Goal: Find specific page/section: Find specific page/section

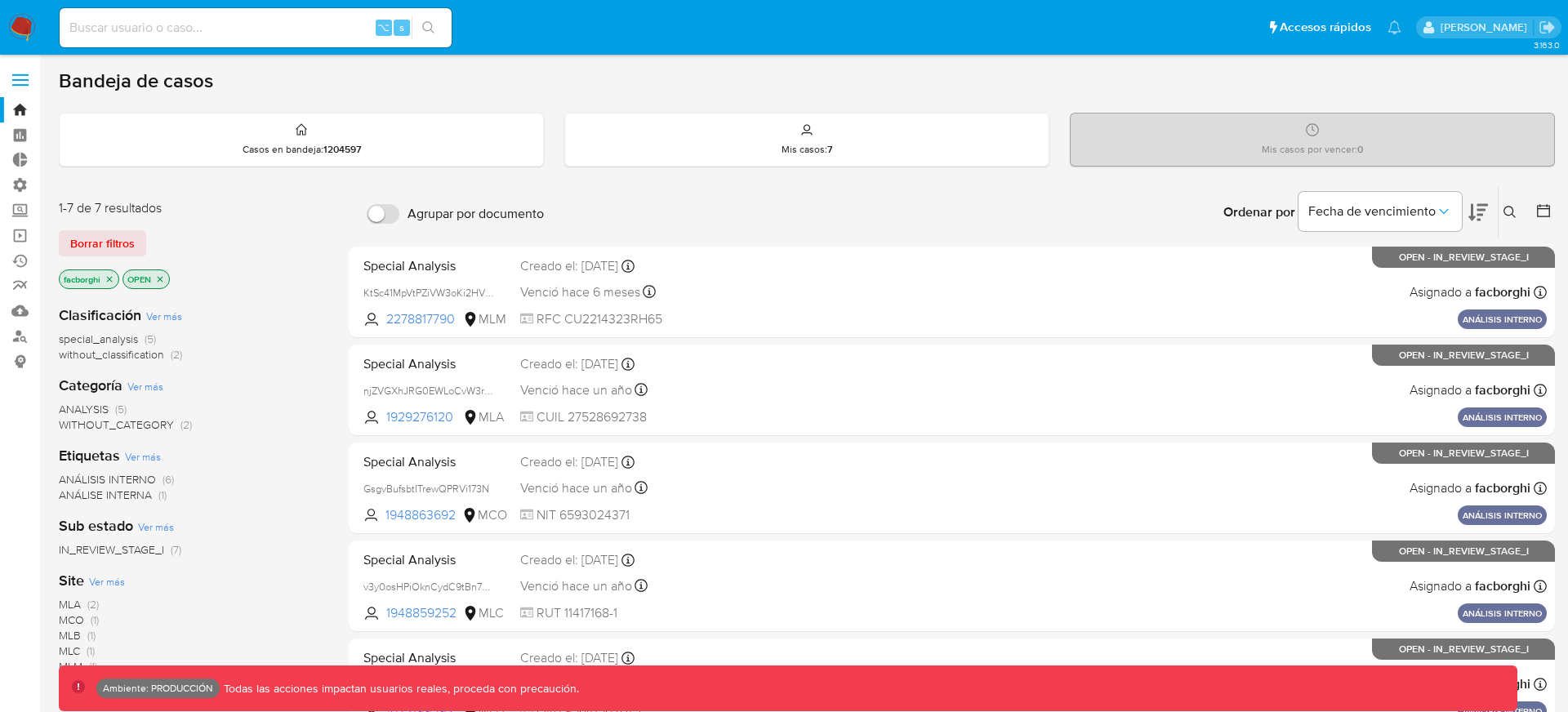
click at [332, 27] on input at bounding box center [256, 27] width 392 height 21
paste input "356070565"
type input "356070565"
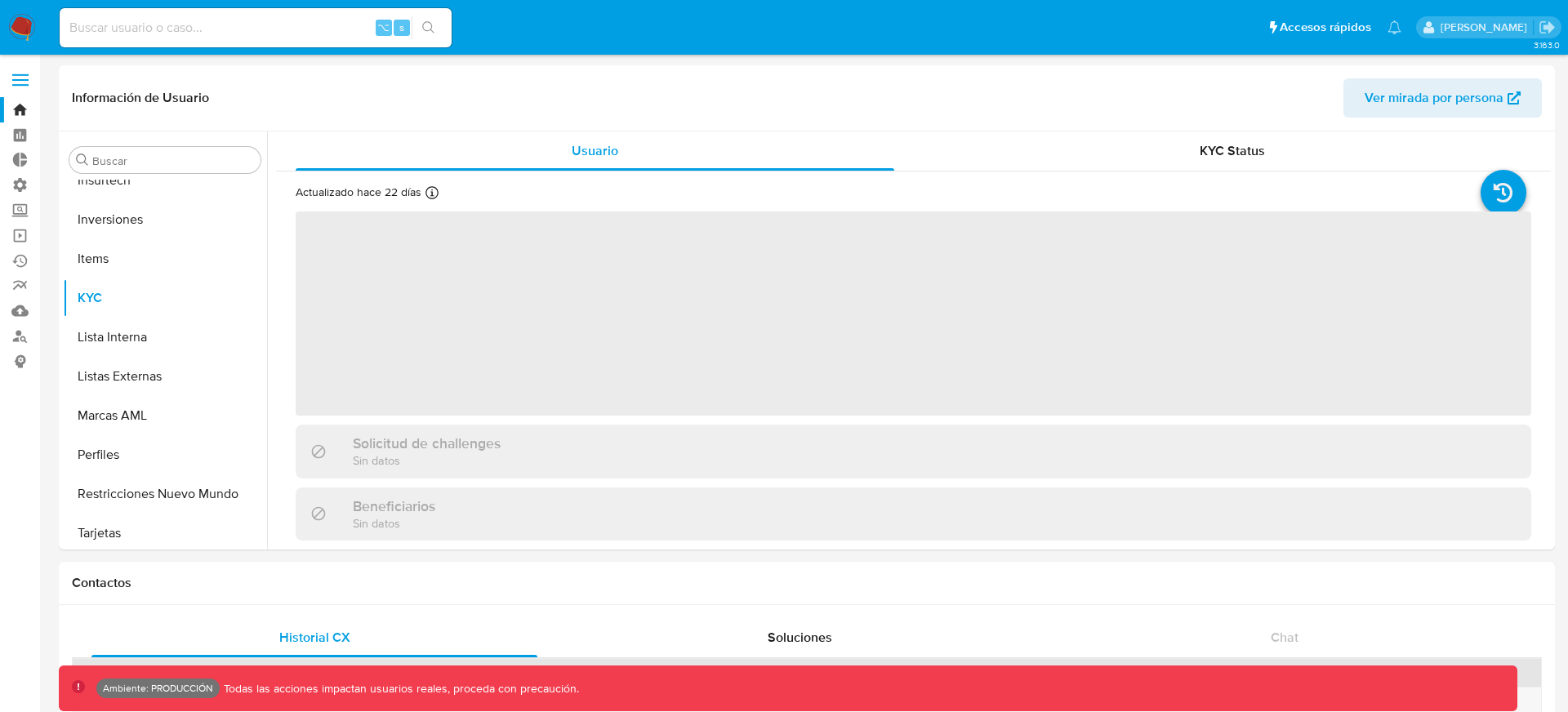
scroll to position [886, 0]
select select "10"
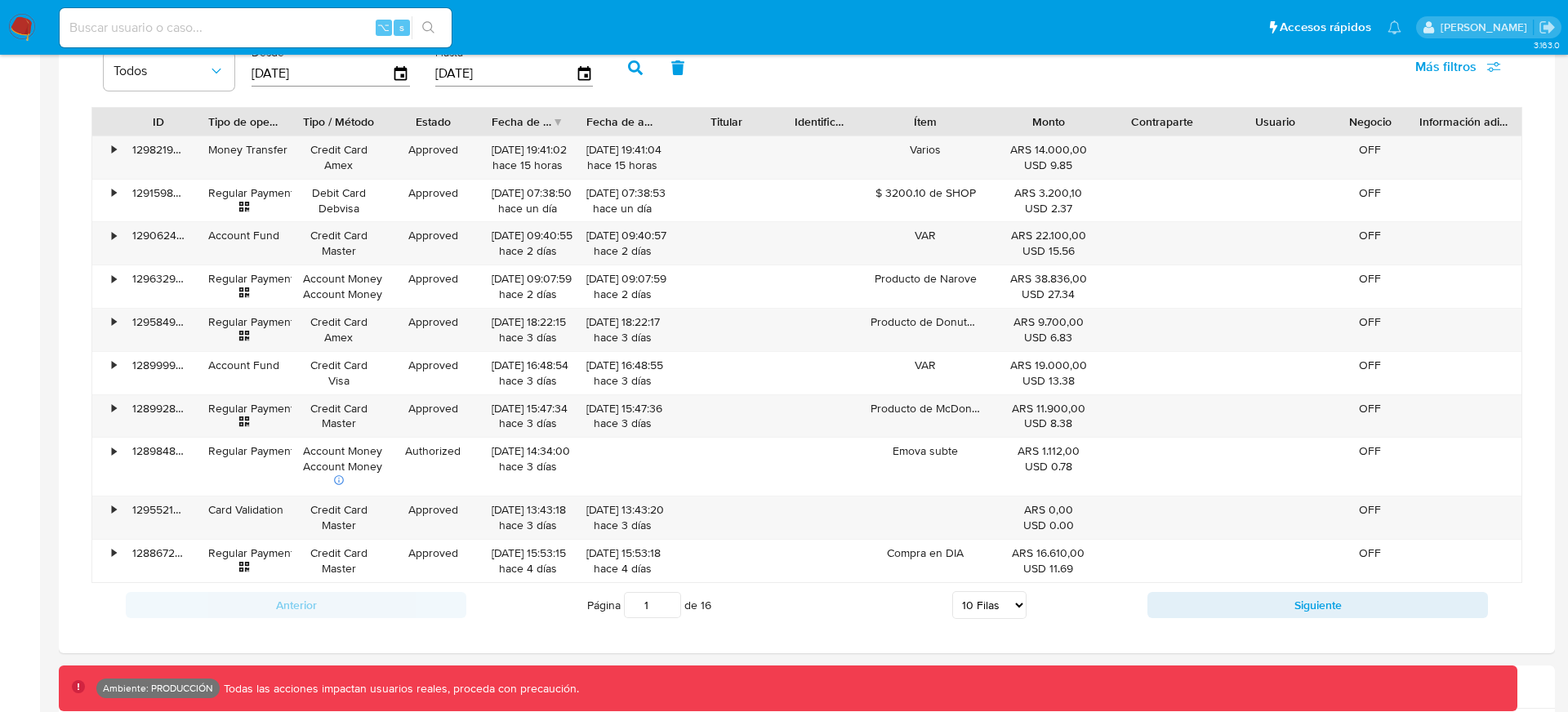
scroll to position [1081, 0]
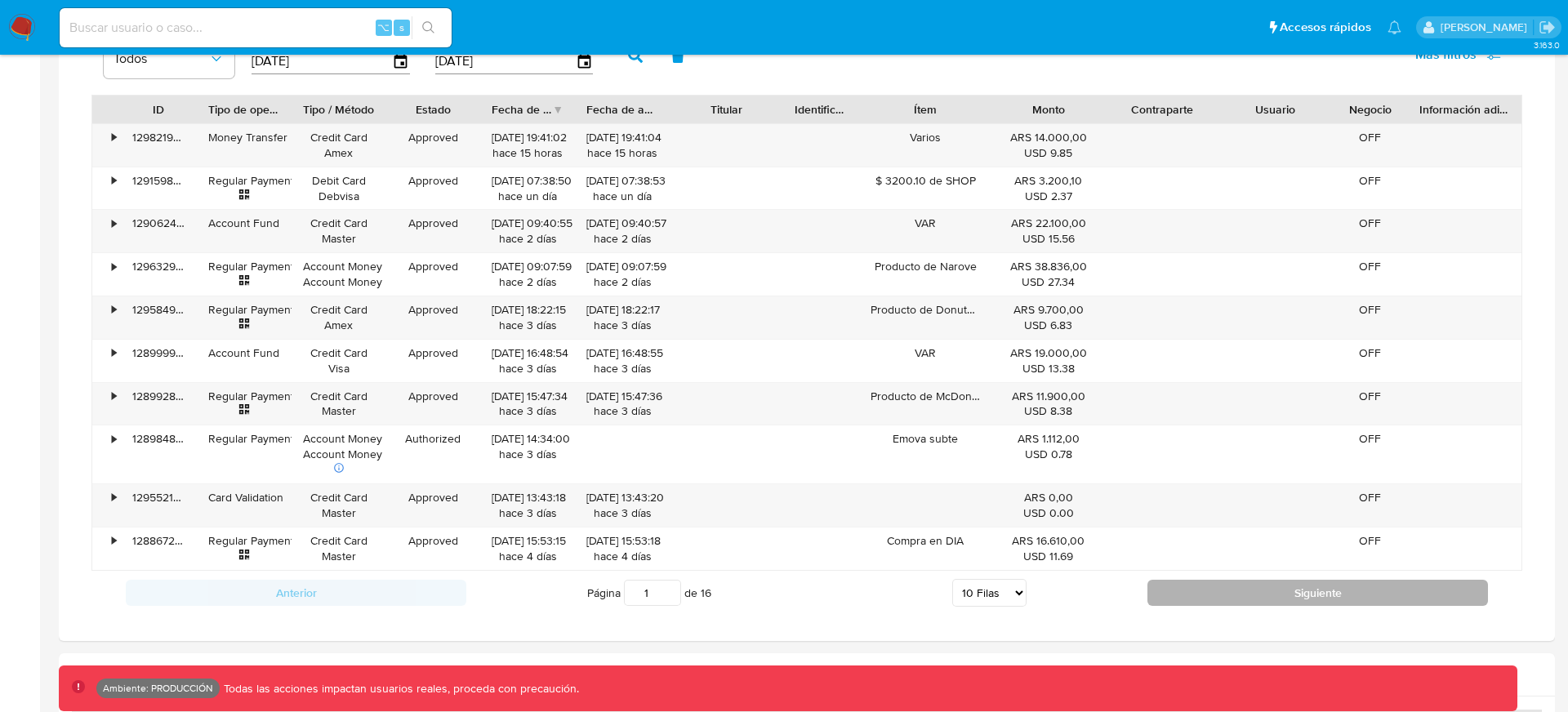
click at [1300, 596] on button "Siguiente" at bounding box center [1317, 593] width 341 height 26
type input "2"
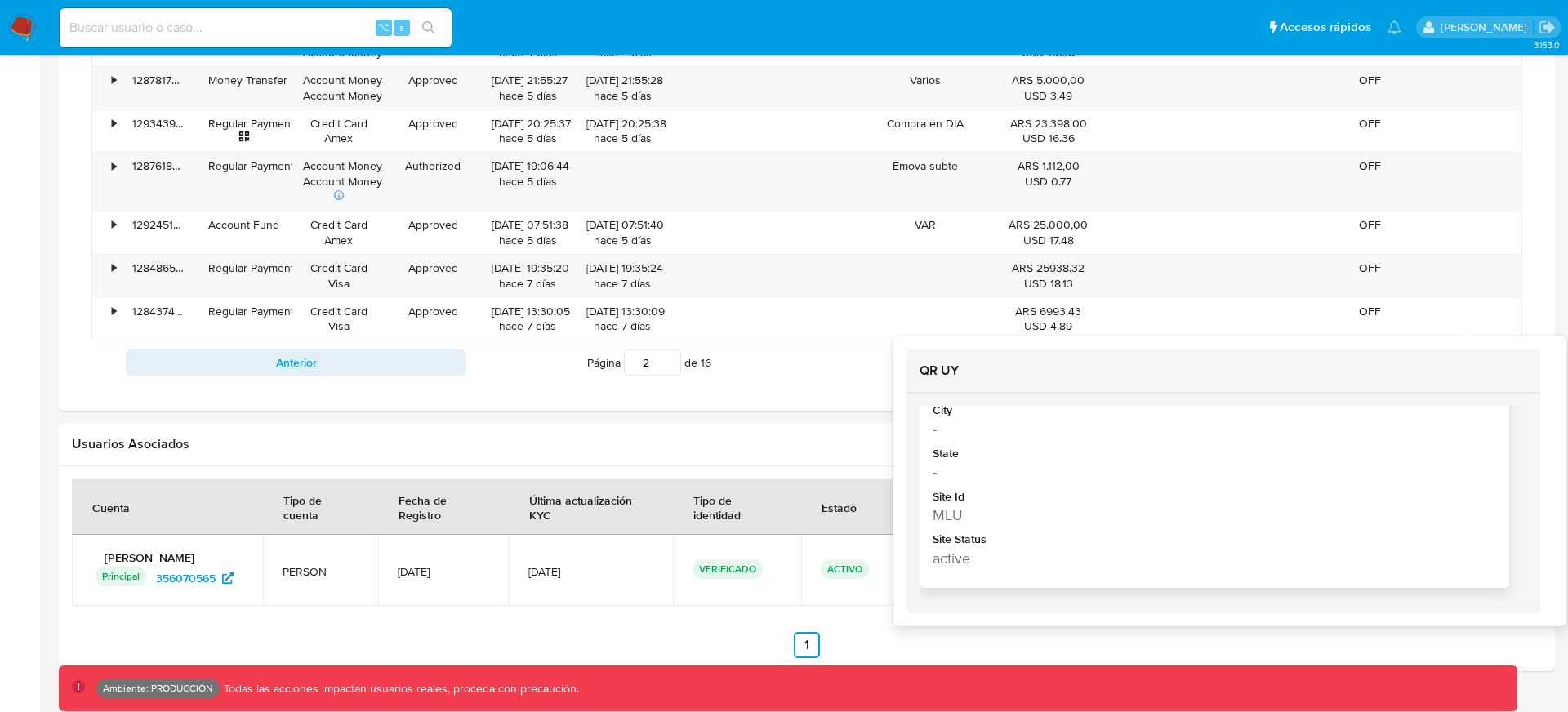
scroll to position [119, 0]
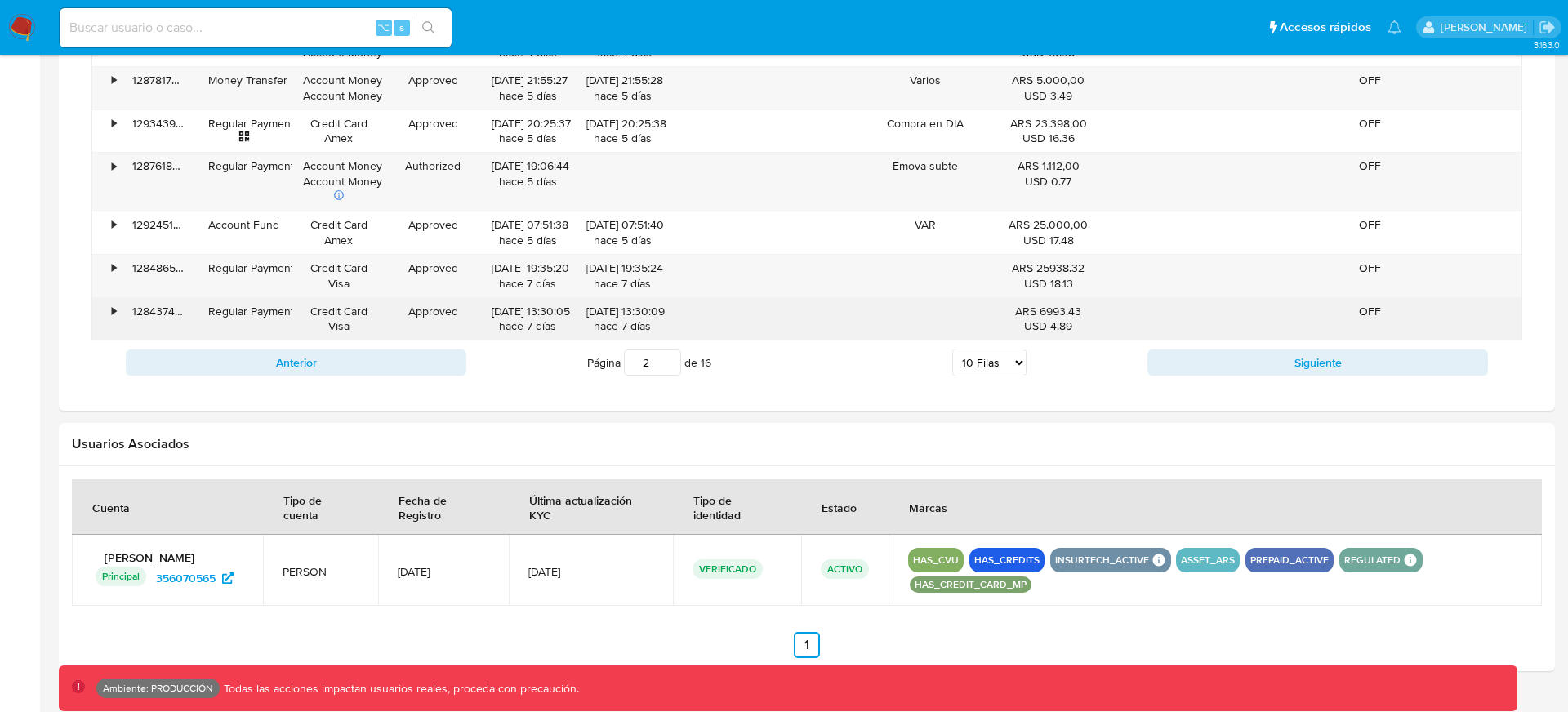
click at [1364, 301] on div "OFF" at bounding box center [1370, 319] width 76 height 42
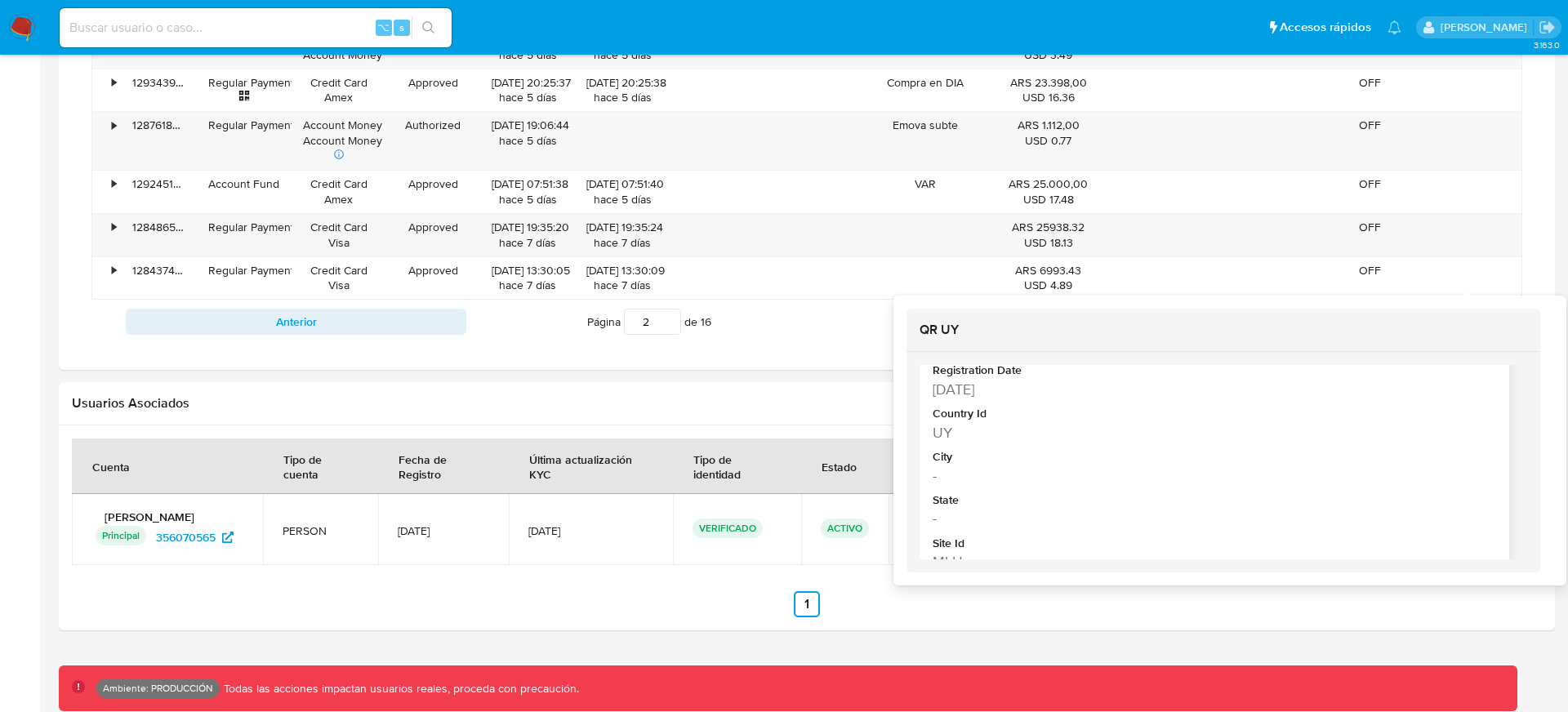
scroll to position [228, 0]
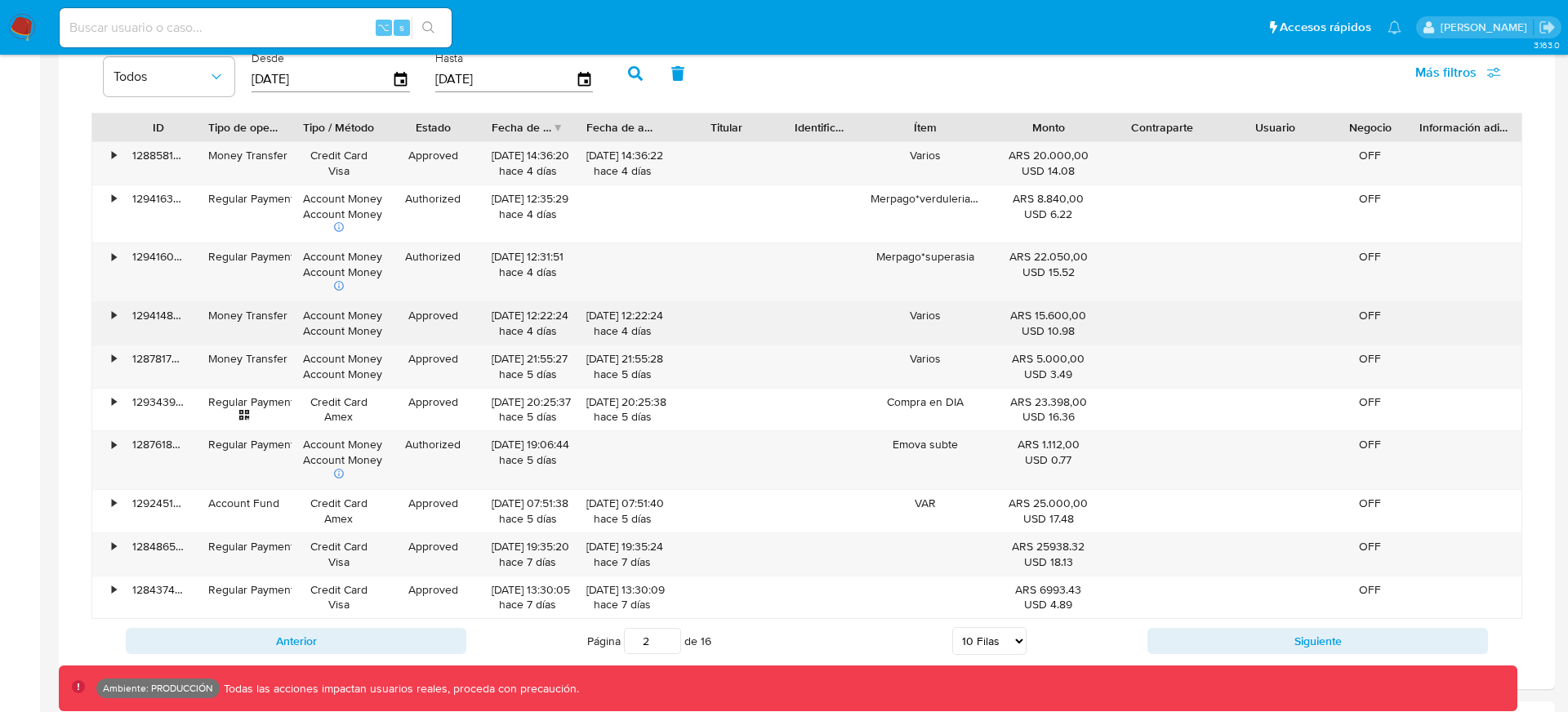
scroll to position [1032, 0]
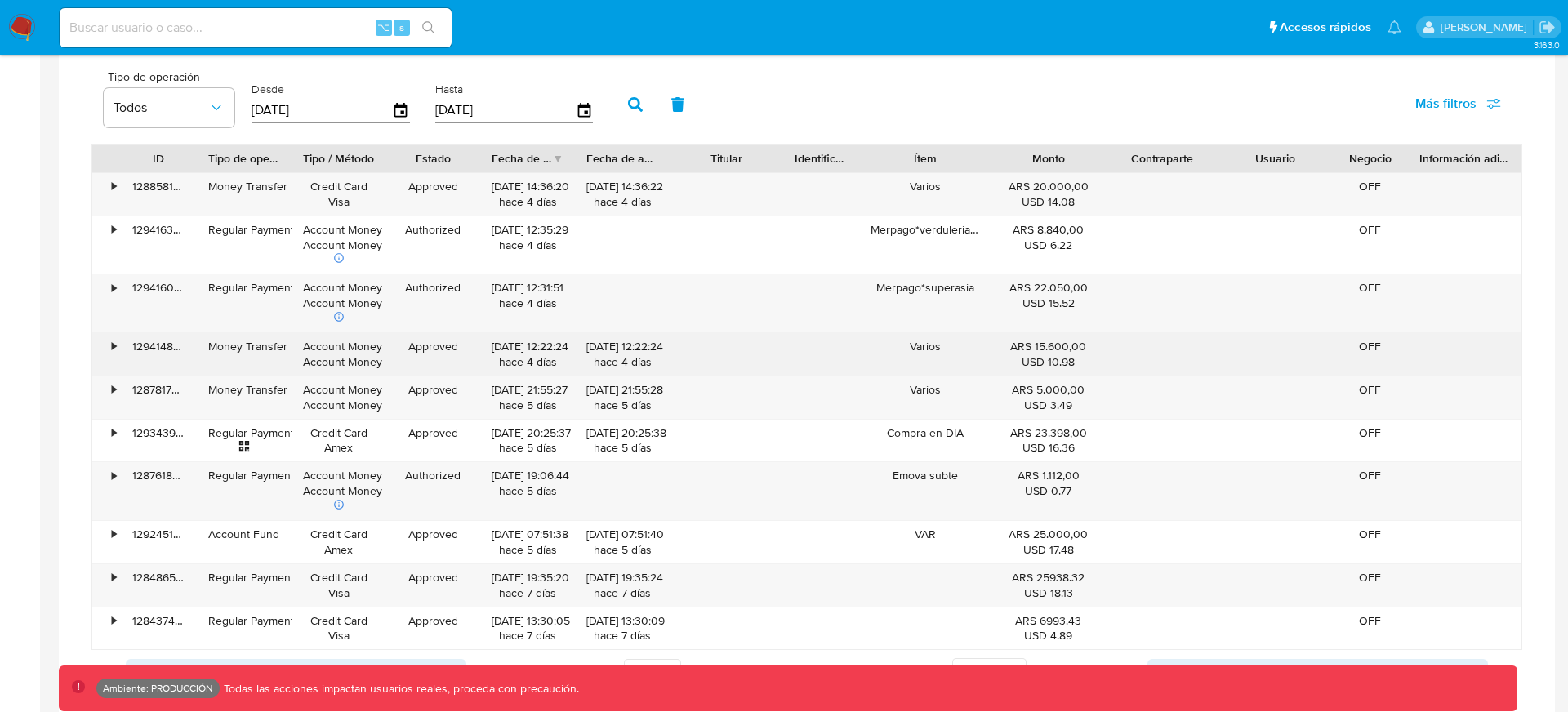
click at [1000, 341] on div "ARS 15.600,00 USD 10.98" at bounding box center [1048, 354] width 114 height 42
click at [940, 336] on div "Varios" at bounding box center [925, 354] width 132 height 42
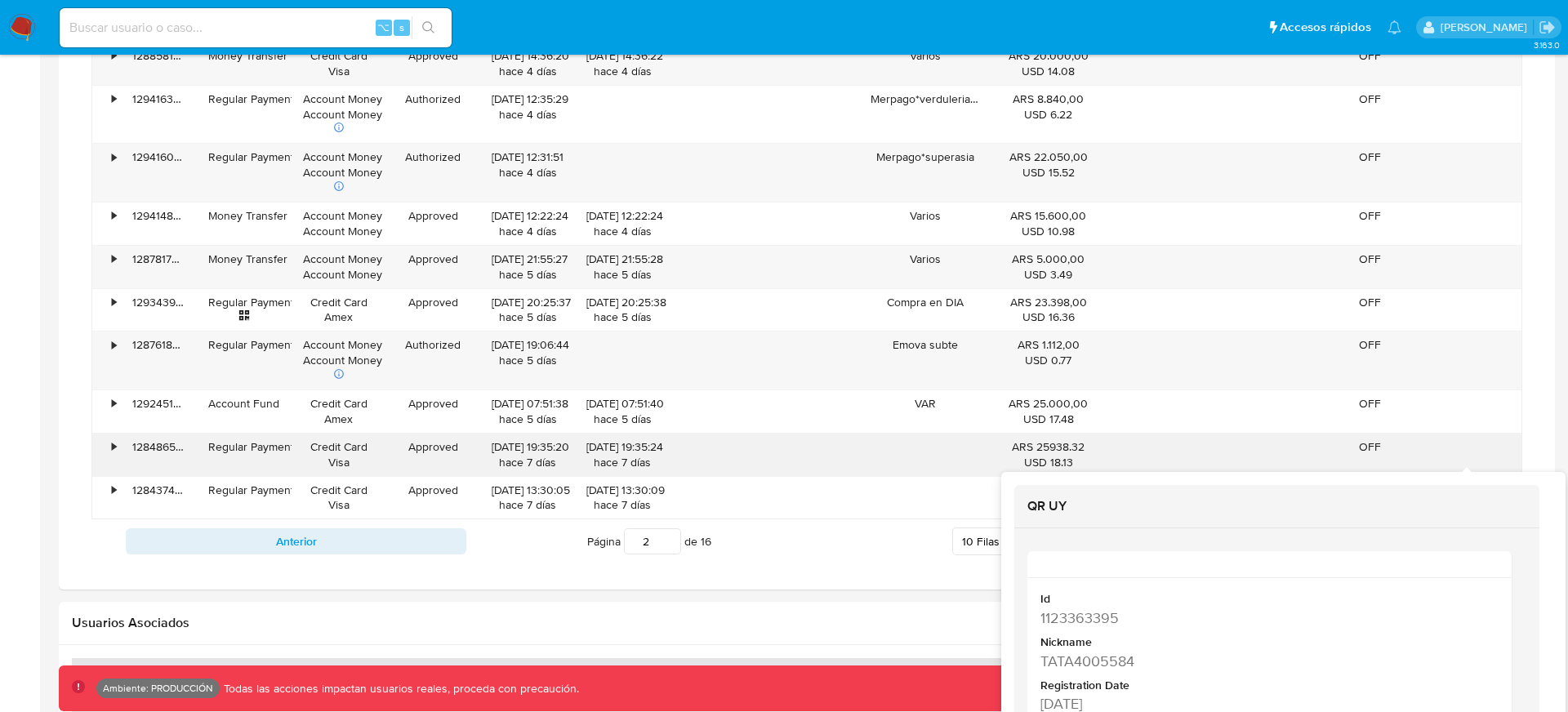
scroll to position [1166, 0]
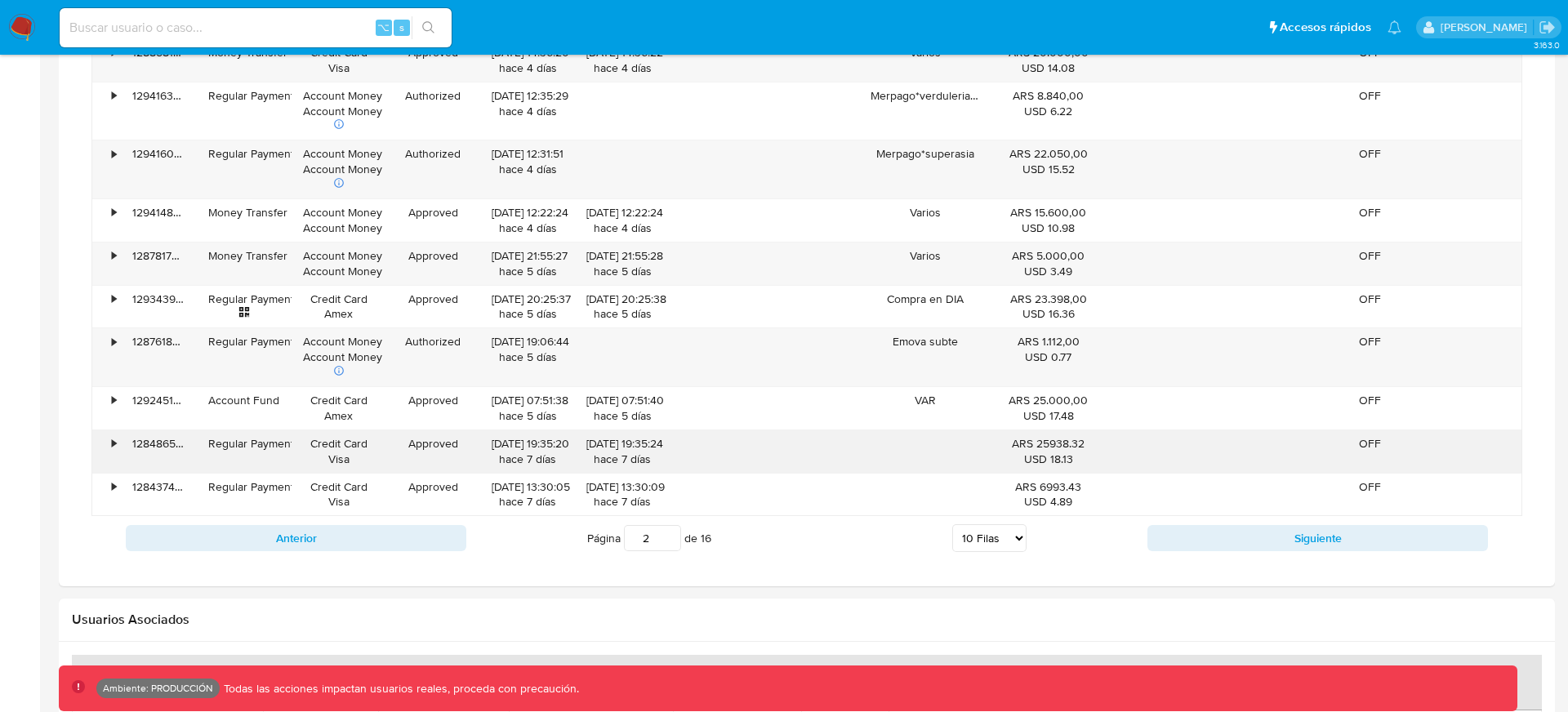
click at [917, 449] on div at bounding box center [925, 451] width 132 height 42
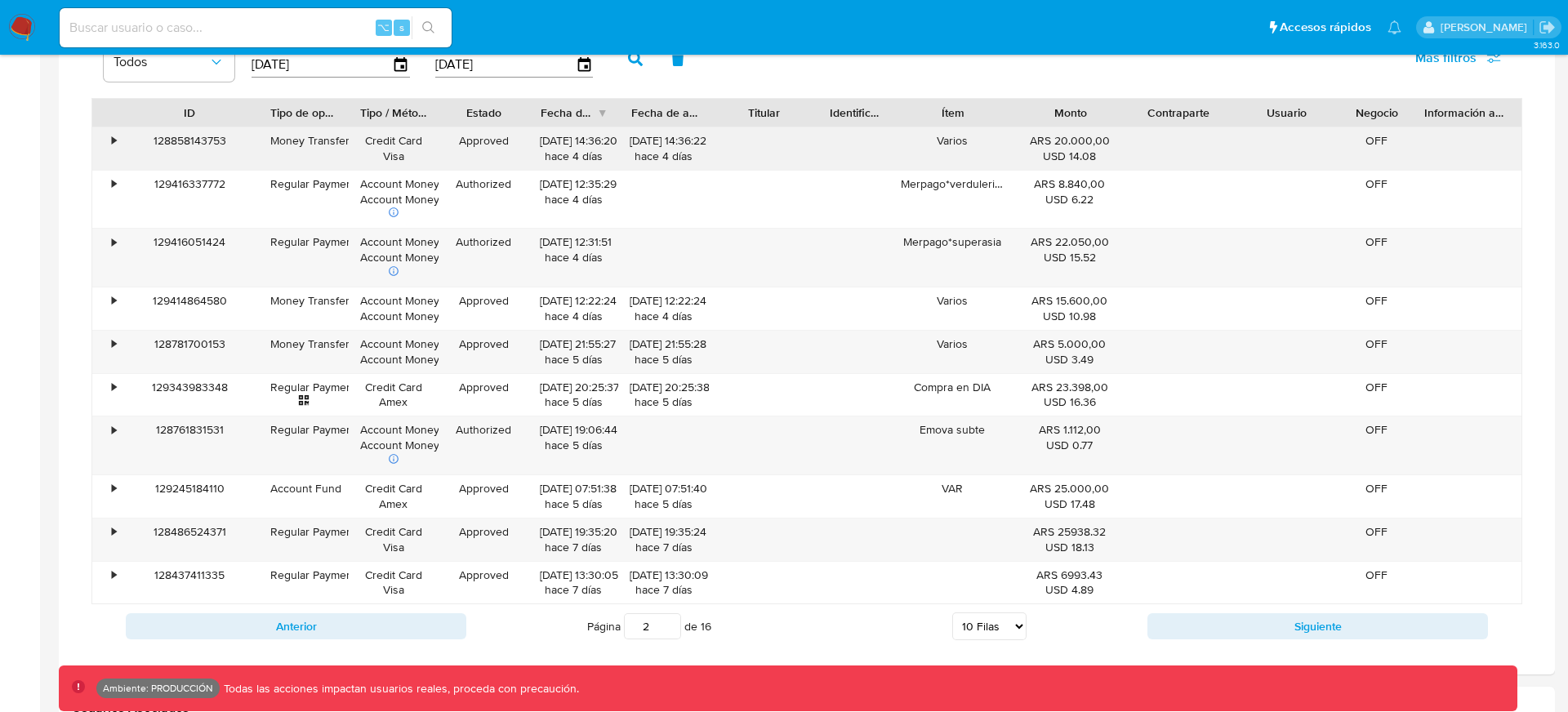
drag, startPoint x: 191, startPoint y: 114, endPoint x: 261, endPoint y: 133, distance: 72.5
click at [261, 129] on div "ID Tipo de operación Tipo / Método Estado Fecha de creación Fecha de aprobación…" at bounding box center [806, 351] width 1430 height 506
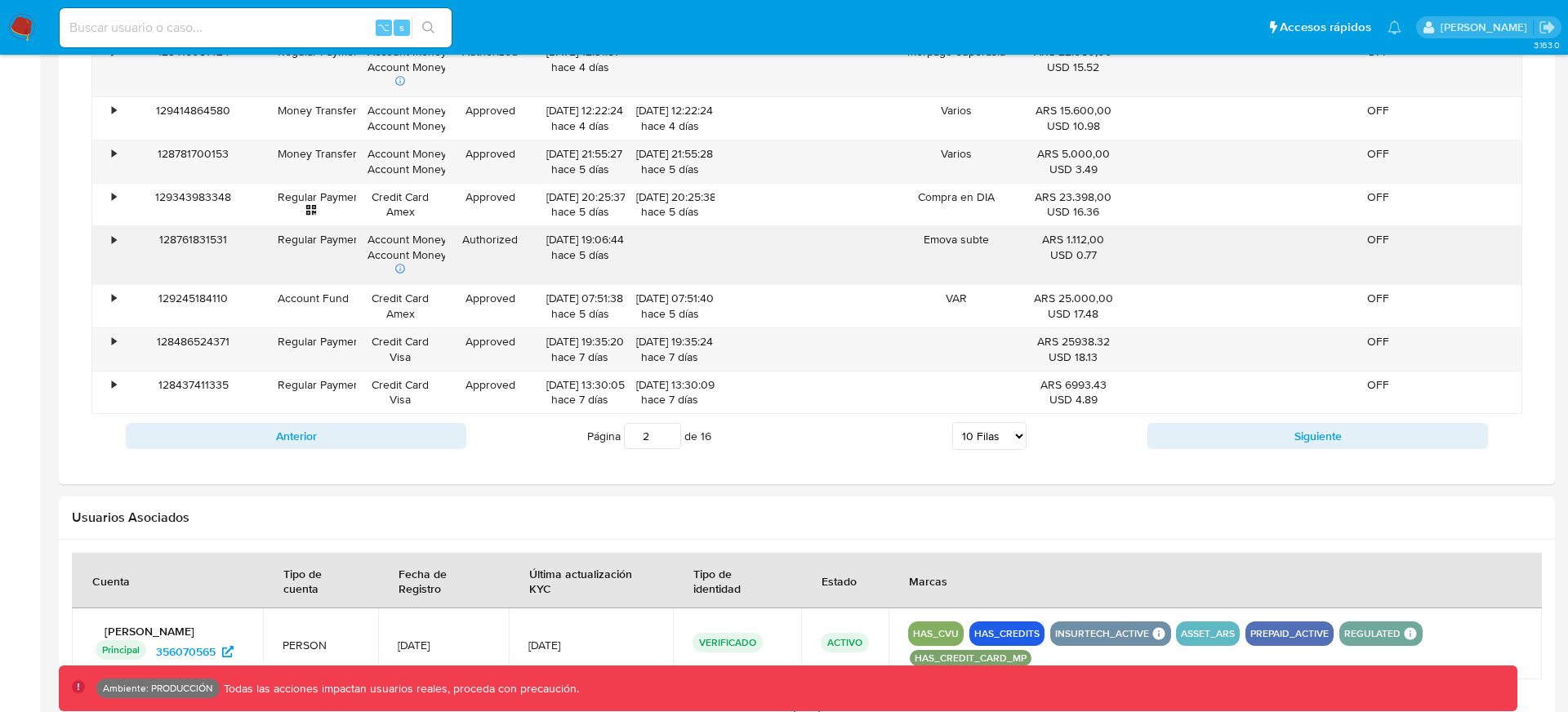
scroll to position [1382, 0]
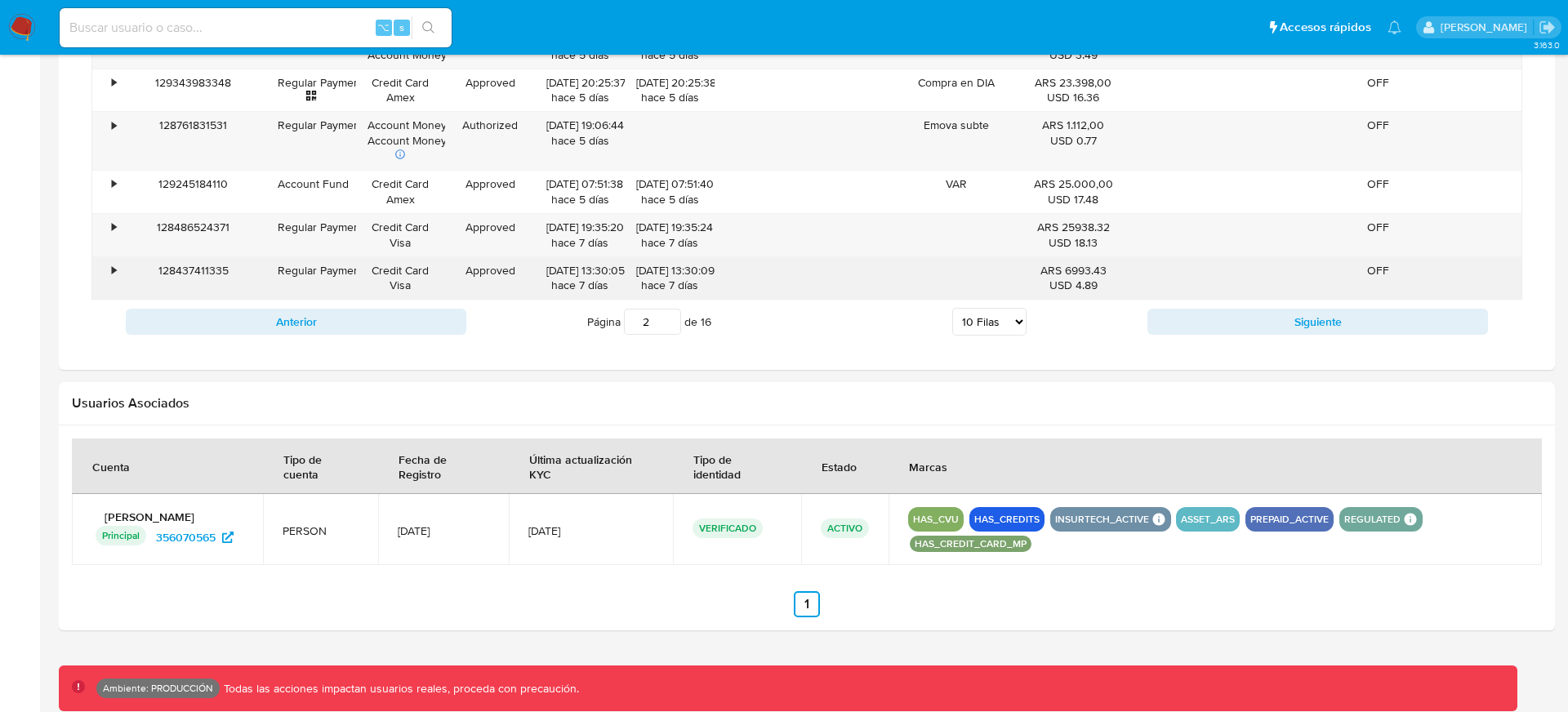
click at [195, 271] on div "128437411335" at bounding box center [193, 278] width 145 height 42
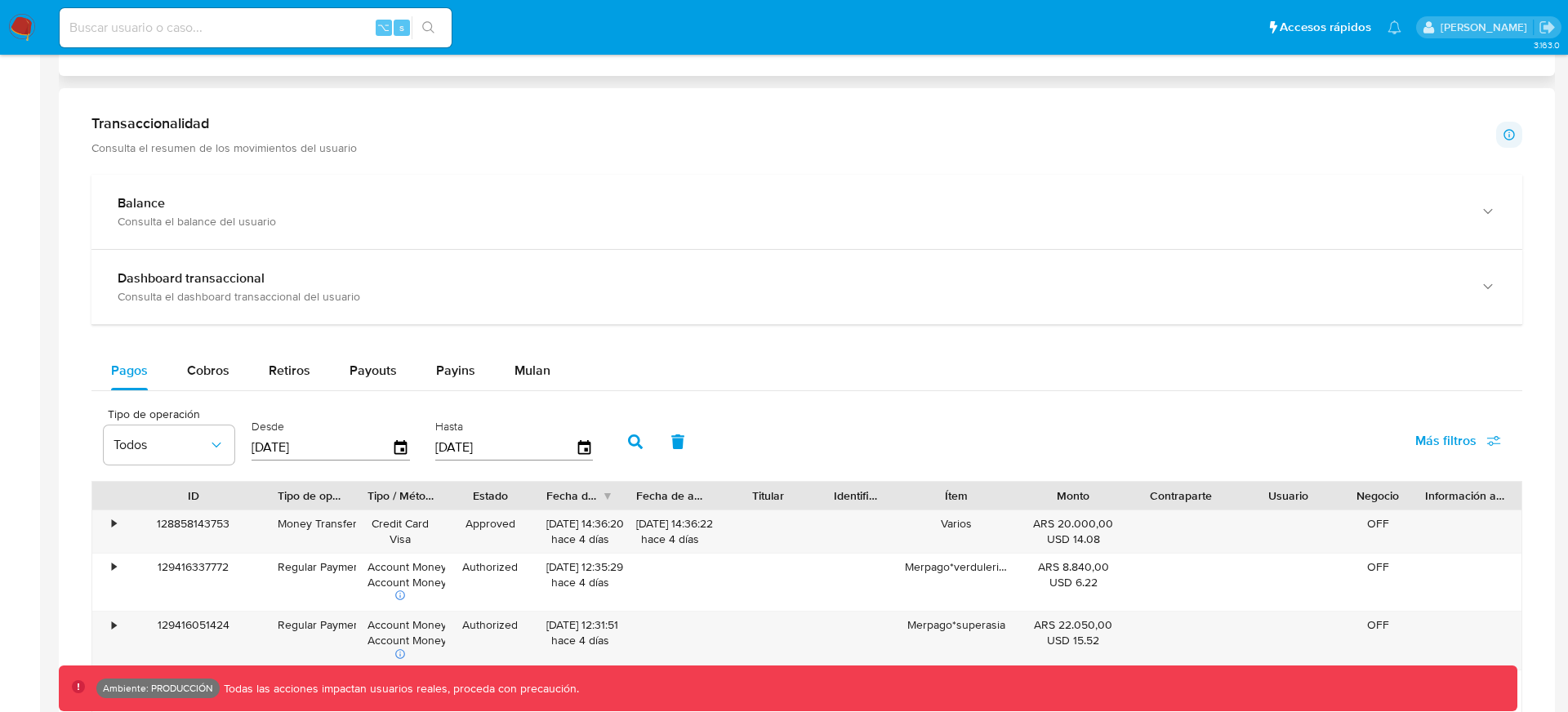
scroll to position [834, 0]
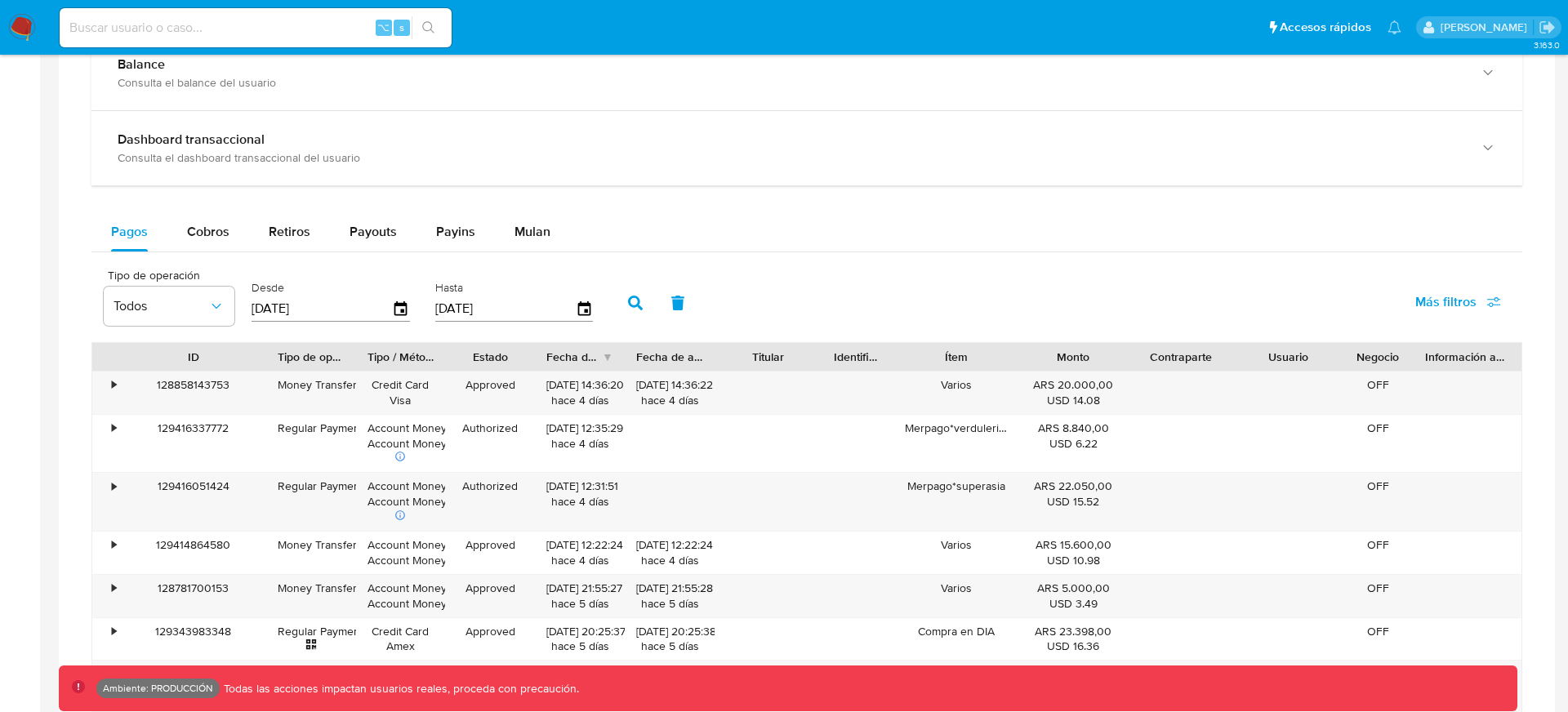
click at [1472, 307] on span "Más filtros" at bounding box center [1445, 302] width 61 height 40
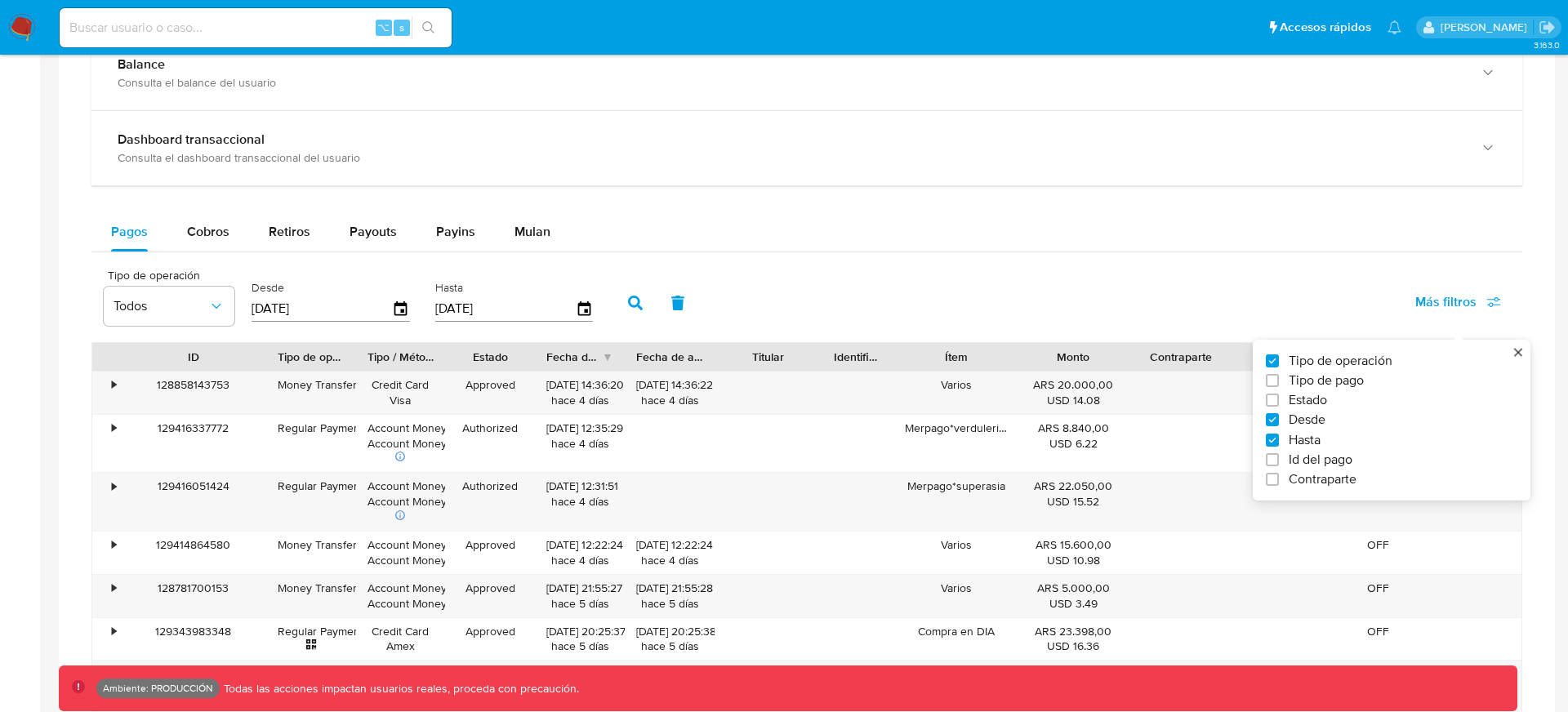
click at [1299, 378] on span "Tipo de pago" at bounding box center [1325, 380] width 75 height 16
click at [1279, 378] on input "Tipo de pago" at bounding box center [1272, 381] width 13 height 13
checkbox input "true"
type input "[DATE]"
click at [1295, 388] on span "Tipo de pago" at bounding box center [1325, 380] width 75 height 16
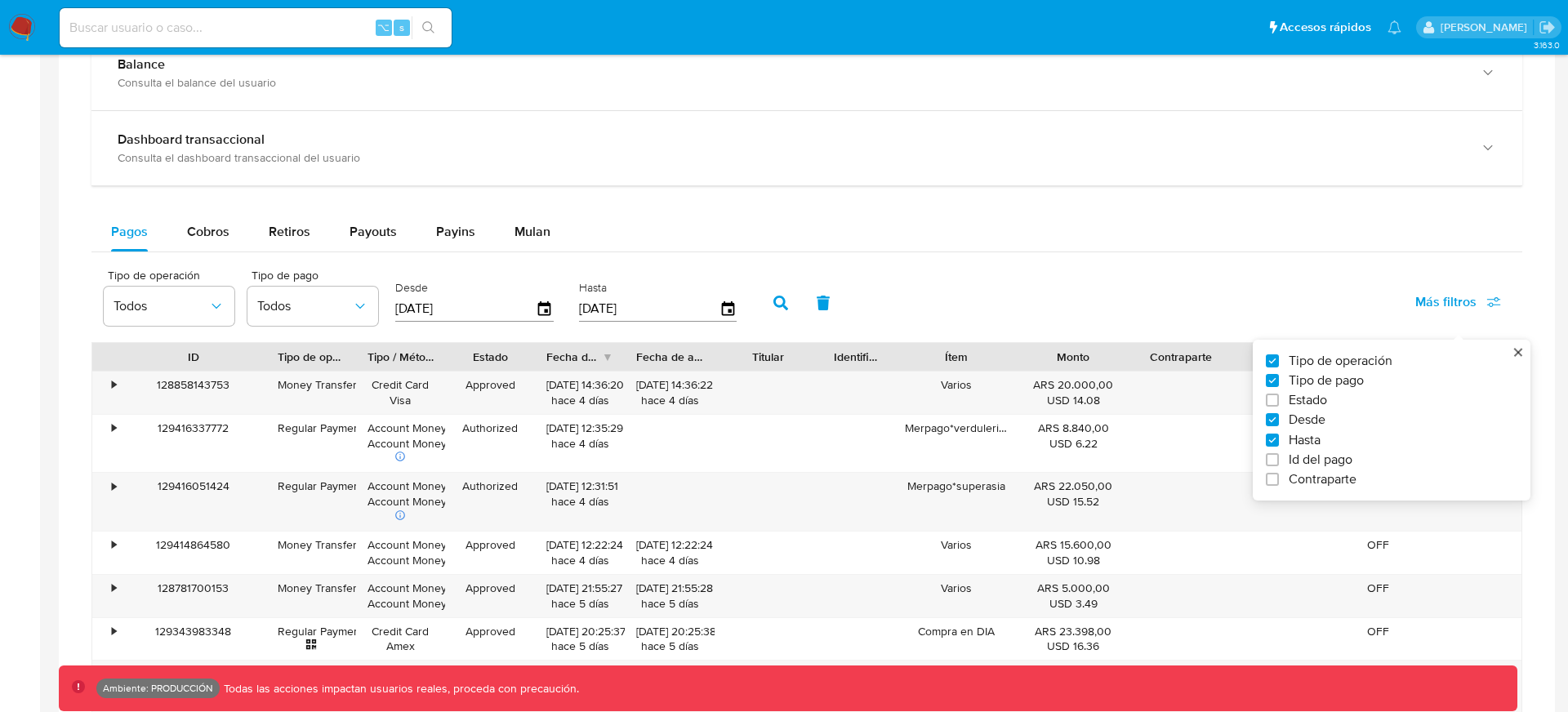
click at [1279, 387] on input "Tipo de pago" at bounding box center [1272, 381] width 13 height 13
checkbox input "false"
type input "[DATE]"
click at [1286, 462] on label "Id del pago" at bounding box center [1385, 459] width 239 height 16
click at [1279, 462] on input "Id del pago" at bounding box center [1272, 460] width 13 height 13
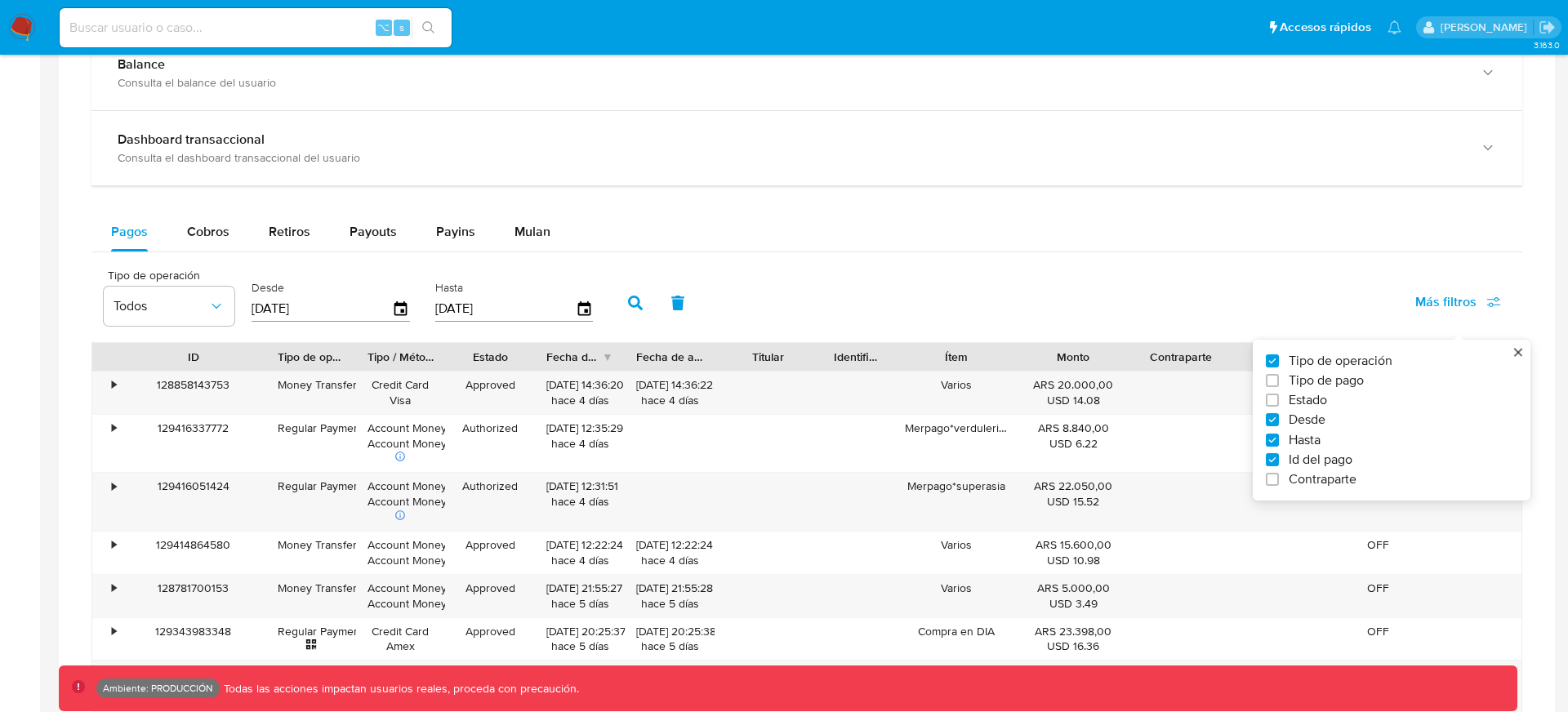
checkbox input "true"
click at [672, 315] on input "number" at bounding box center [694, 307] width 160 height 21
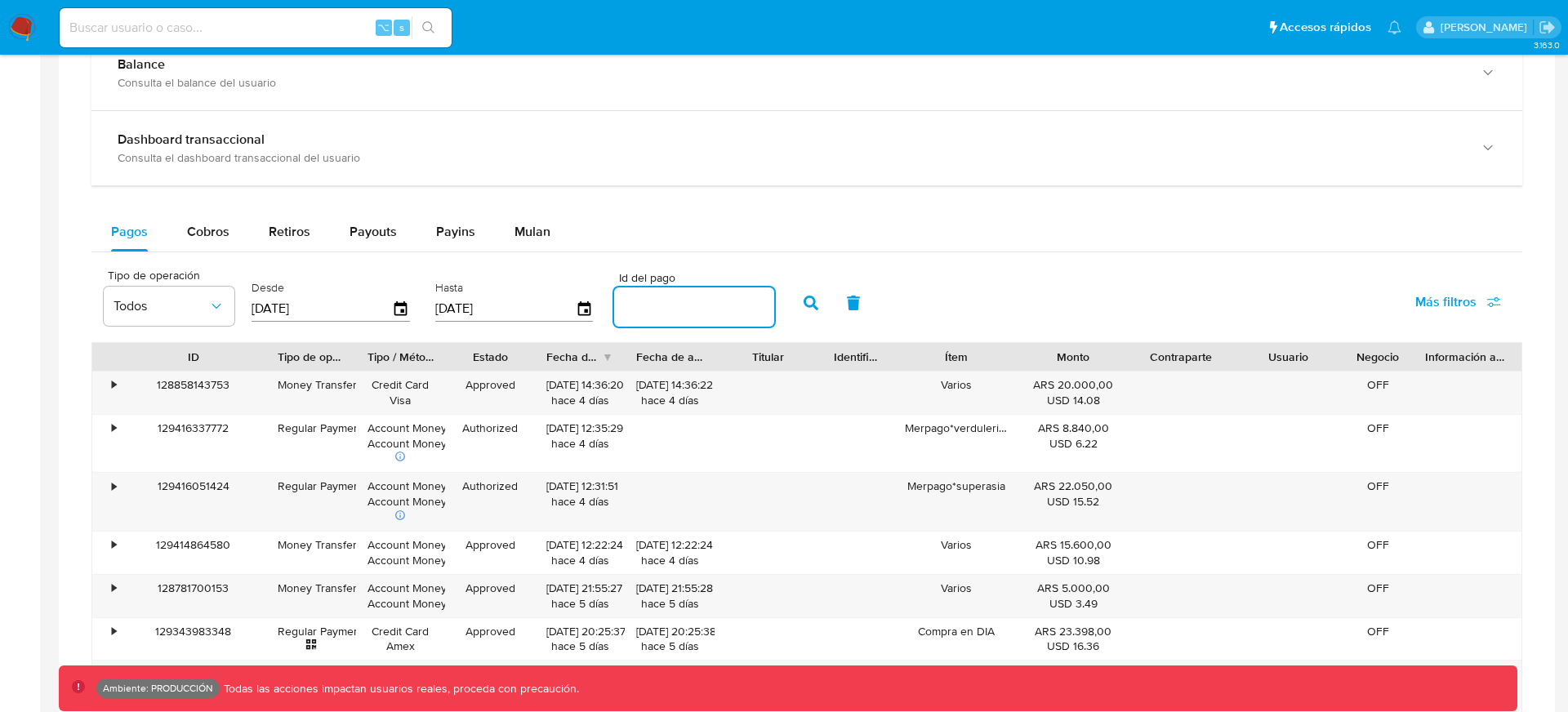
click at [742, 308] on input "number" at bounding box center [694, 307] width 160 height 21
paste input "128437411335"
type input "128437411335"
click at [804, 304] on icon "button" at bounding box center [810, 303] width 14 height 14
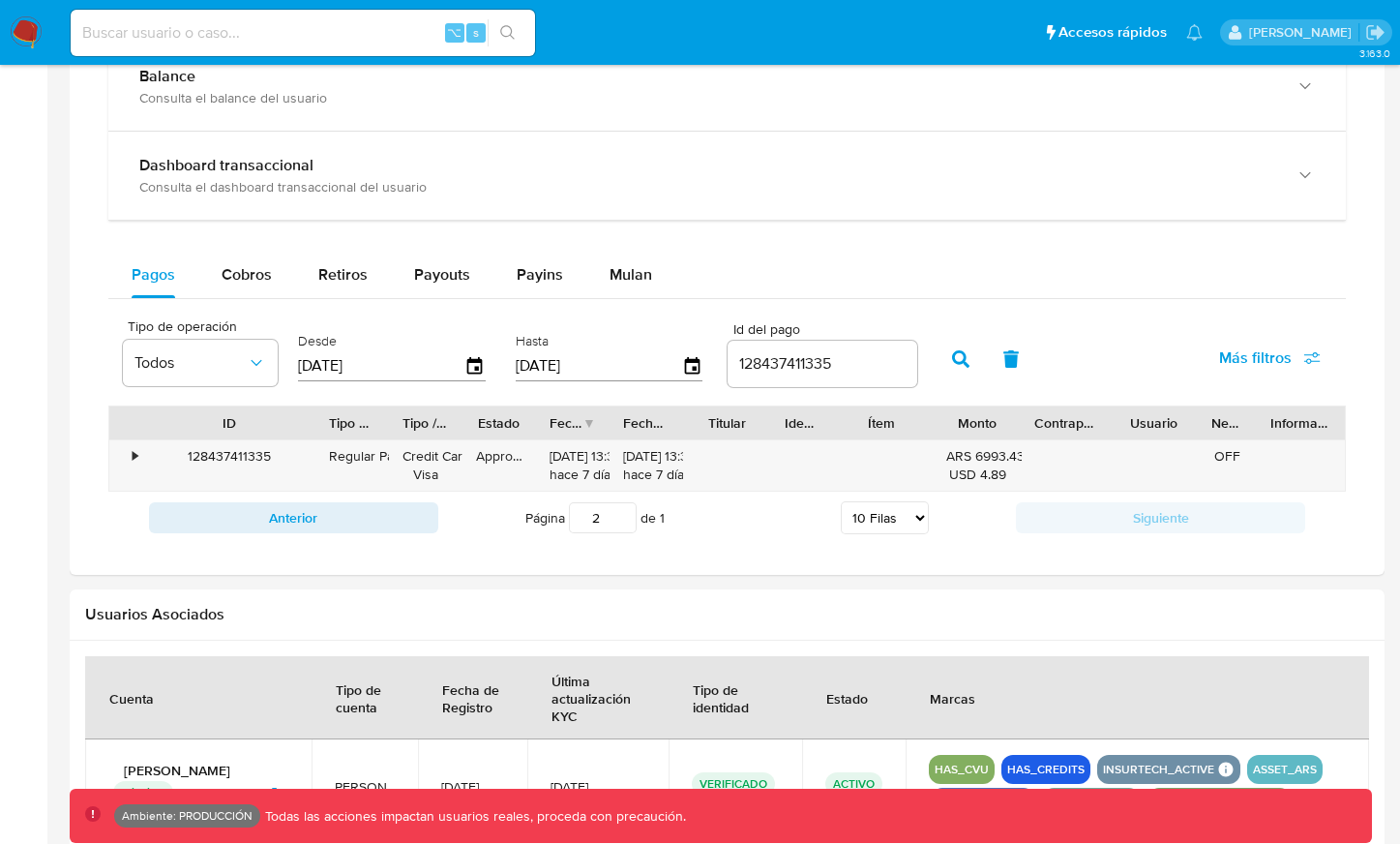
click at [953, 357] on icon "button" at bounding box center [961, 359] width 17 height 17
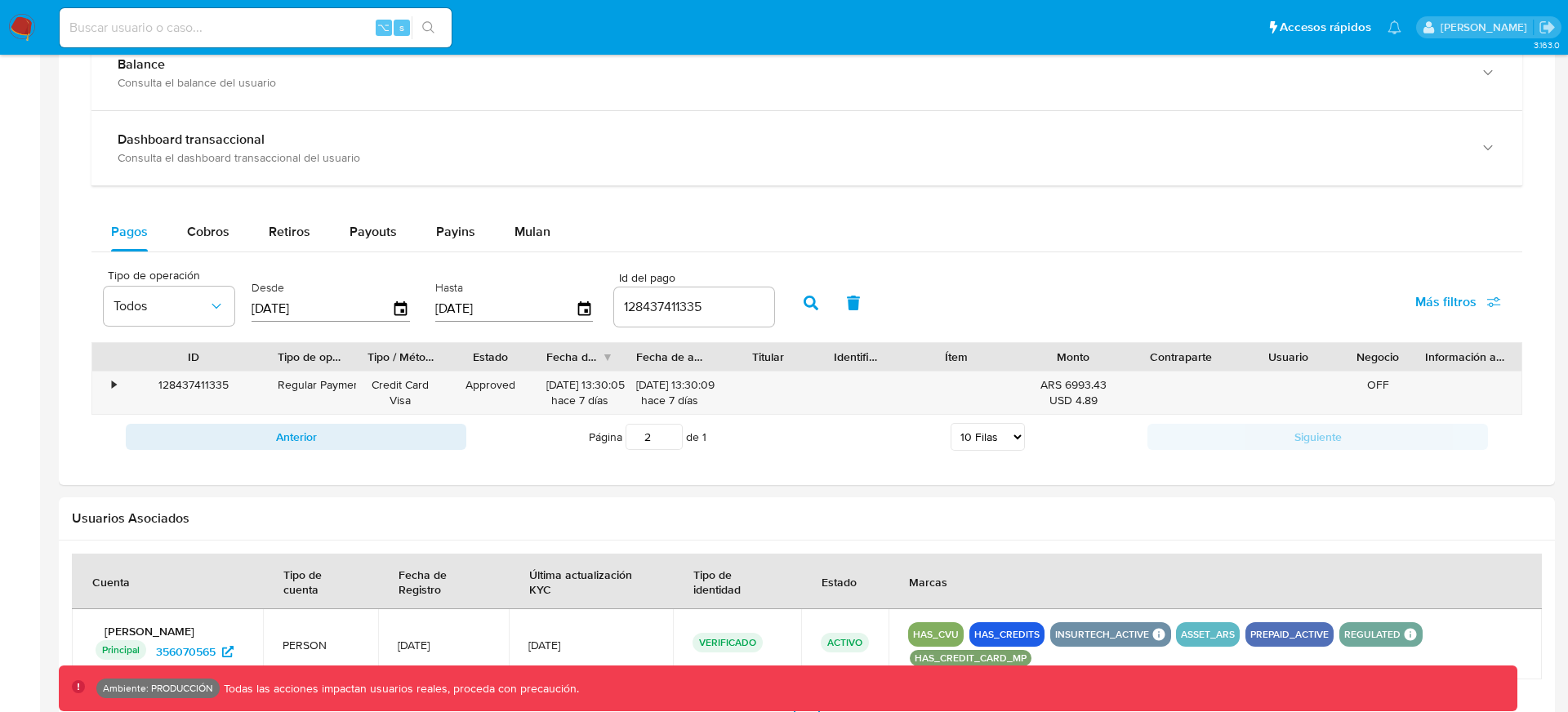
click at [1169, 262] on div "Tipo de operación Todos Desde 17/07/2025 Hasta 14/10/2025 Id del pago 128437411…" at bounding box center [806, 301] width 1430 height 82
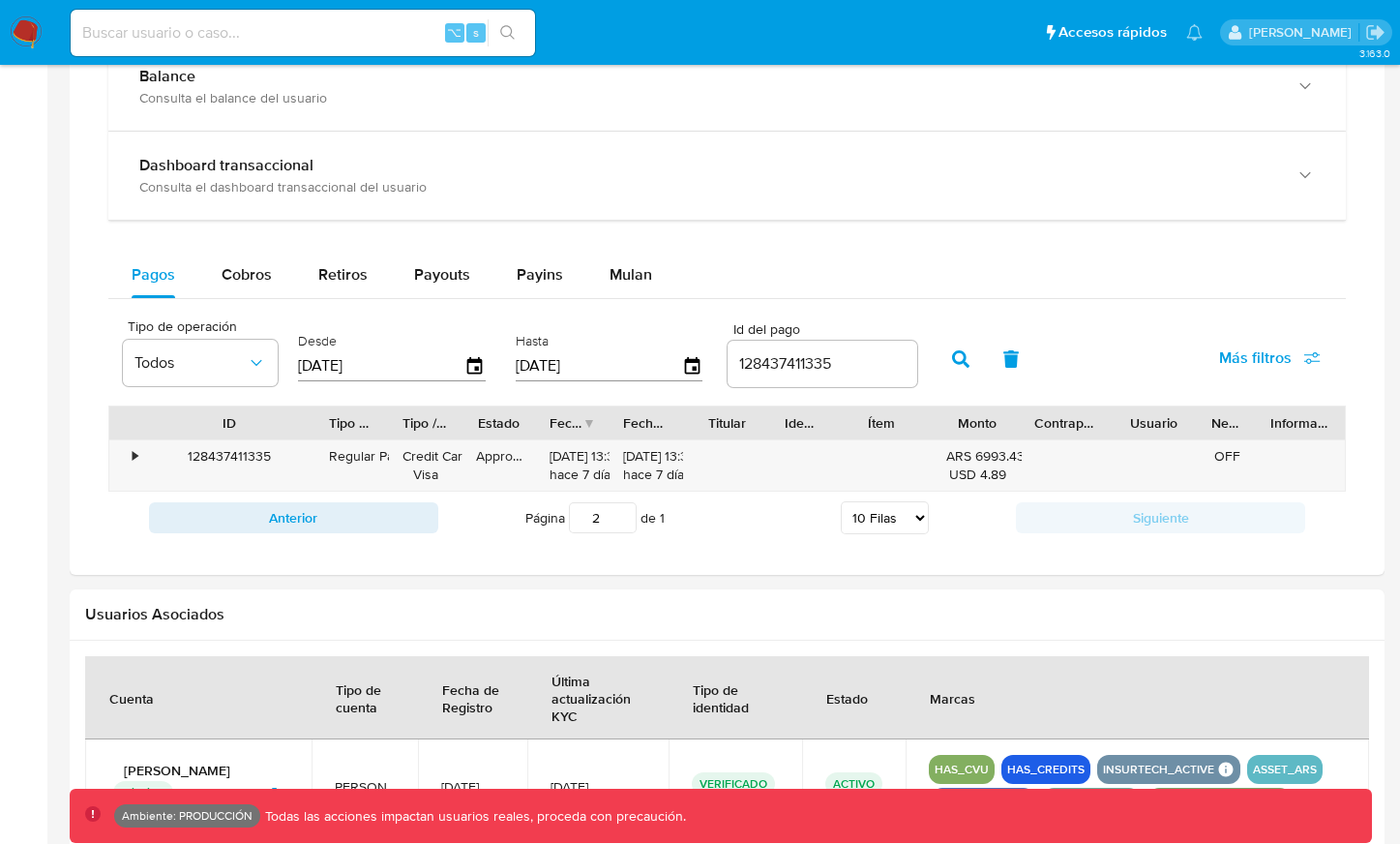
click at [953, 365] on icon "button" at bounding box center [961, 359] width 17 height 17
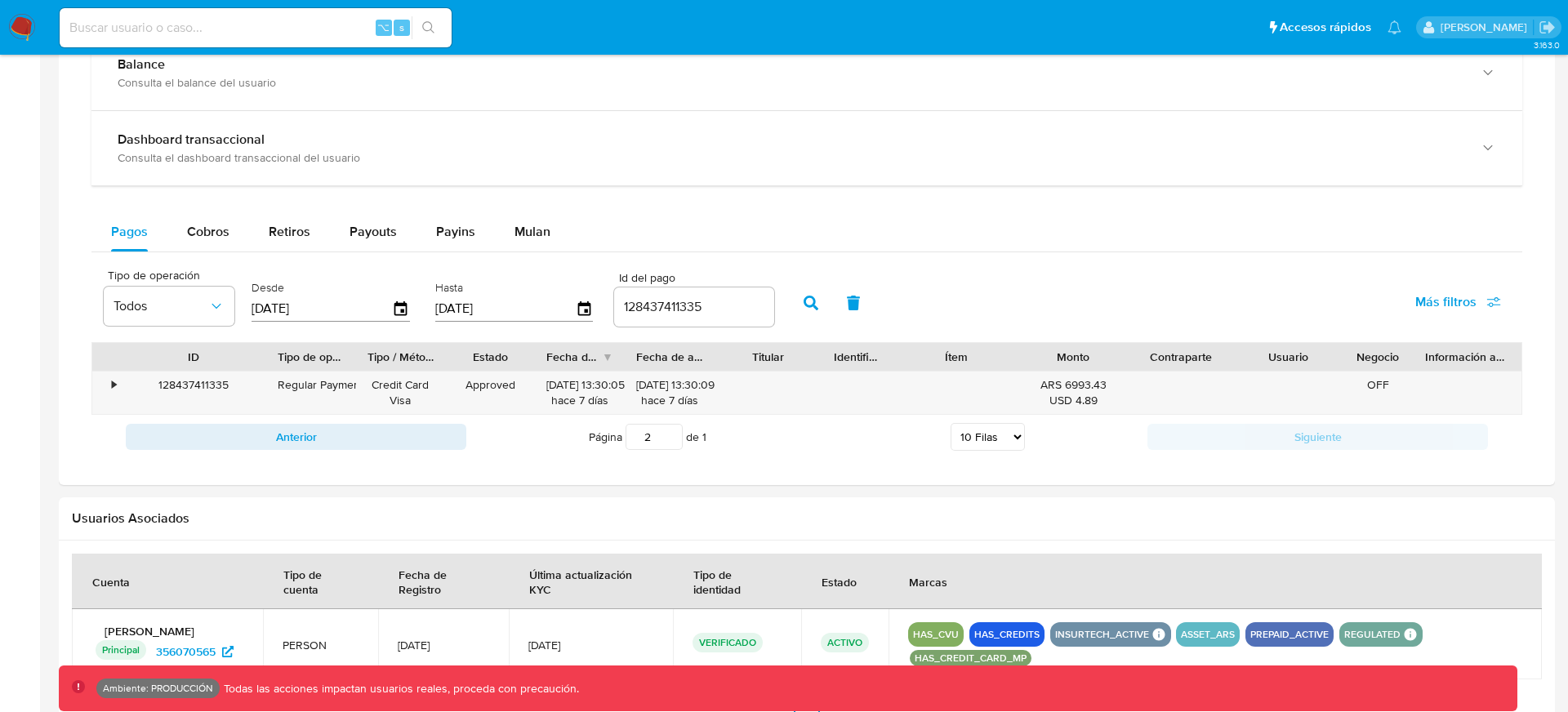
click at [1092, 287] on div "Tipo de operación Todos Desde 17/07/2025 Hasta 14/10/2025 Id del pago 128437411…" at bounding box center [806, 301] width 1430 height 82
drag, startPoint x: 1039, startPoint y: 384, endPoint x: 1117, endPoint y: 384, distance: 78.0
click at [1118, 384] on div "ARS 6993.43 USD 4.89" at bounding box center [1073, 393] width 108 height 42
click at [1065, 384] on div "ARS 6993.43 USD 4.89" at bounding box center [1073, 393] width 85 height 31
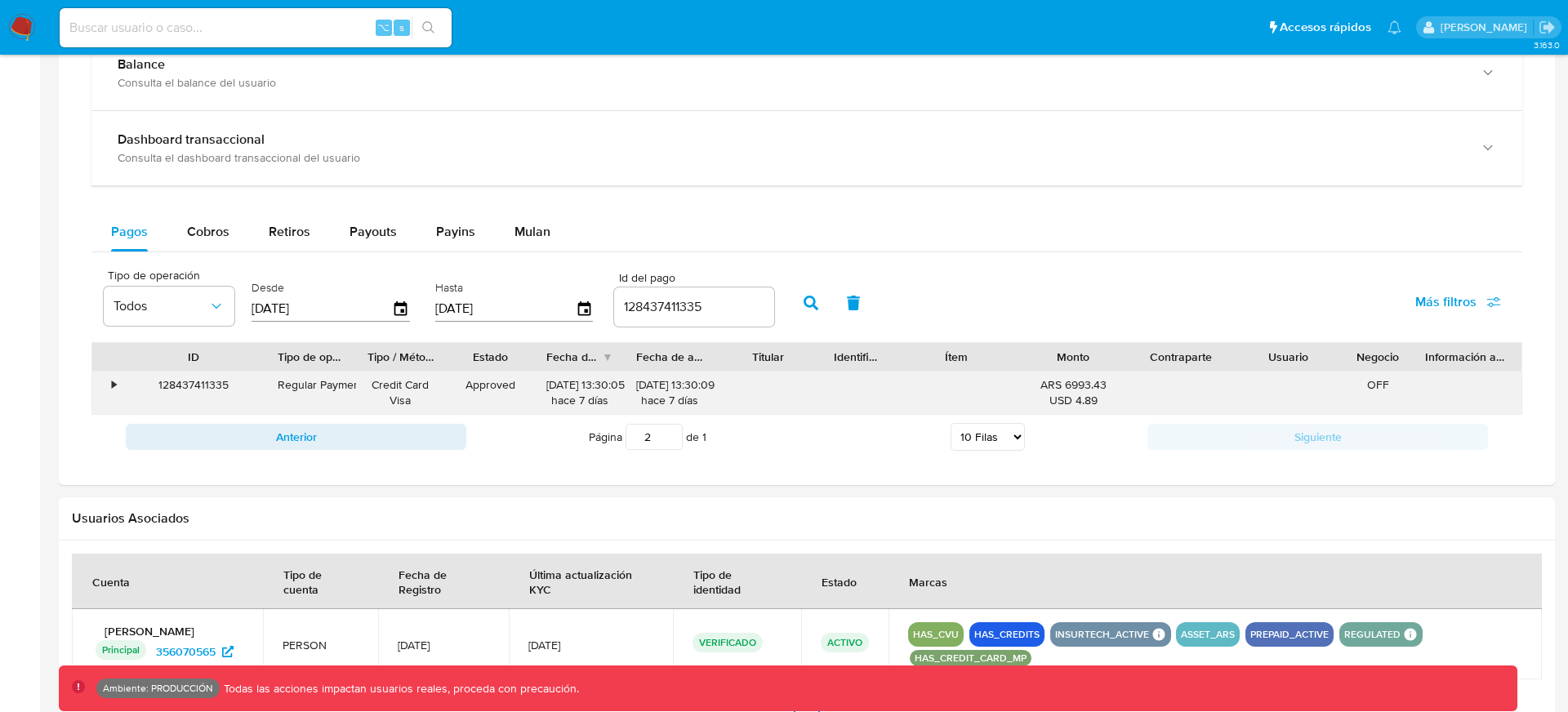
click at [1052, 384] on div "ARS 6993.43 USD 4.89" at bounding box center [1073, 393] width 85 height 31
click at [1074, 293] on div "Tipo de operación Todos Desde 17/07/2025 Hasta 14/10/2025 Id del pago 128437411…" at bounding box center [806, 301] width 1430 height 82
click at [291, 24] on input at bounding box center [256, 27] width 392 height 21
paste input "262354944"
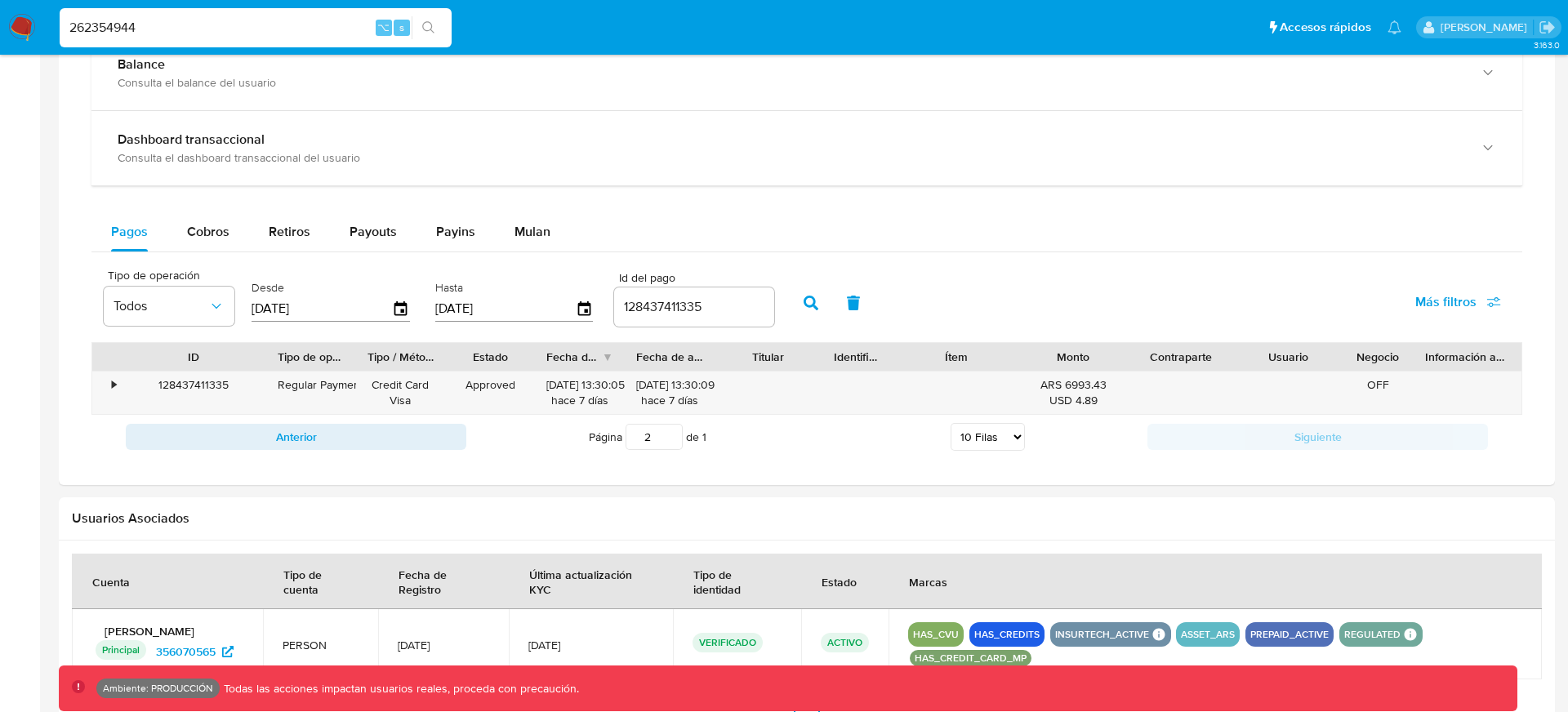
type input "262354944"
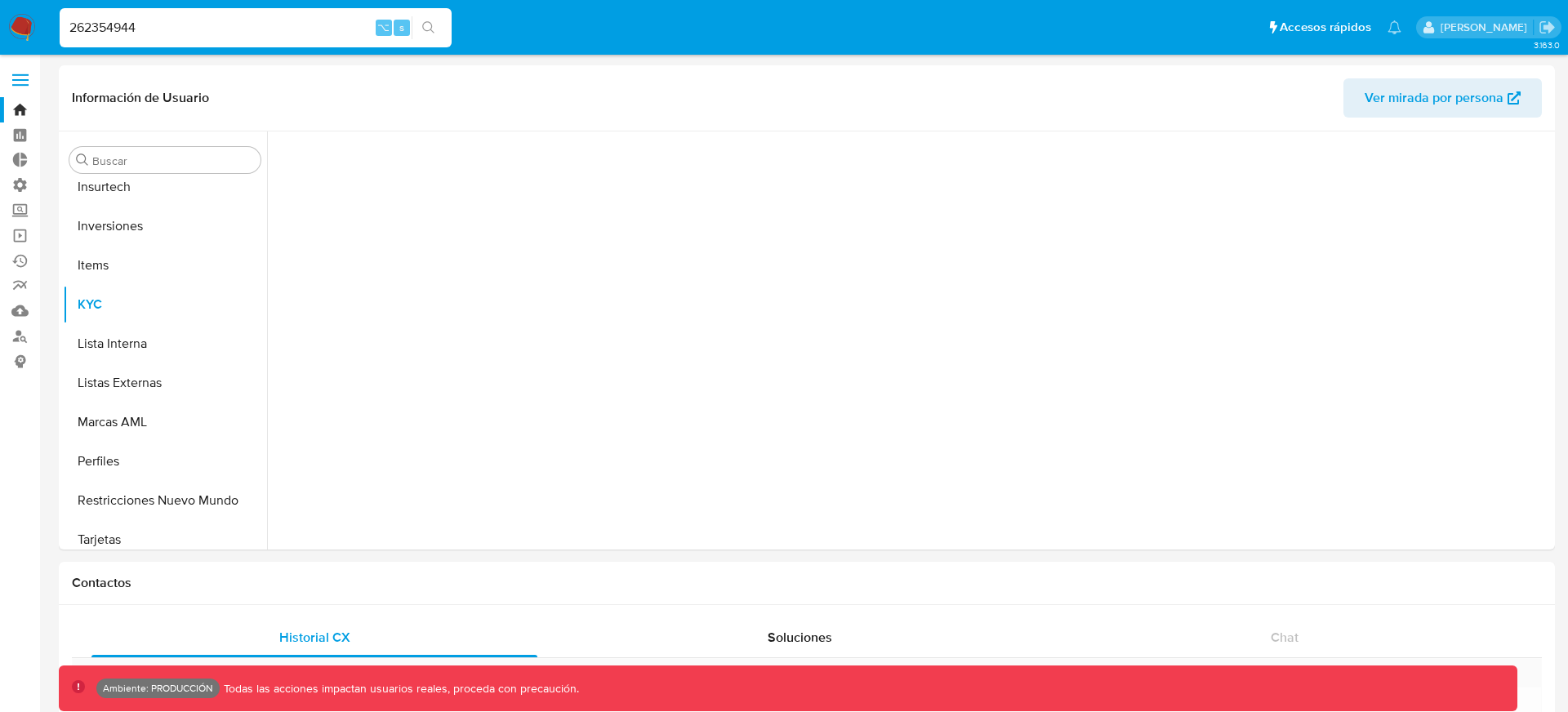
scroll to position [886, 0]
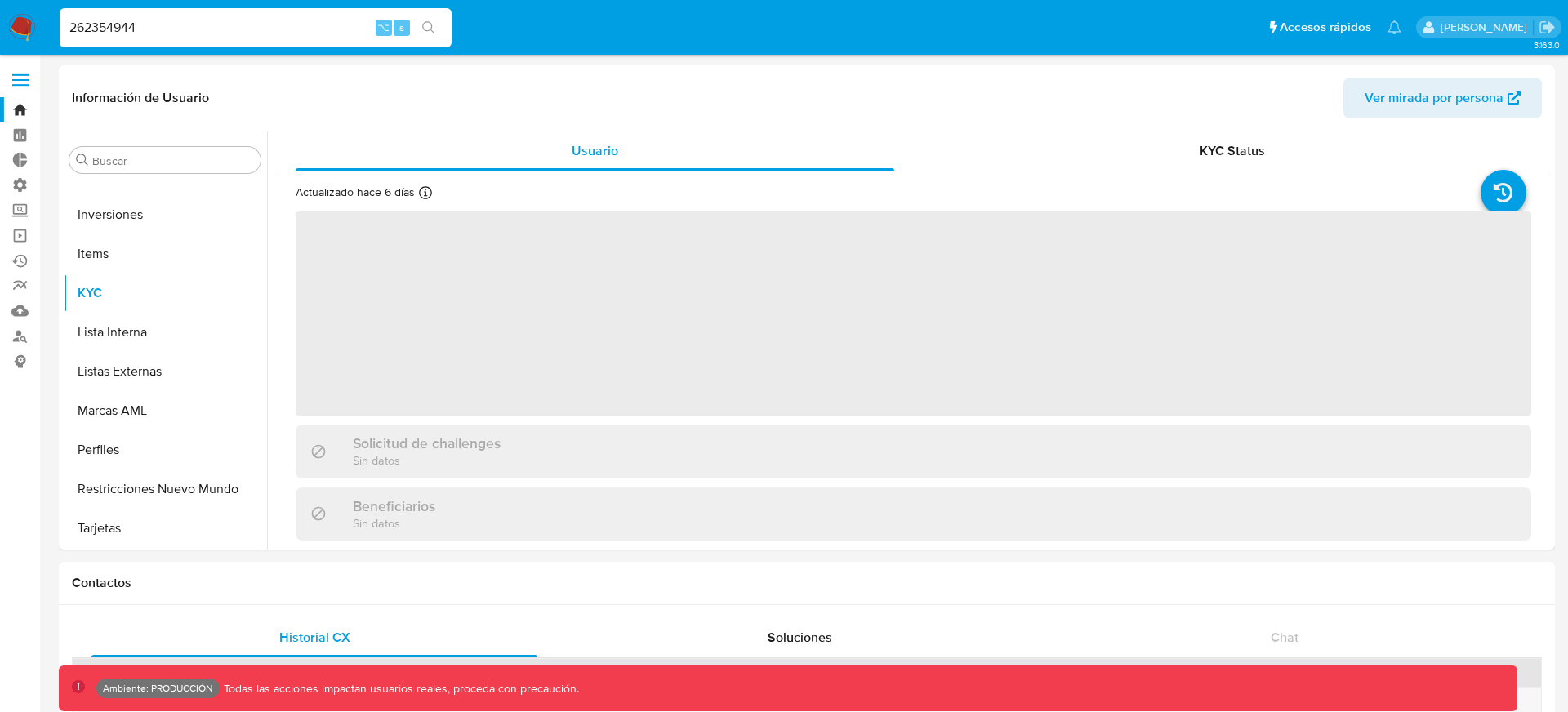
select select "10"
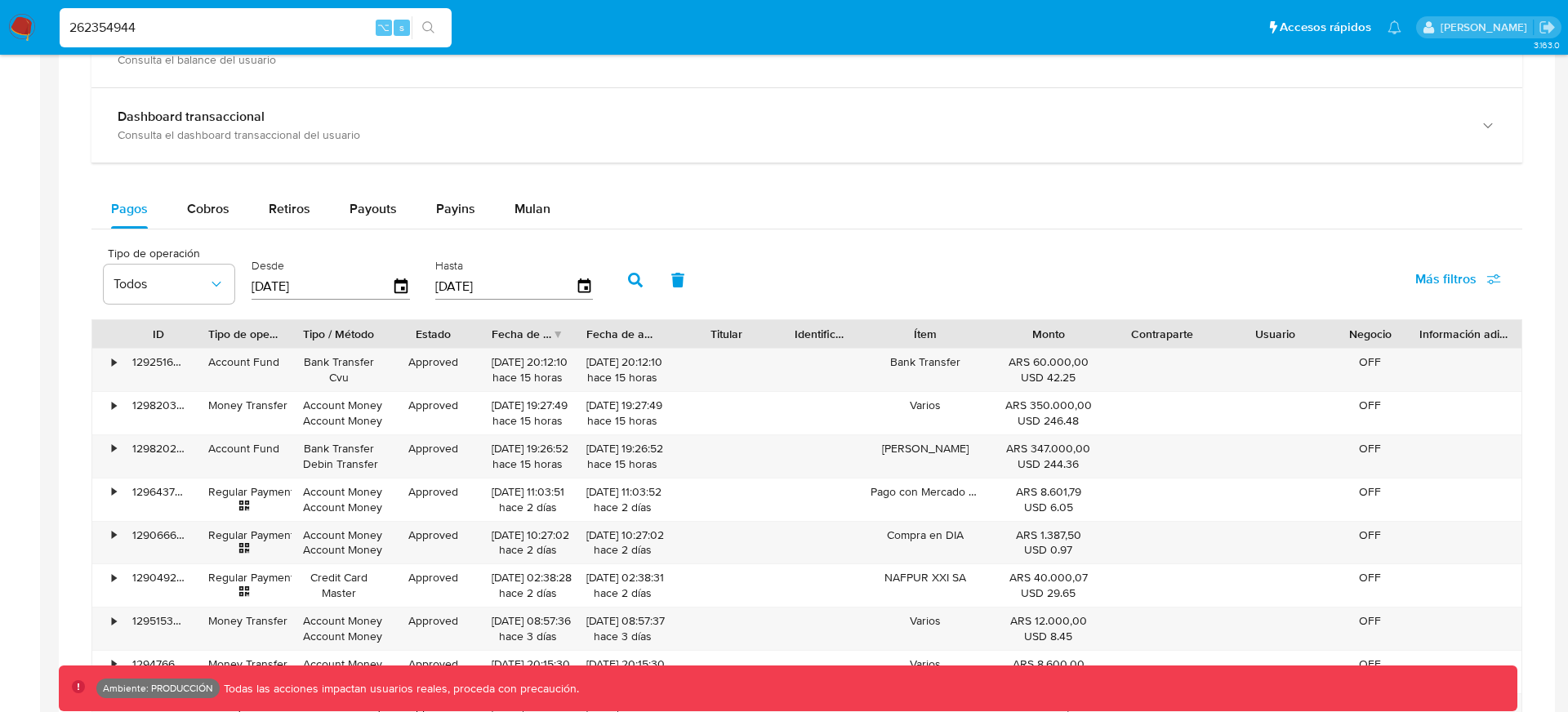
scroll to position [982, 0]
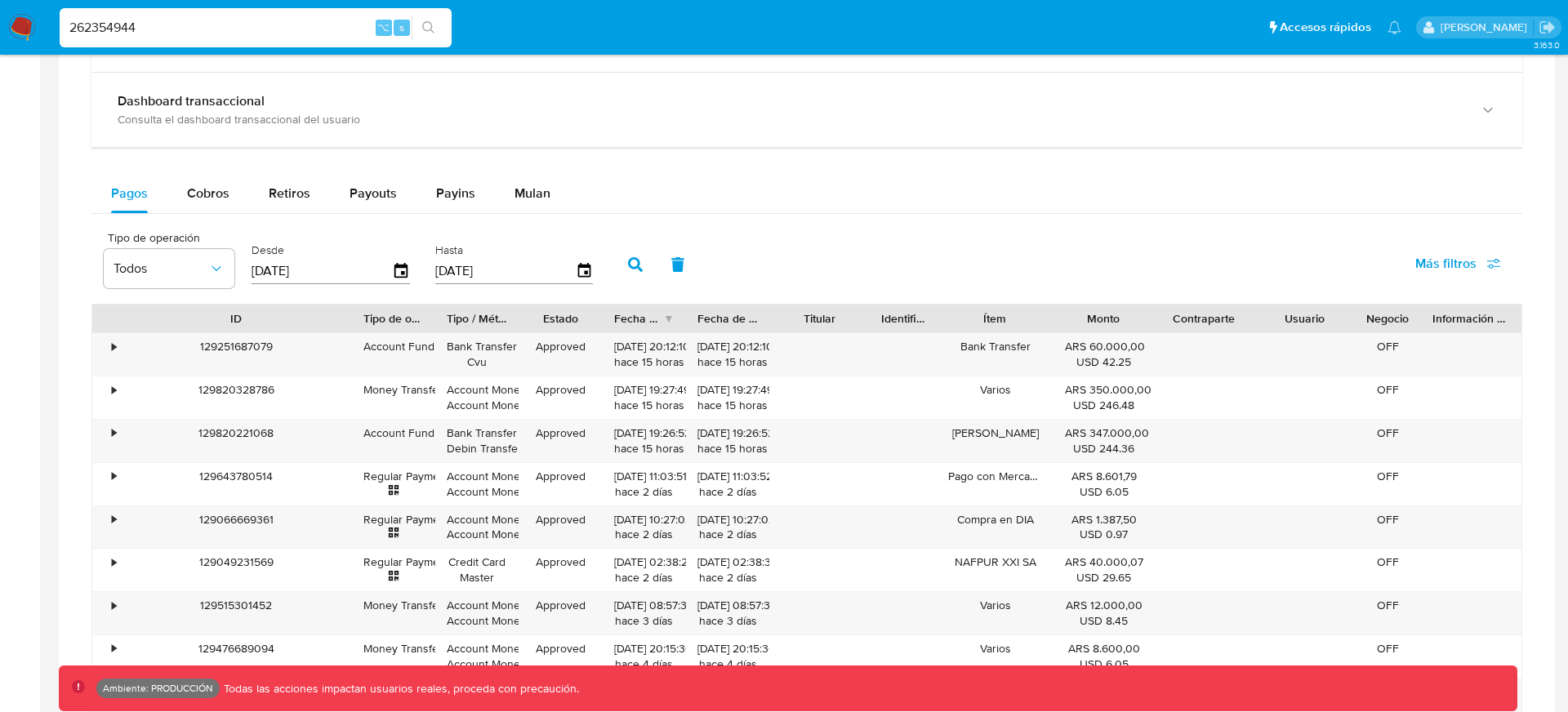
drag, startPoint x: 193, startPoint y: 317, endPoint x: 348, endPoint y: 330, distance: 155.5
click at [348, 330] on div at bounding box center [351, 318] width 29 height 28
click at [1453, 261] on span "Más filtros" at bounding box center [1445, 263] width 61 height 40
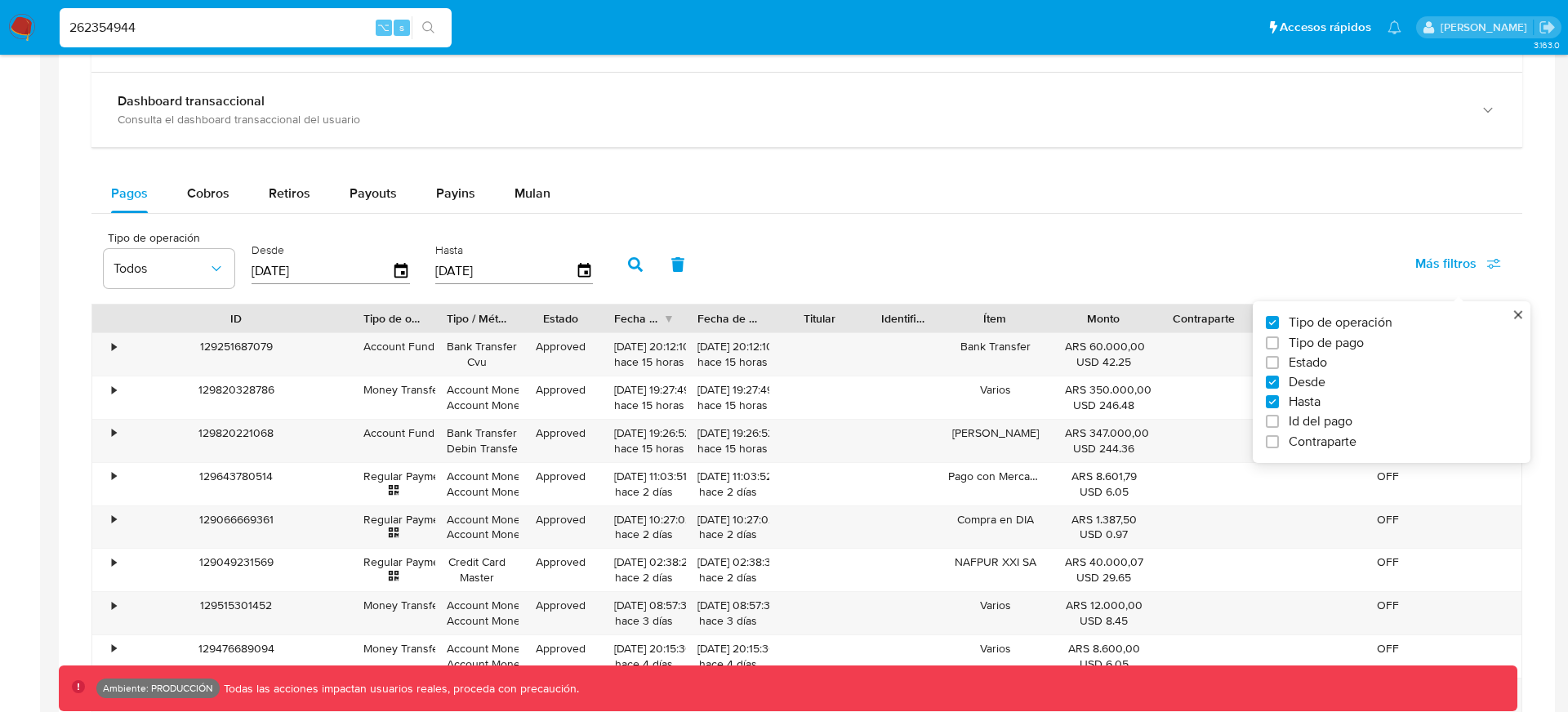
click at [1300, 419] on span "Id del pago" at bounding box center [1320, 420] width 64 height 16
click at [1279, 419] on input "Id del pago" at bounding box center [1272, 421] width 13 height 13
checkbox input "true"
click at [690, 266] on input "number" at bounding box center [694, 269] width 160 height 21
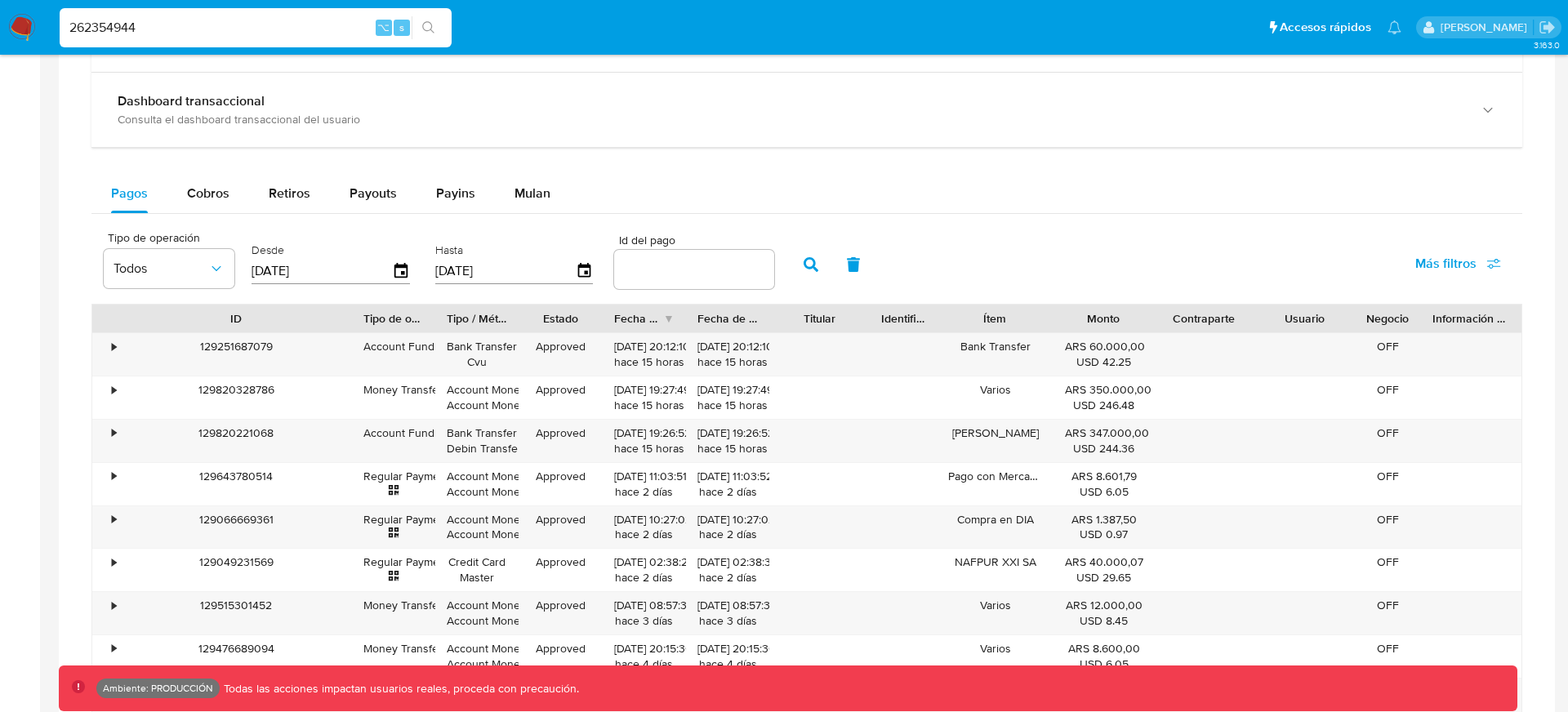
click at [716, 259] on input "number" at bounding box center [694, 269] width 160 height 21
paste input "122800378369"
type input "122800378369"
click at [804, 259] on icon "button" at bounding box center [810, 264] width 14 height 14
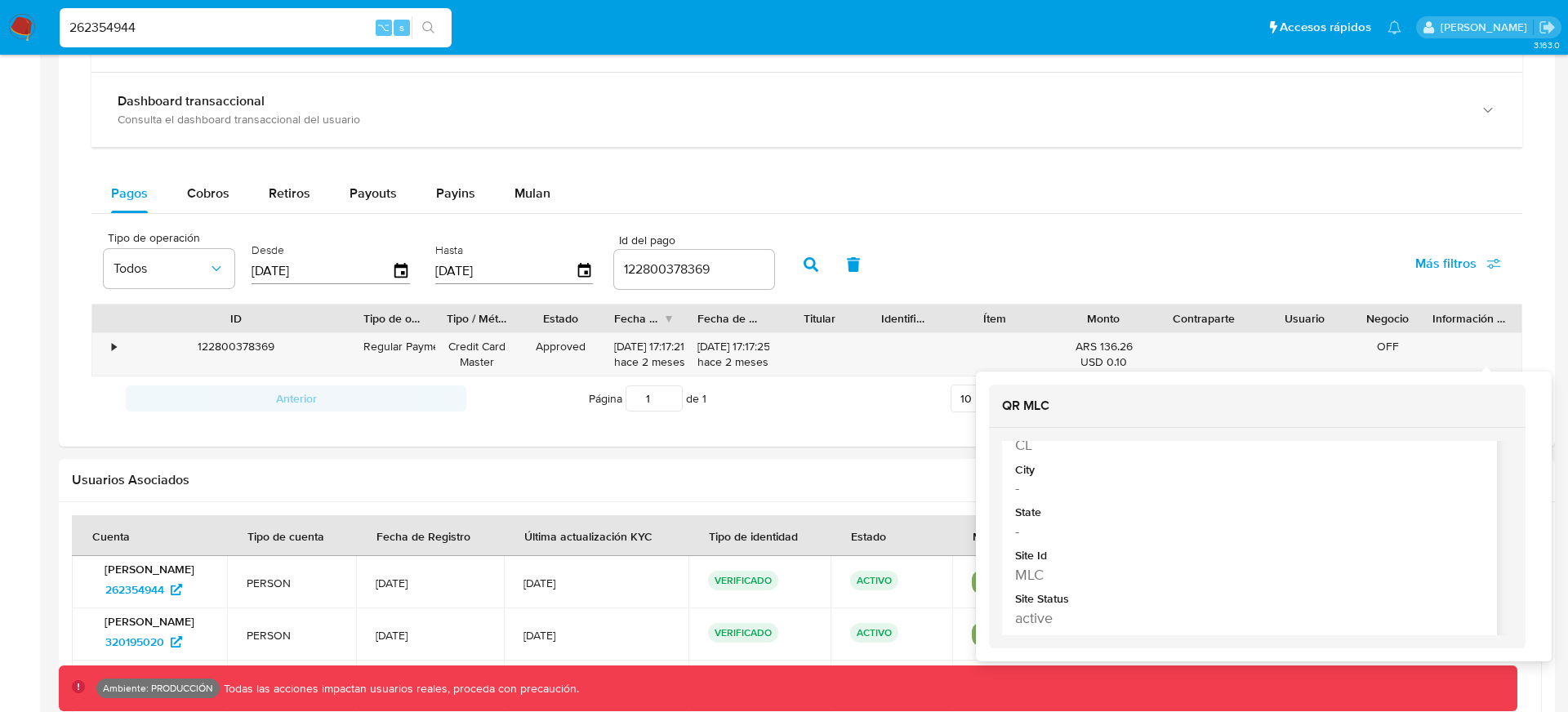
scroll to position [224, 0]
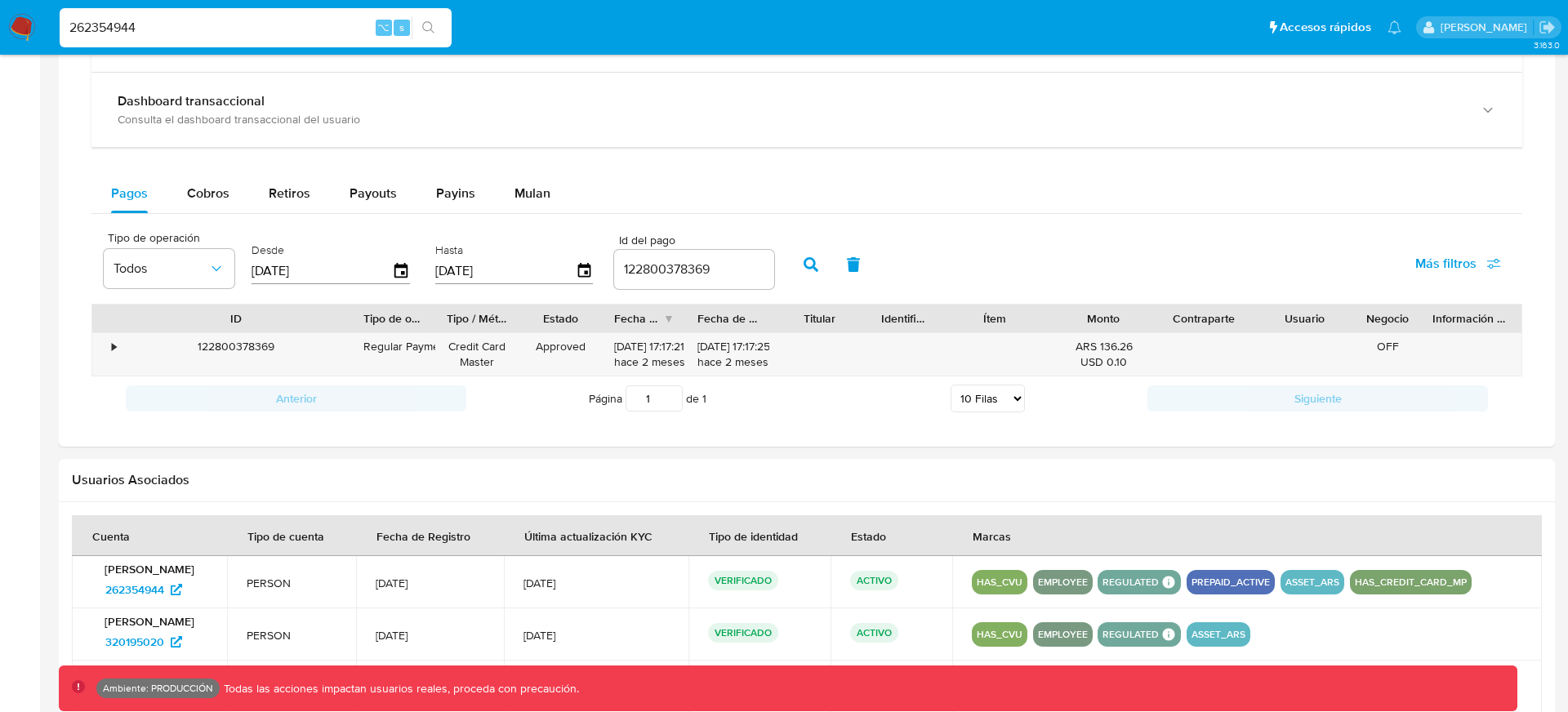
click at [900, 446] on div "Información de Usuario Ver mirada por persona Buscar Anticipos de dinero Aproba…" at bounding box center [806, 8] width 1496 height 1852
click at [1109, 267] on div "Tipo de operación Todos Desde 17/07/2025 Hasta 14/10/2025 Id del pago 122800378…" at bounding box center [806, 262] width 1430 height 82
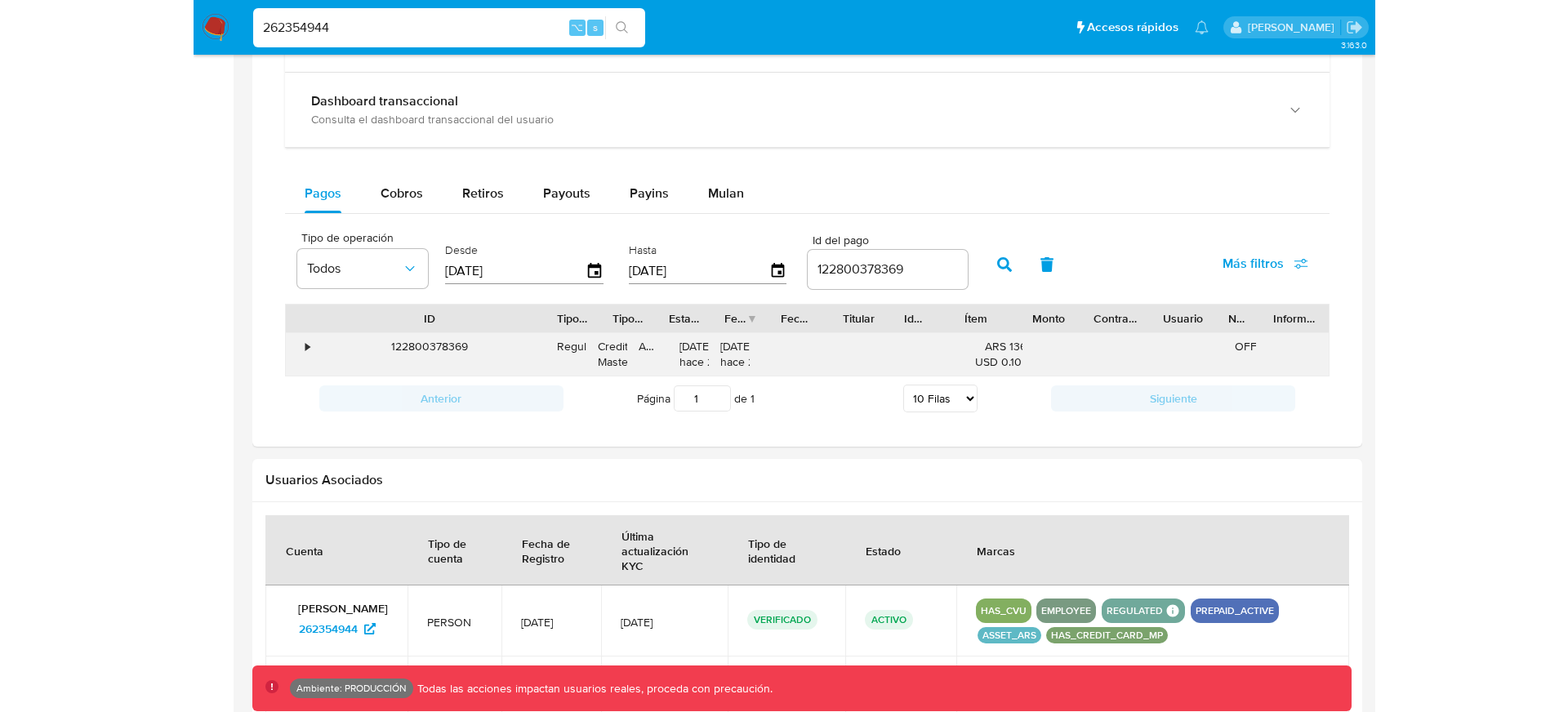
scroll to position [850, 0]
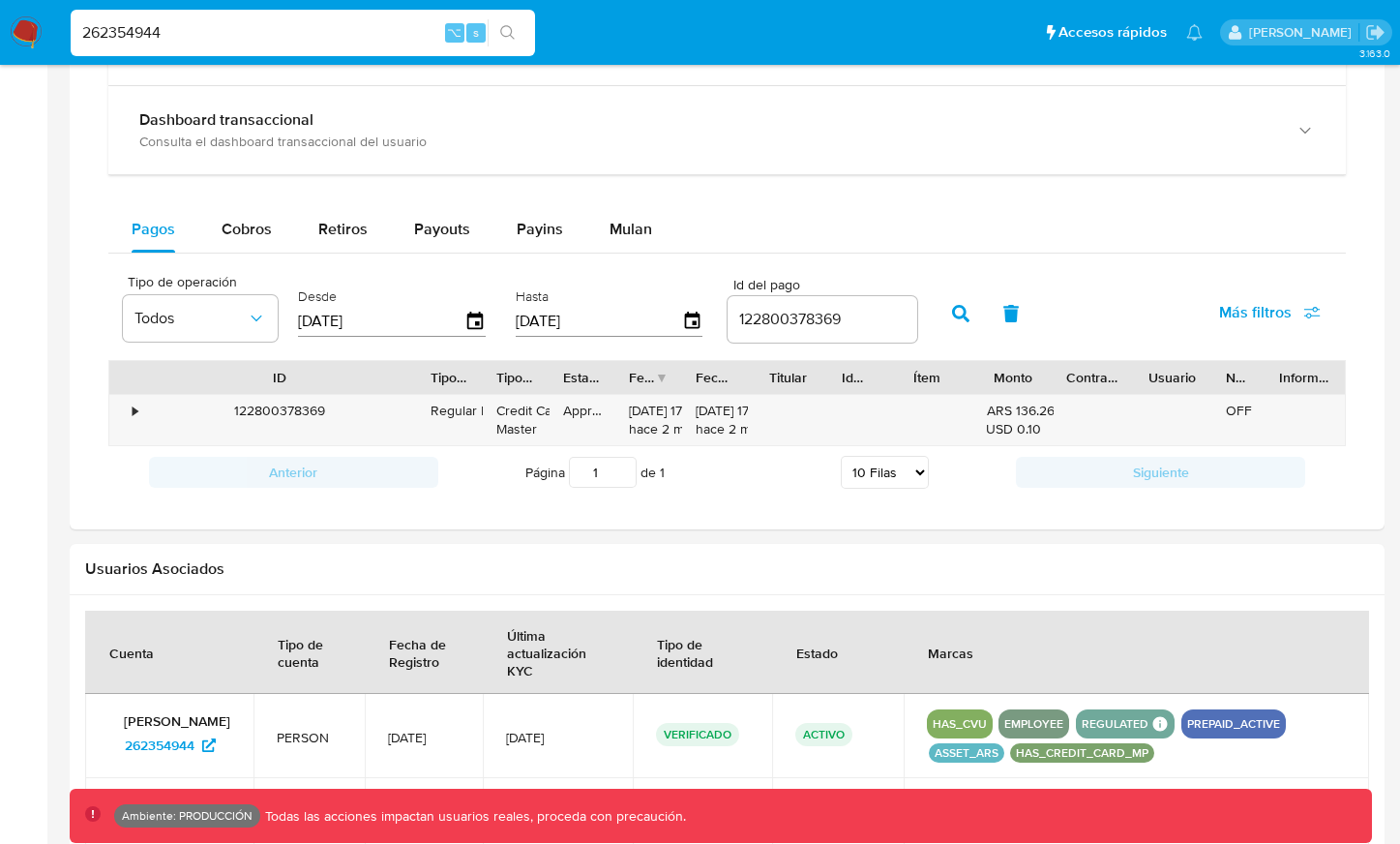
click at [936, 304] on button "button" at bounding box center [961, 313] width 50 height 47
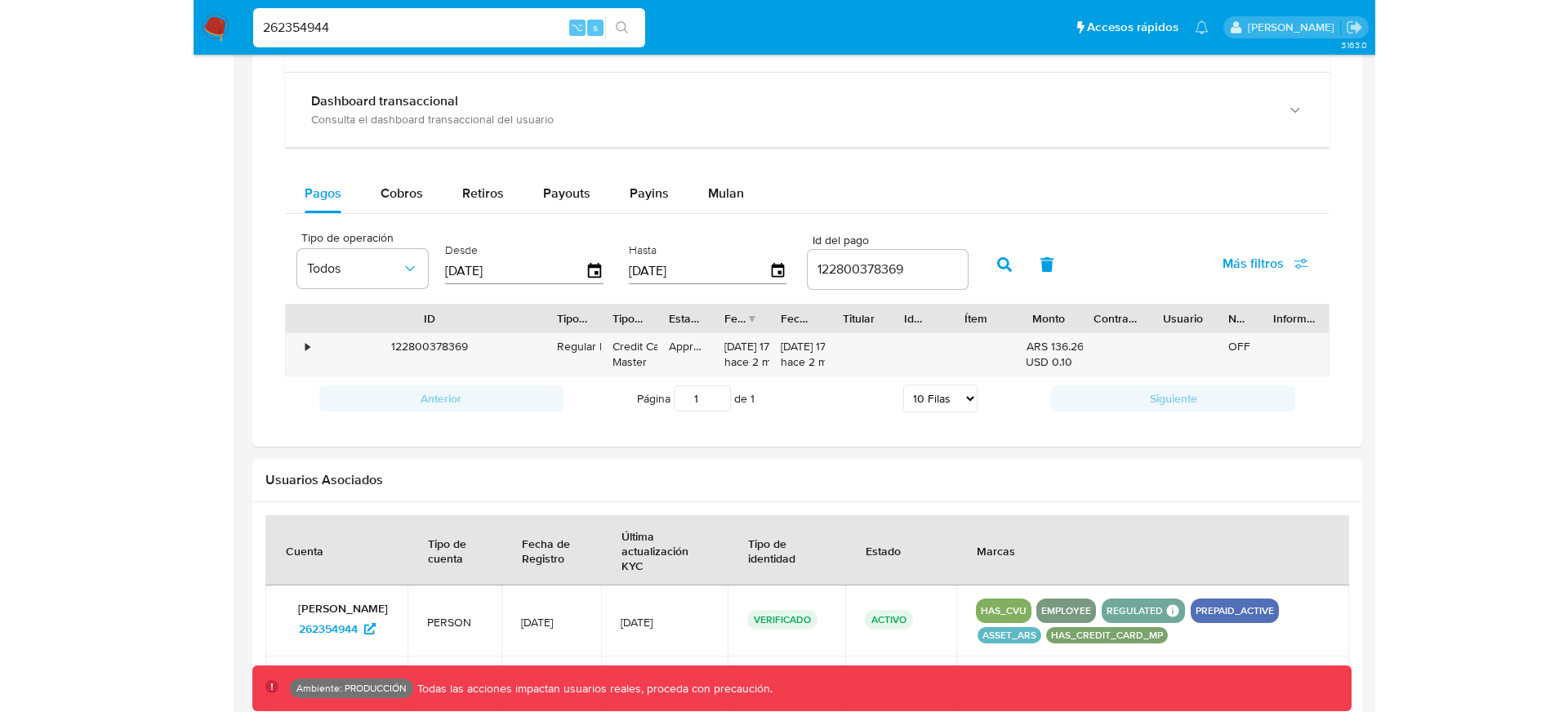
scroll to position [845, 0]
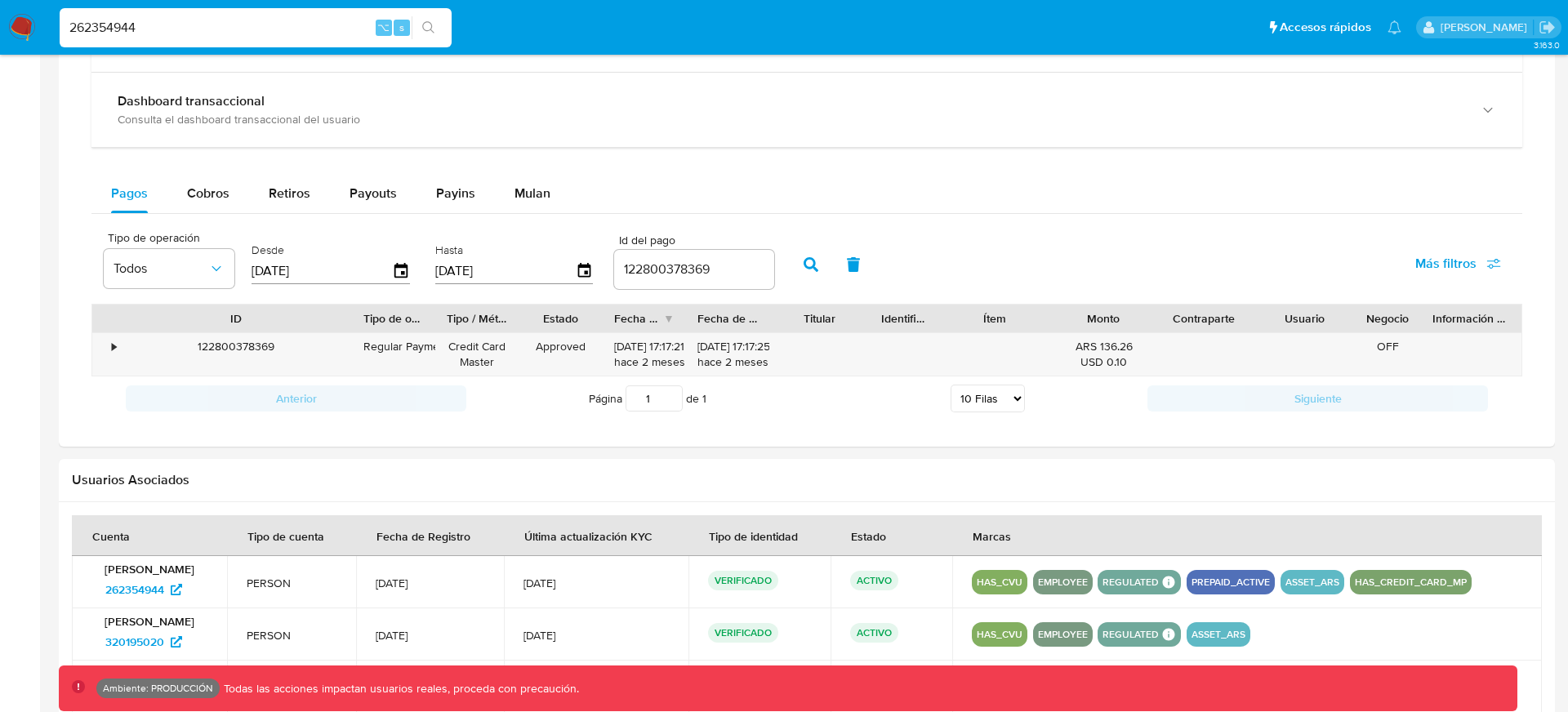
click at [1381, 200] on div "Pagos Cobros Retiros Payouts Payins Mulan" at bounding box center [806, 193] width 1430 height 40
click at [1400, 193] on div "Pagos Cobros Retiros Payouts Payins Mulan" at bounding box center [806, 193] width 1430 height 40
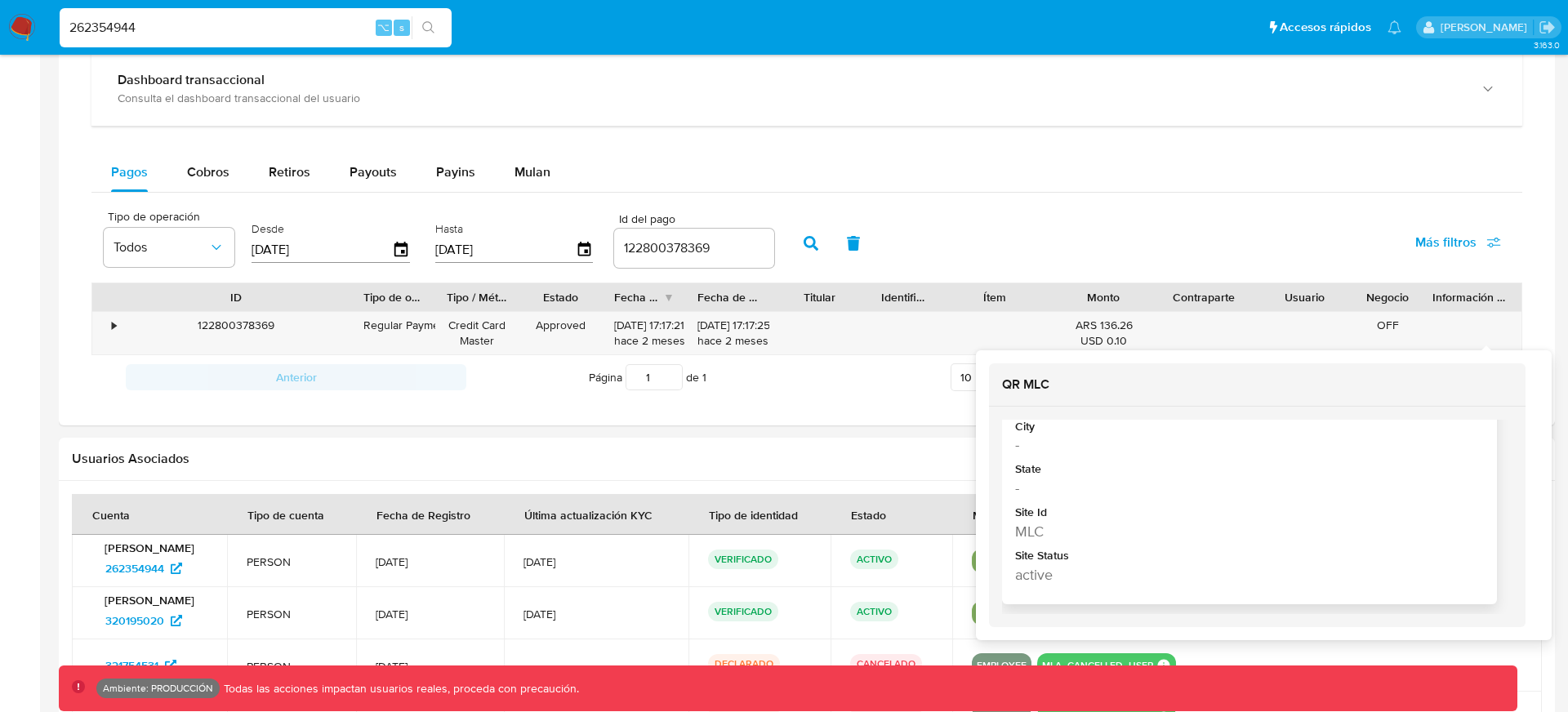
scroll to position [0, 0]
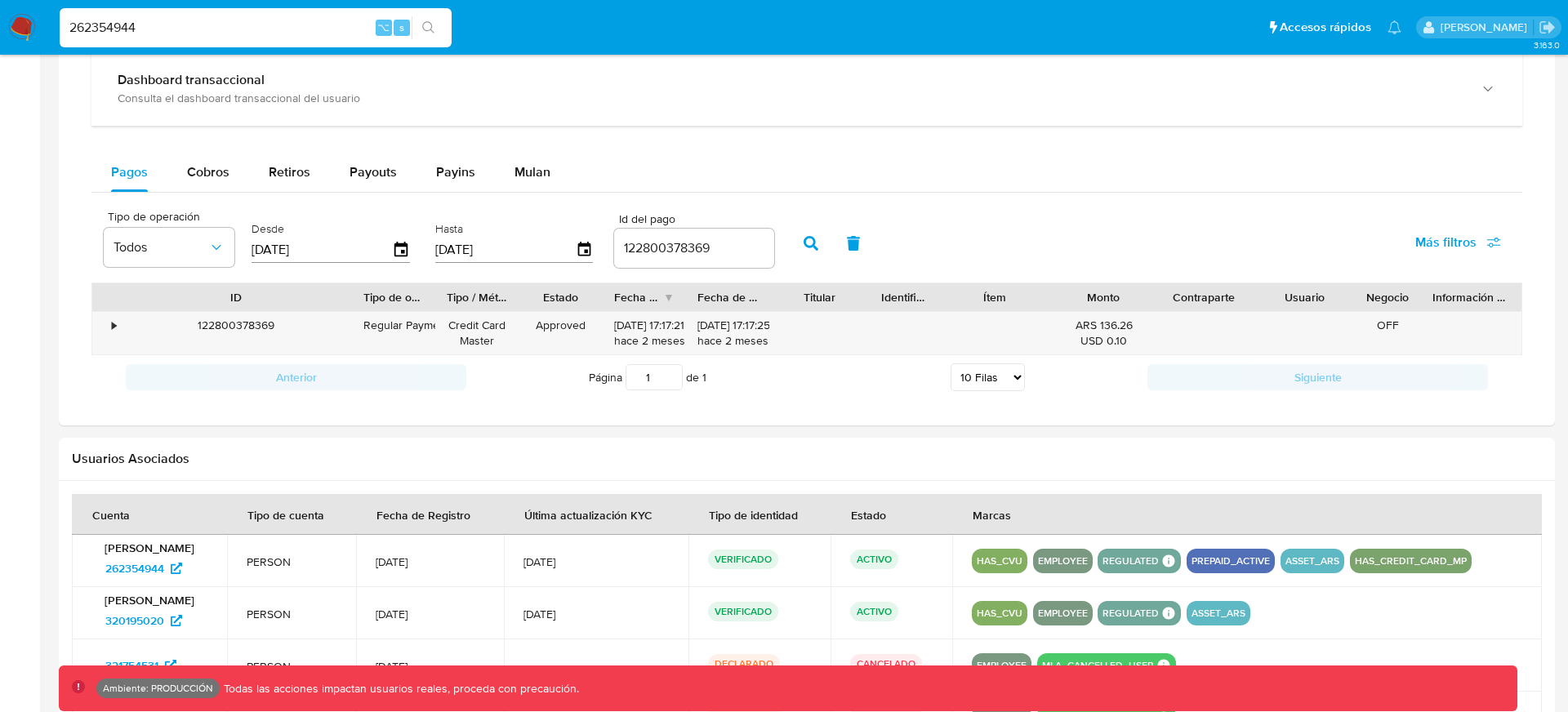
click at [856, 446] on div "Usuarios Asociados" at bounding box center [806, 459] width 1496 height 43
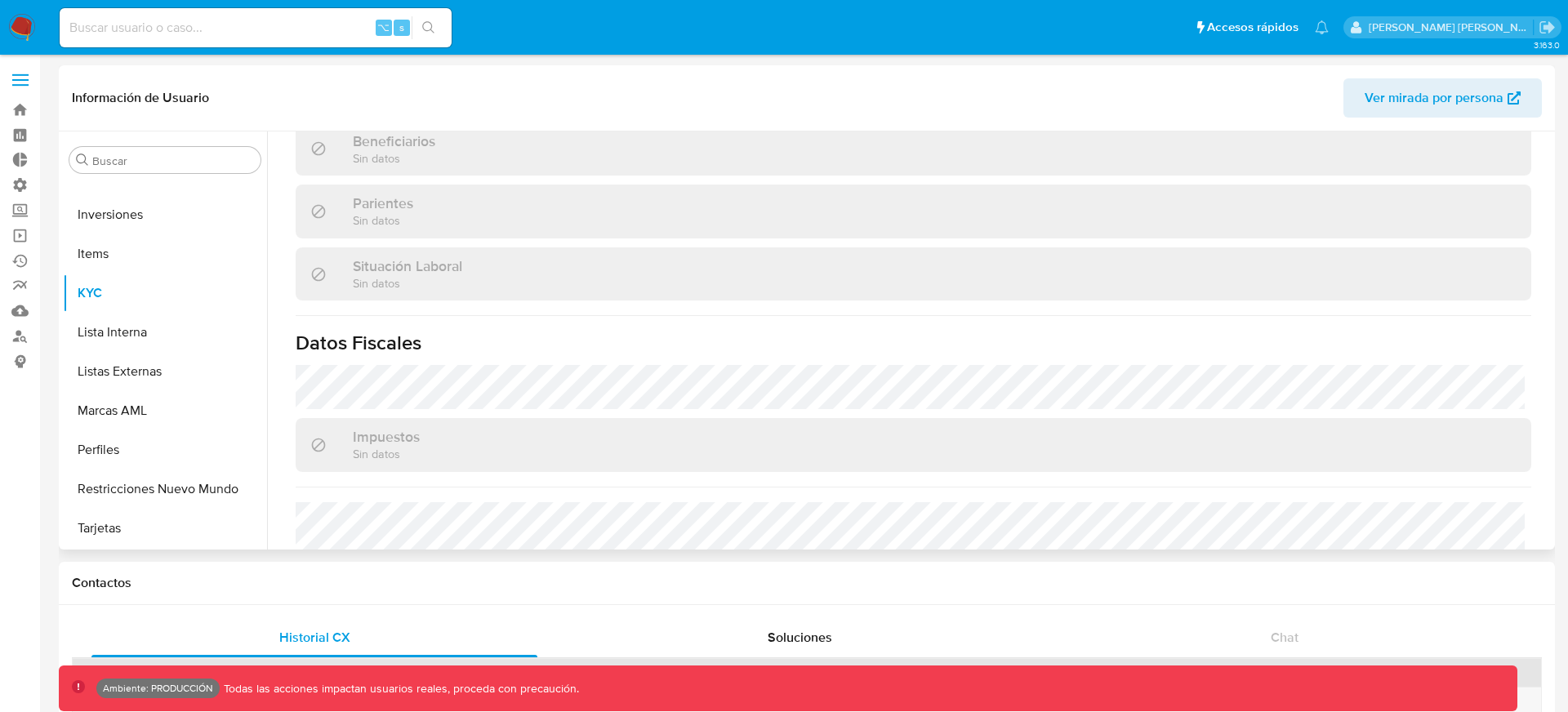
scroll to position [459, 0]
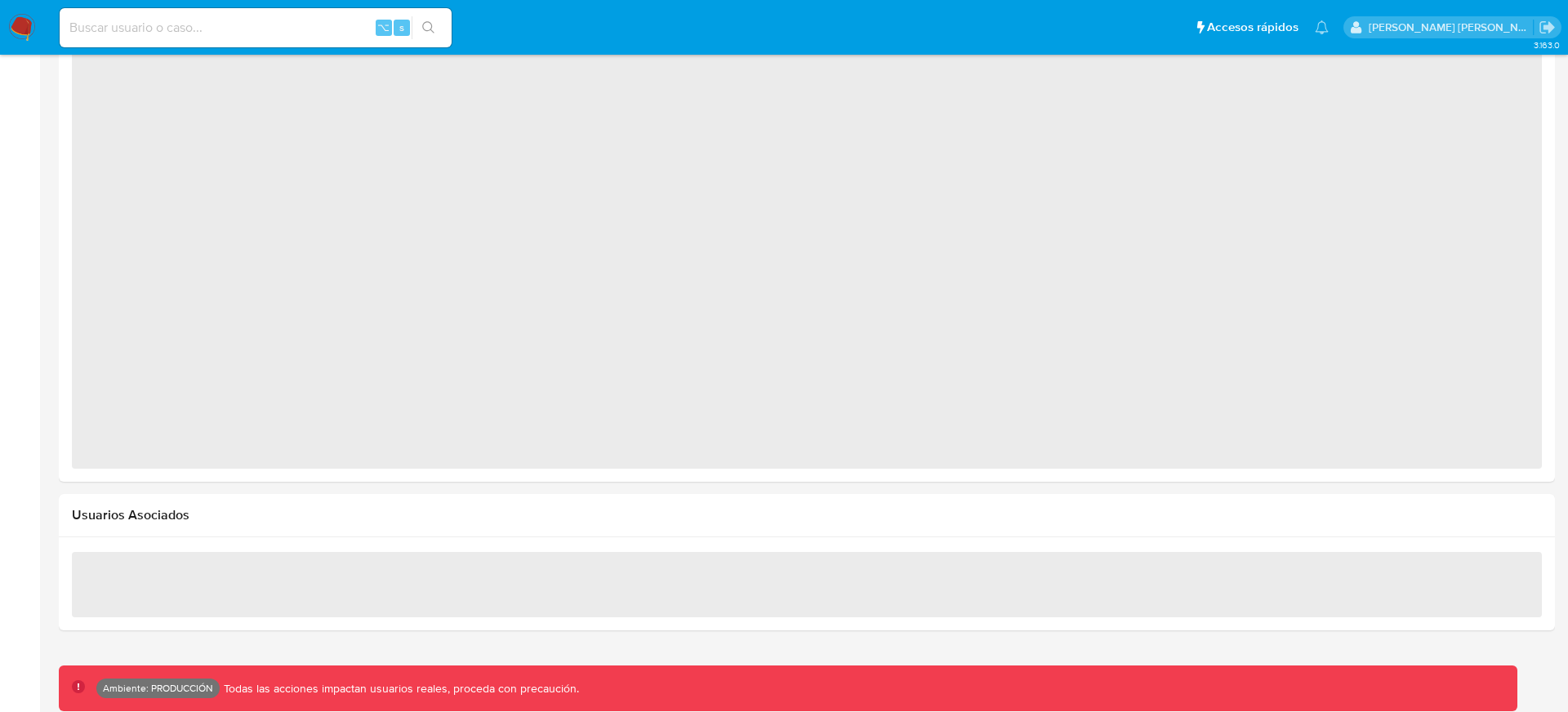
select select "10"
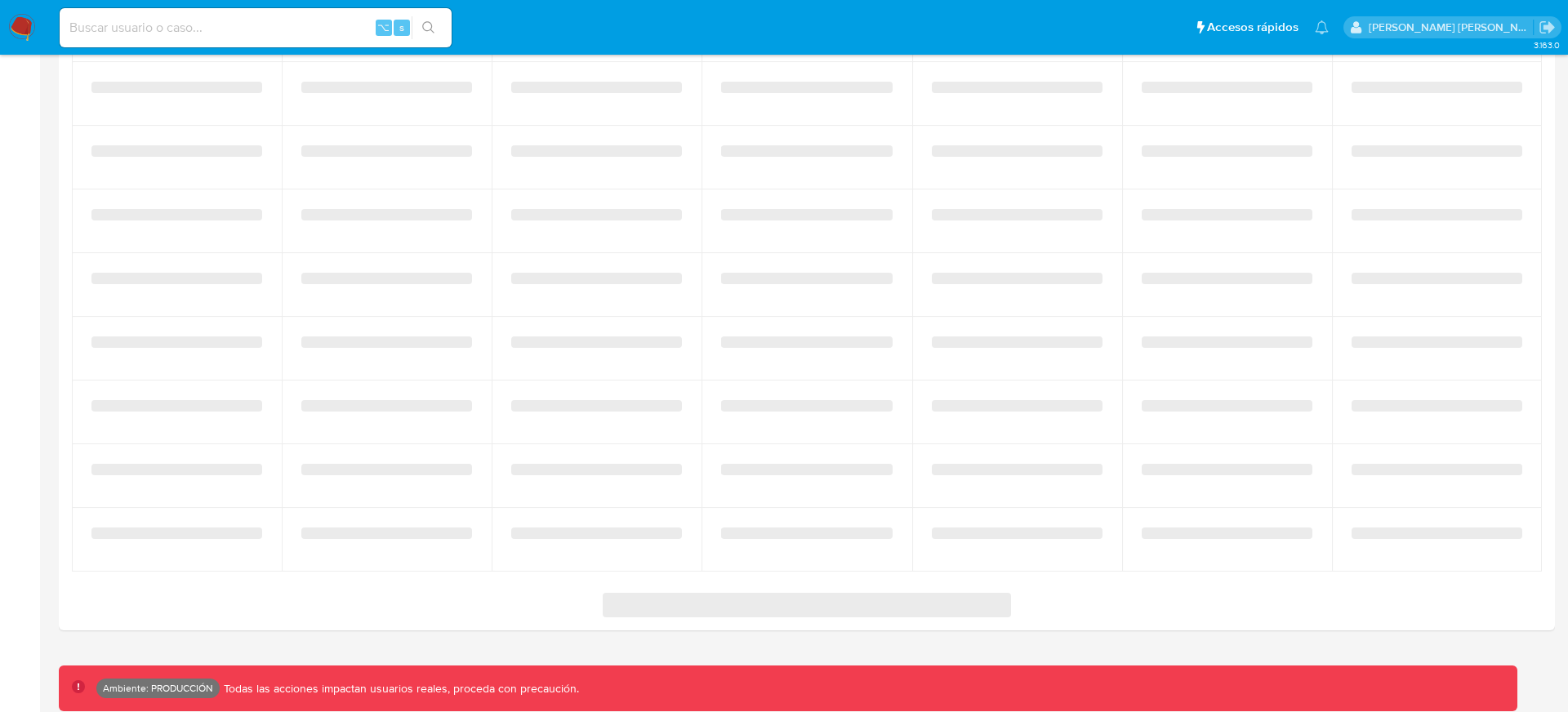
scroll to position [845, 0]
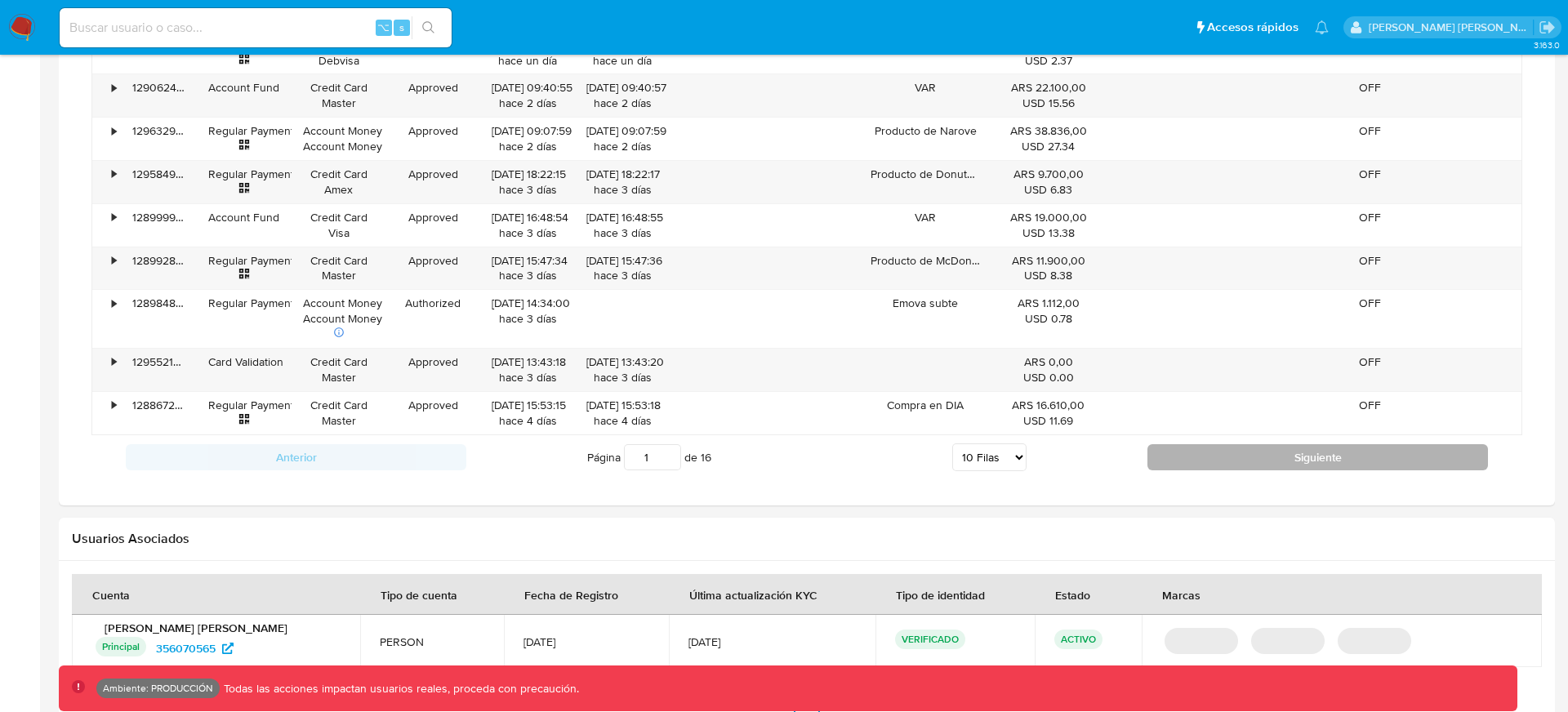
click at [1191, 459] on button "Siguiente" at bounding box center [1317, 456] width 341 height 26
type input "2"
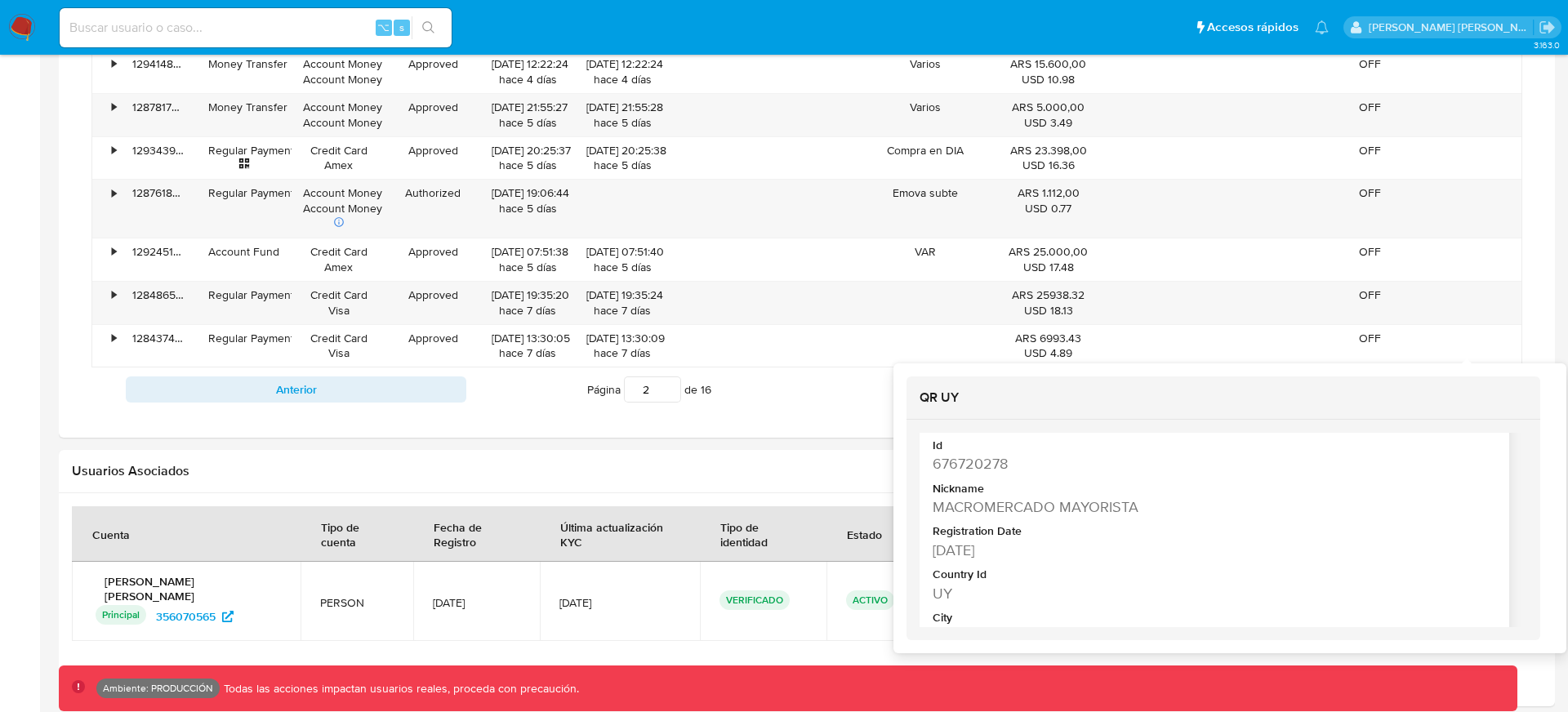
scroll to position [44, 0]
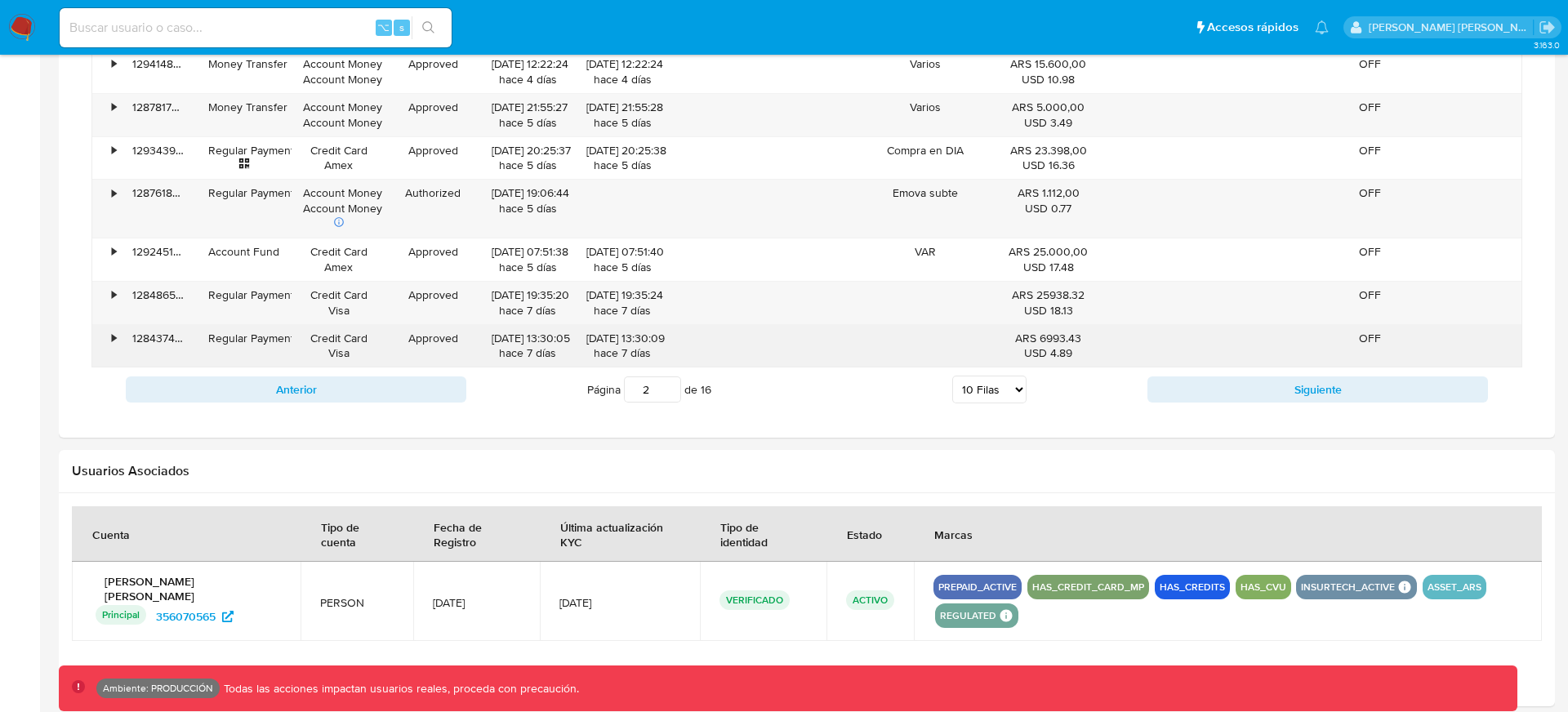
click at [114, 336] on div "•" at bounding box center [114, 338] width 4 height 15
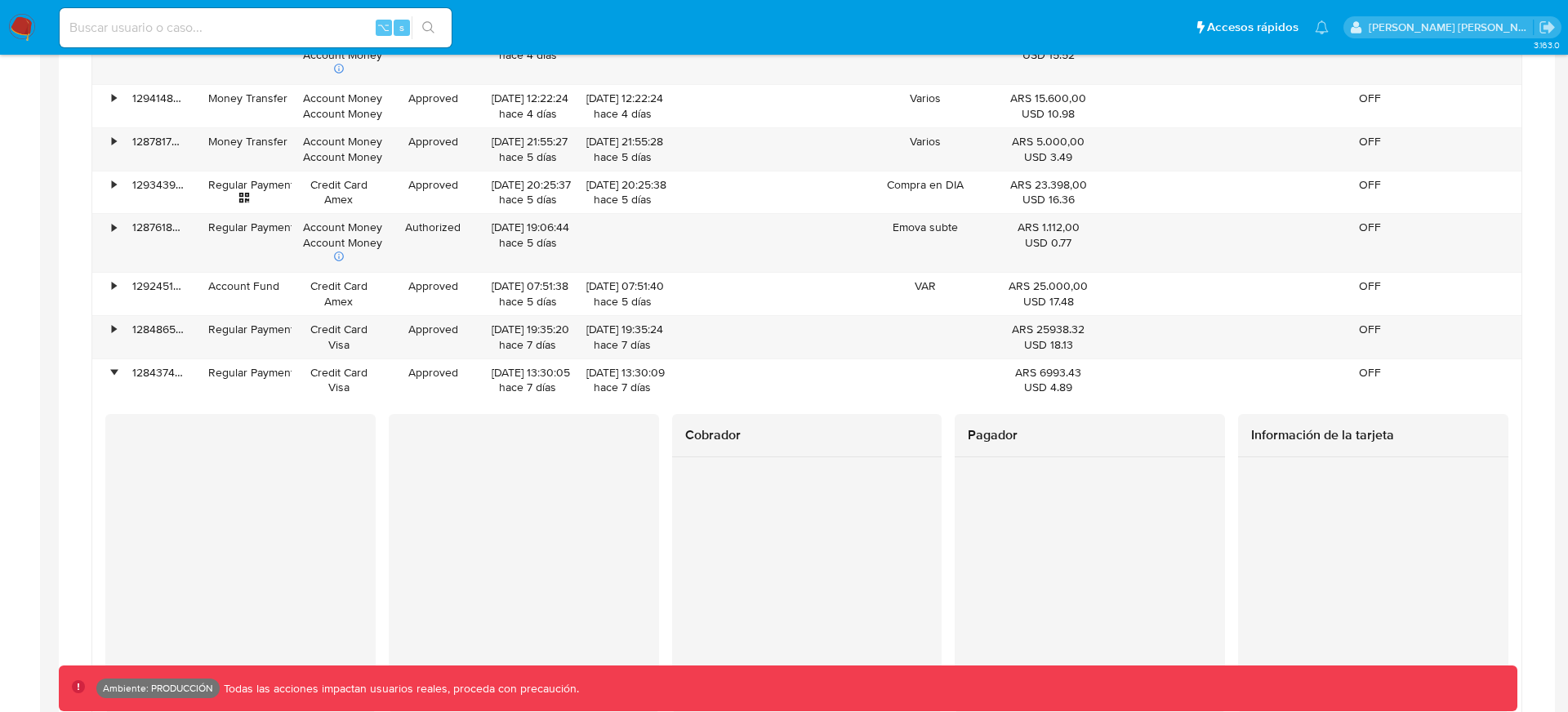
scroll to position [1274, 0]
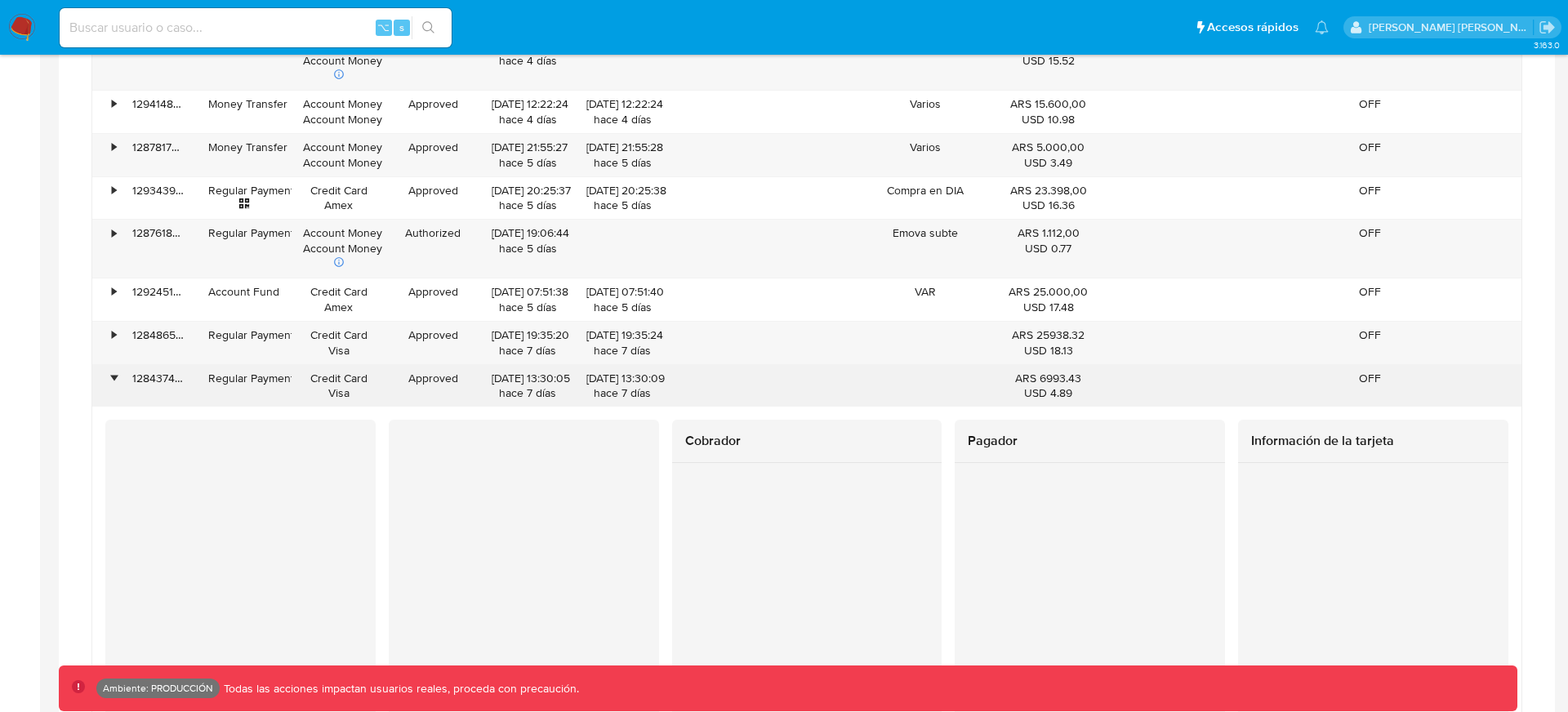
click at [115, 375] on div "•" at bounding box center [114, 378] width 4 height 15
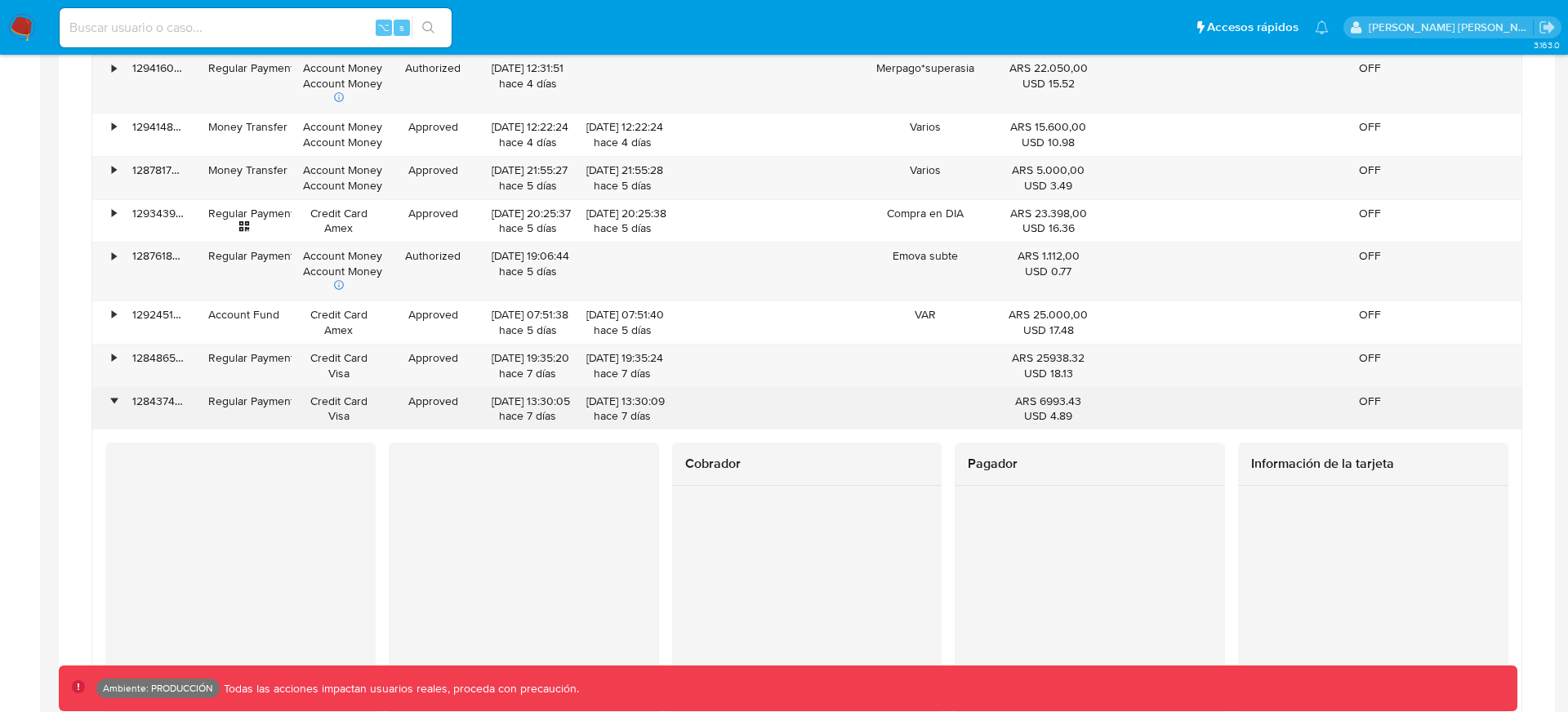
click at [122, 399] on div "128437411335" at bounding box center [159, 409] width 76 height 42
click at [115, 403] on div "•" at bounding box center [114, 401] width 4 height 15
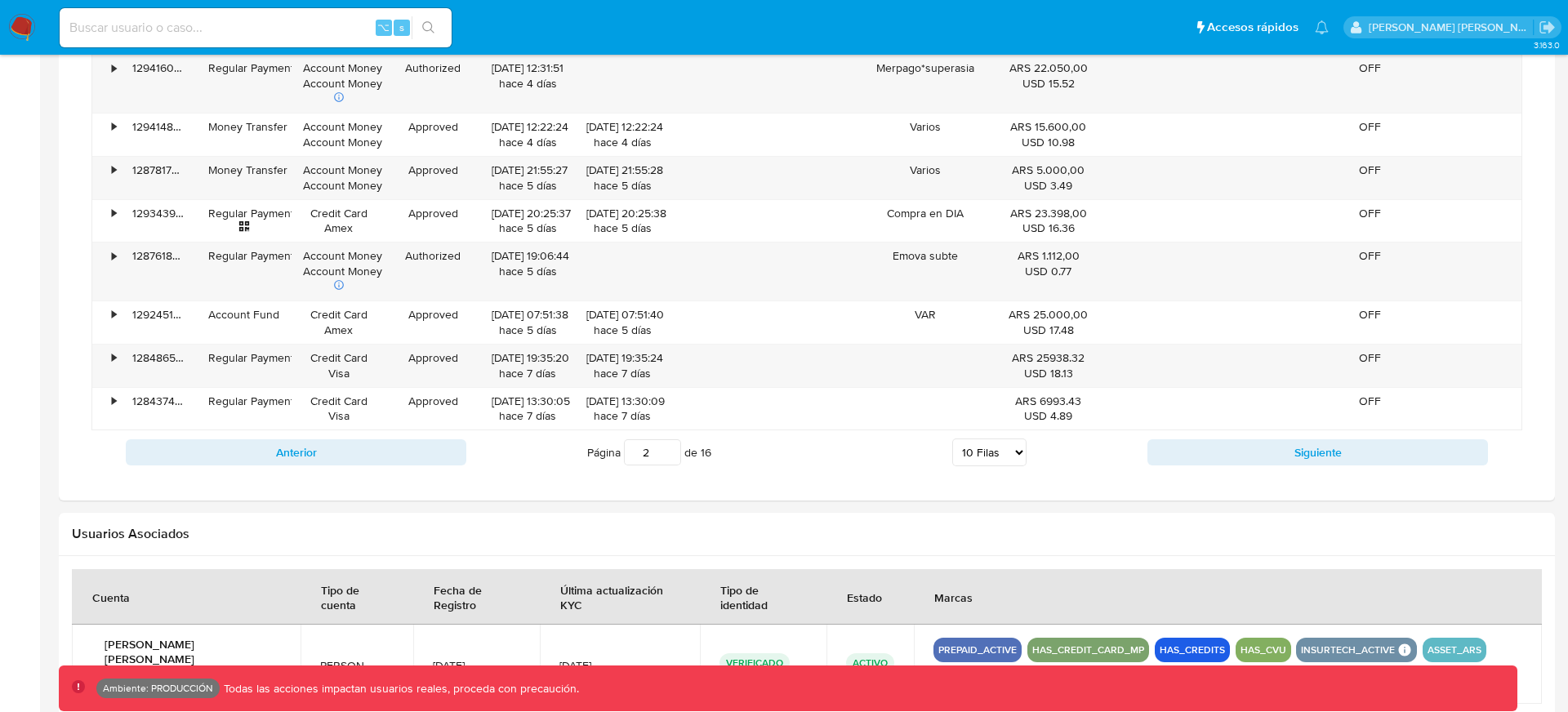
click at [82, 408] on div "Transaccionalidad Consulta el resumen de los movimientos del usuario Informació…" at bounding box center [806, 16] width 1470 height 943
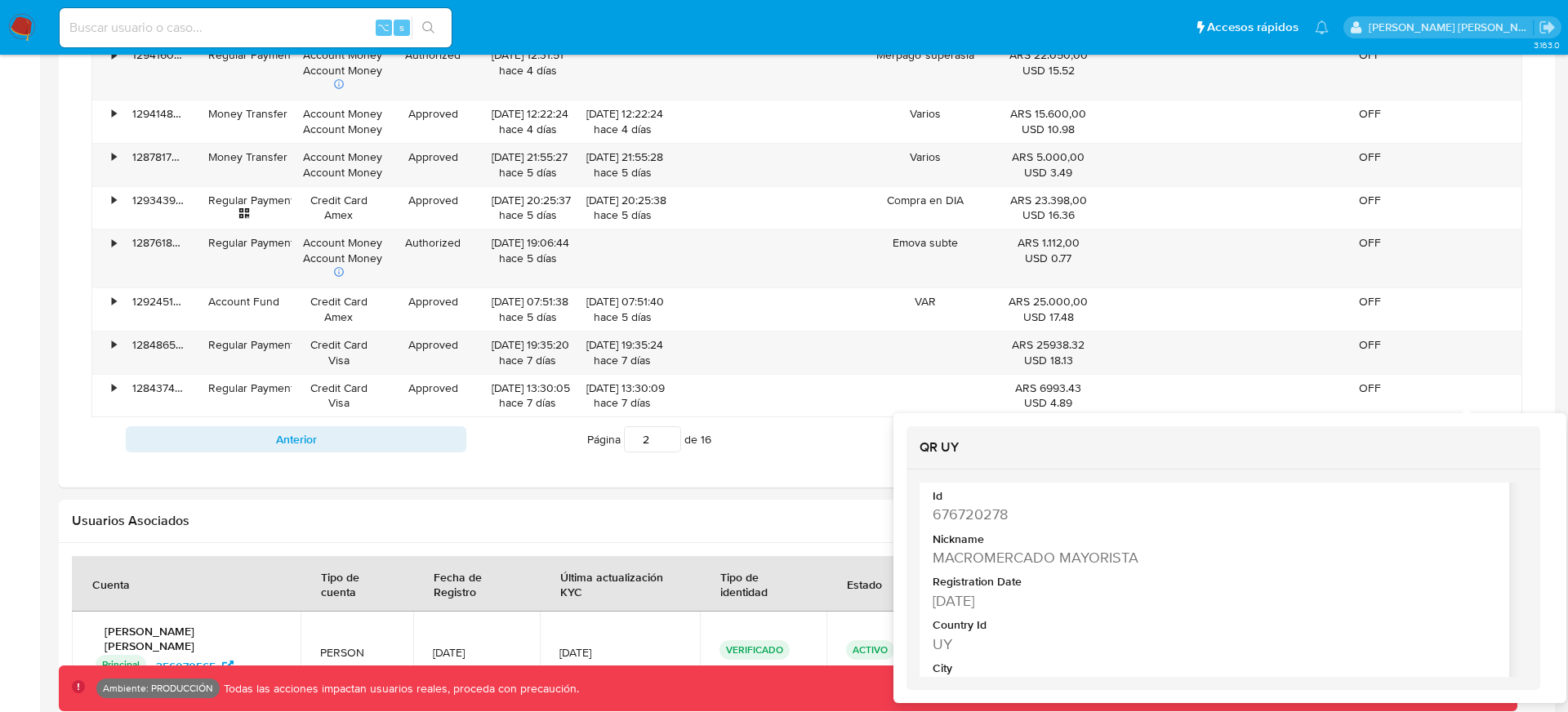
scroll to position [49, 0]
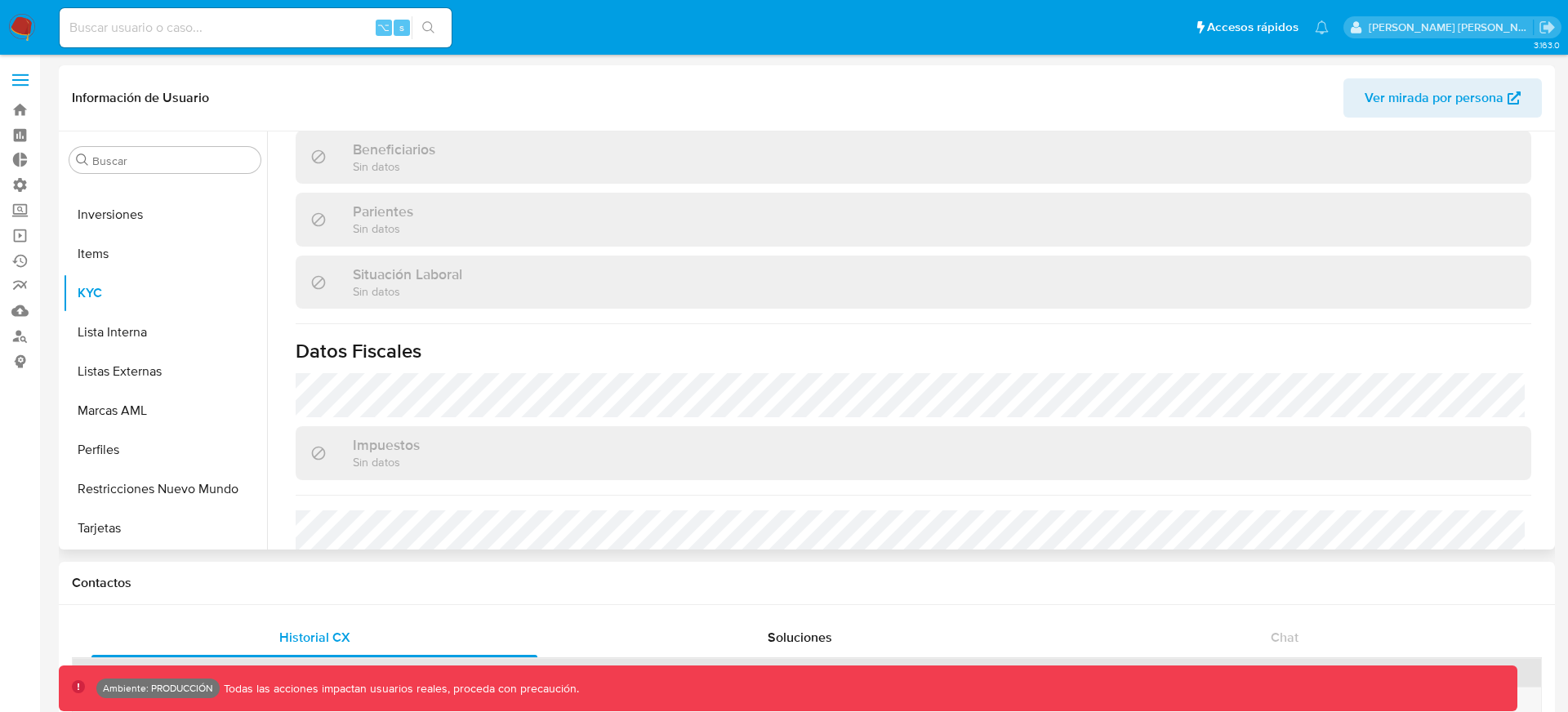
scroll to position [459, 0]
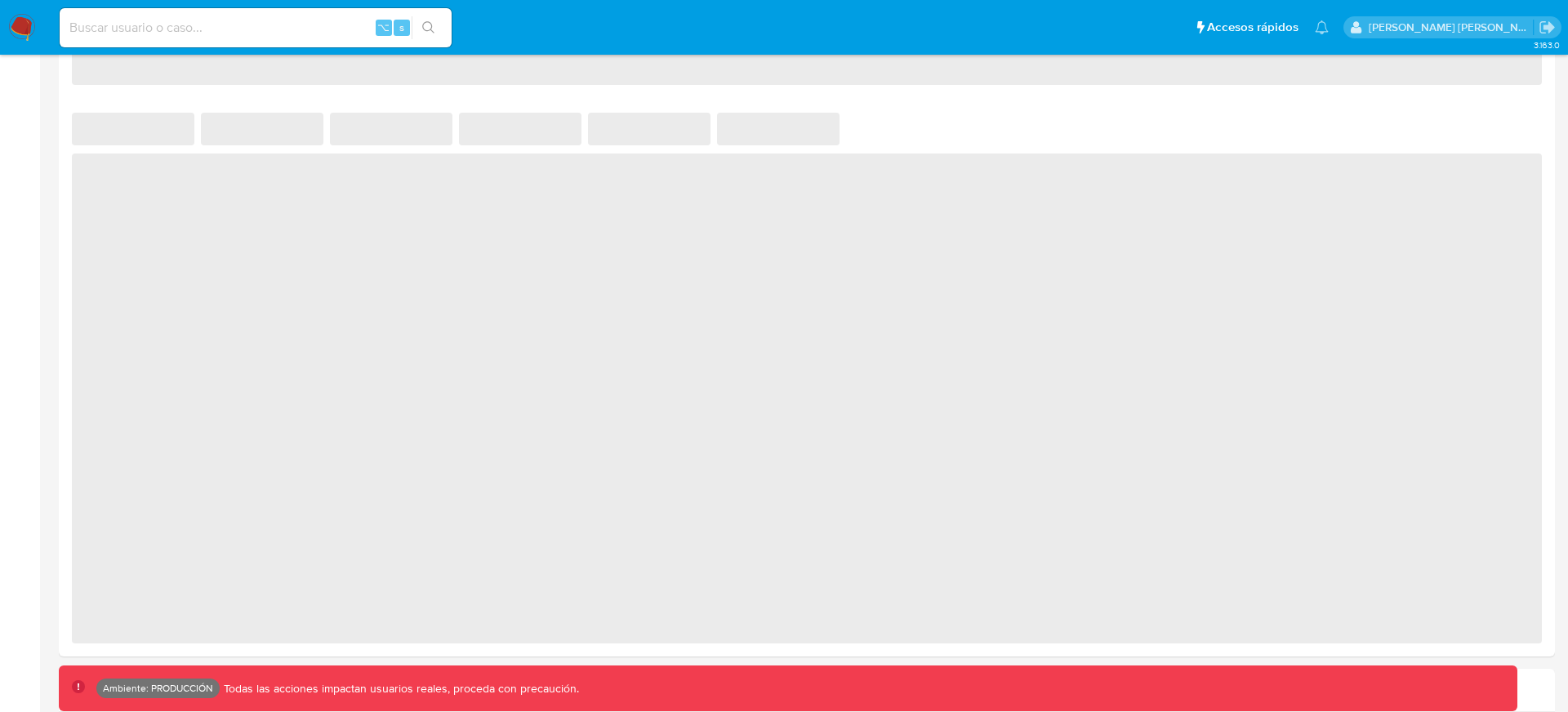
select select "10"
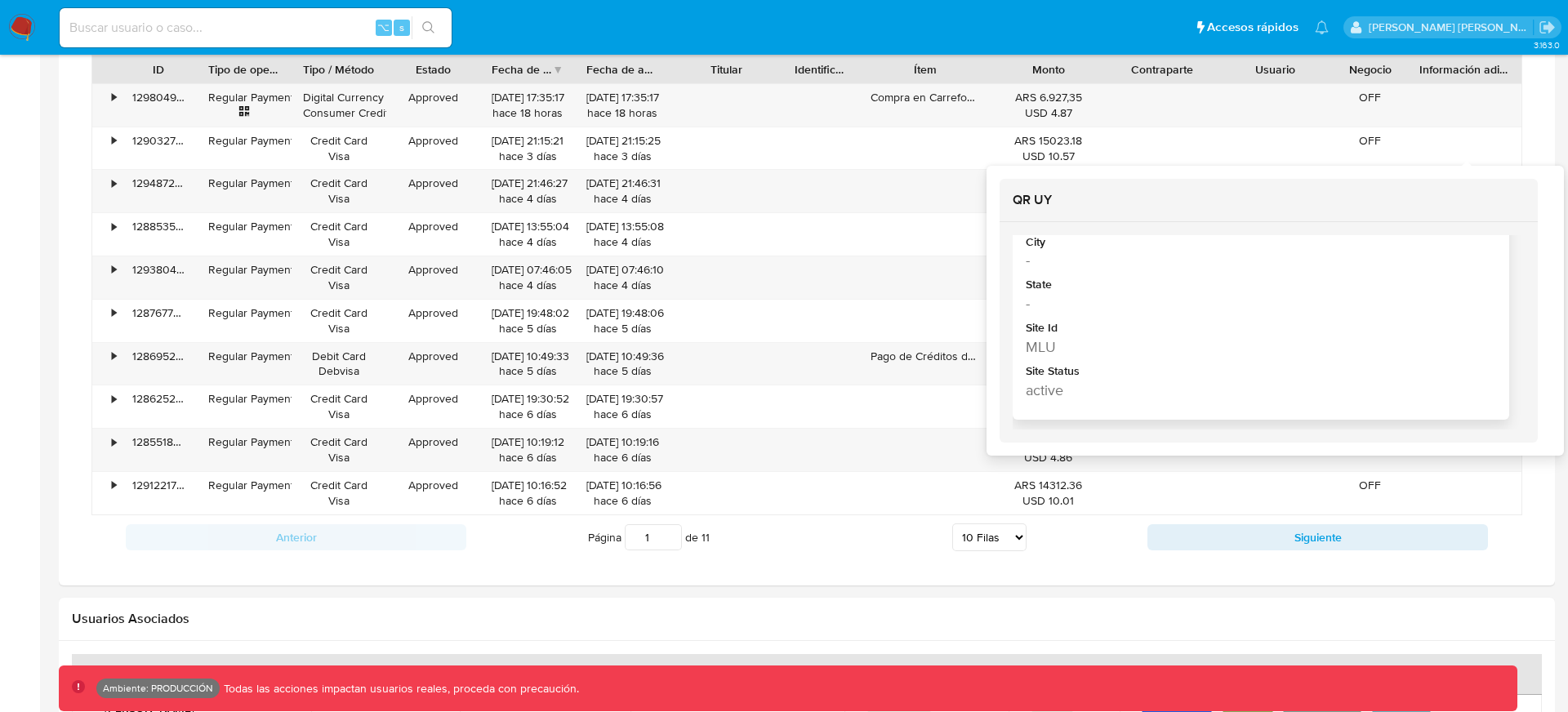
scroll to position [1134, 0]
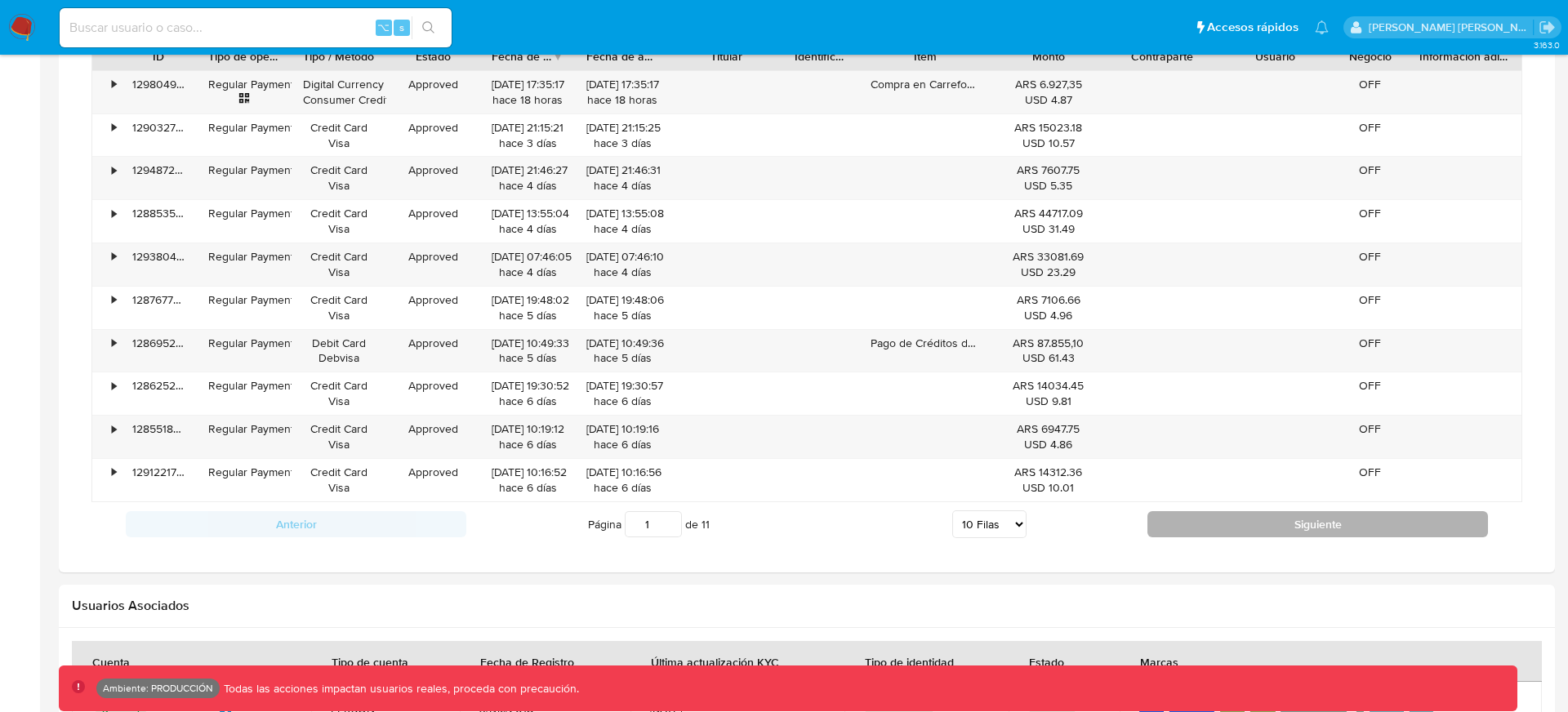
click at [1229, 532] on button "Siguiente" at bounding box center [1317, 524] width 341 height 26
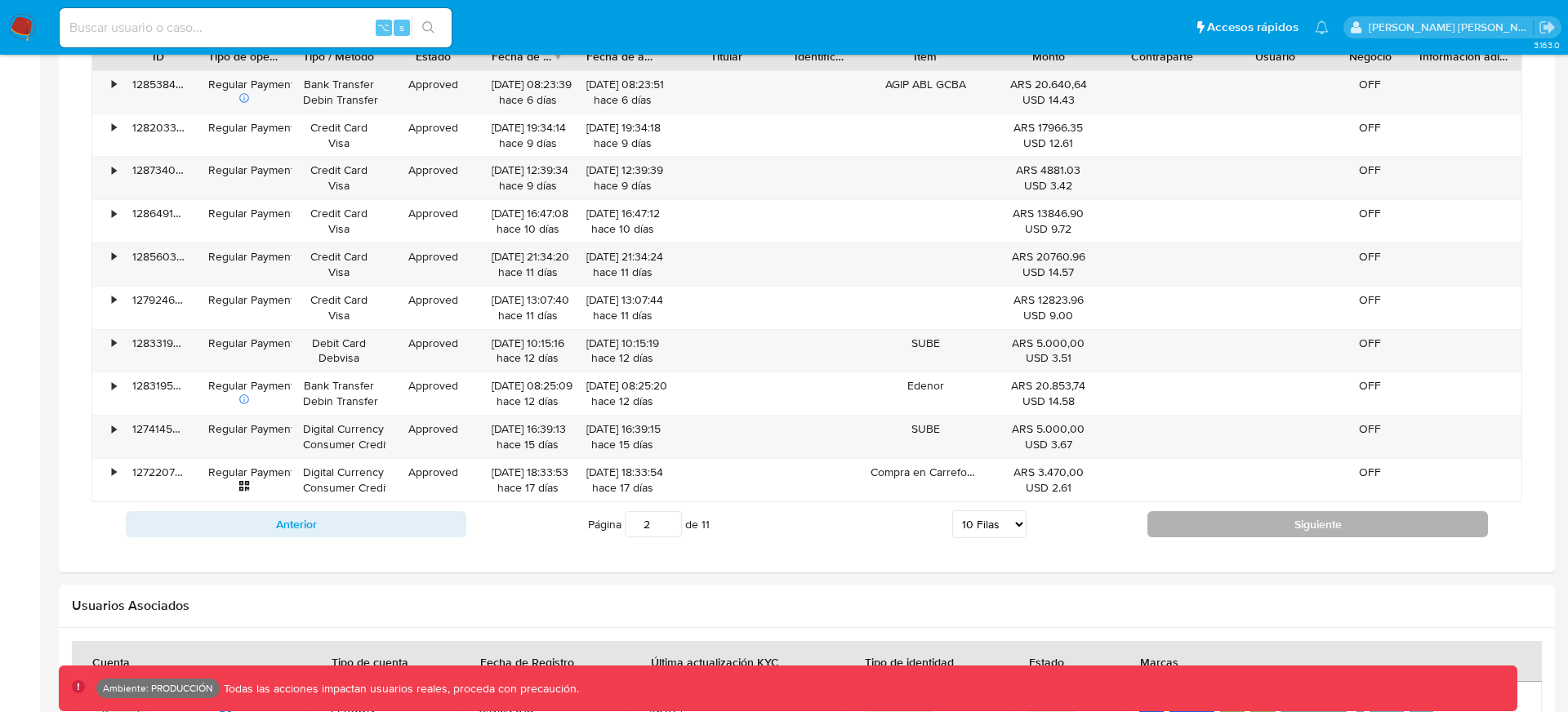
click at [1255, 519] on button "Siguiente" at bounding box center [1317, 524] width 341 height 26
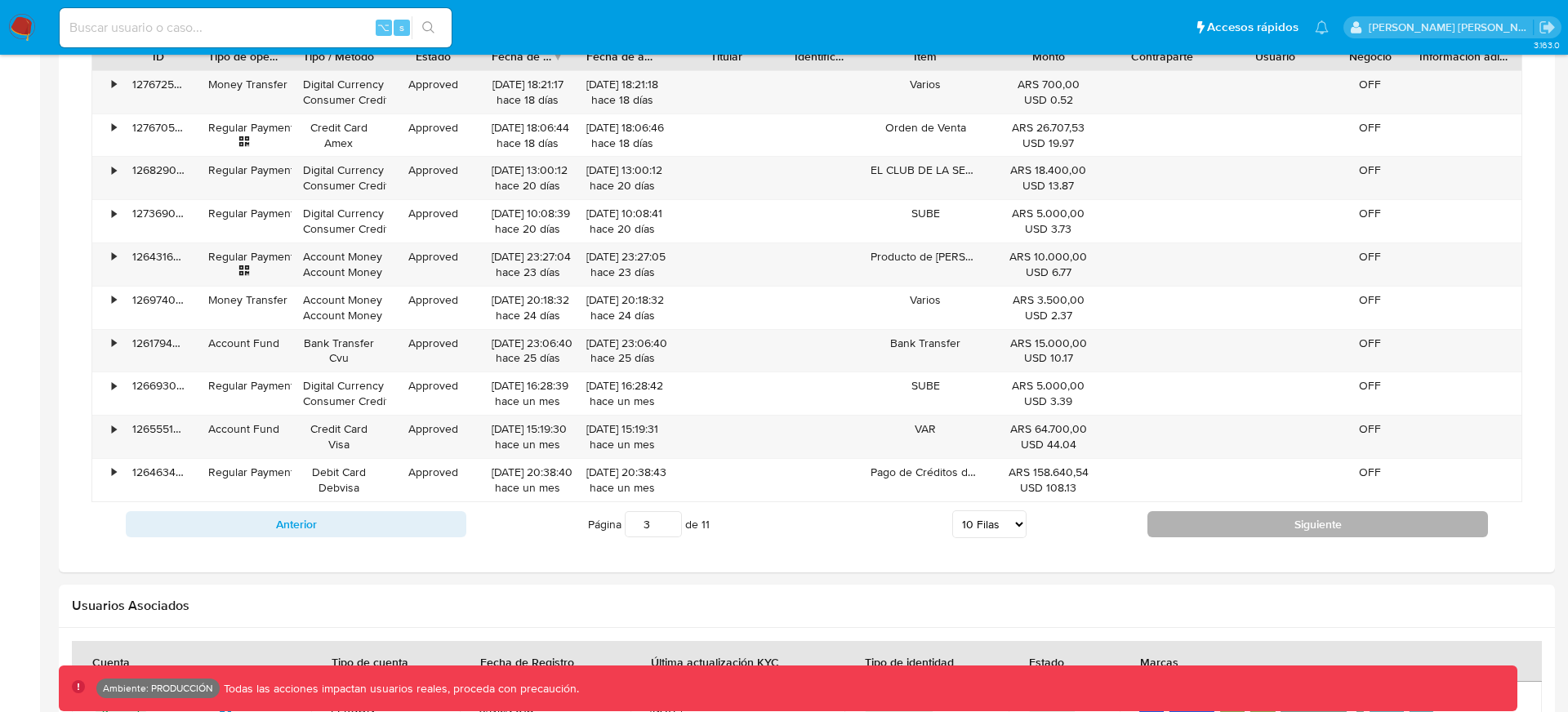
click at [1264, 511] on button "Siguiente" at bounding box center [1317, 524] width 341 height 26
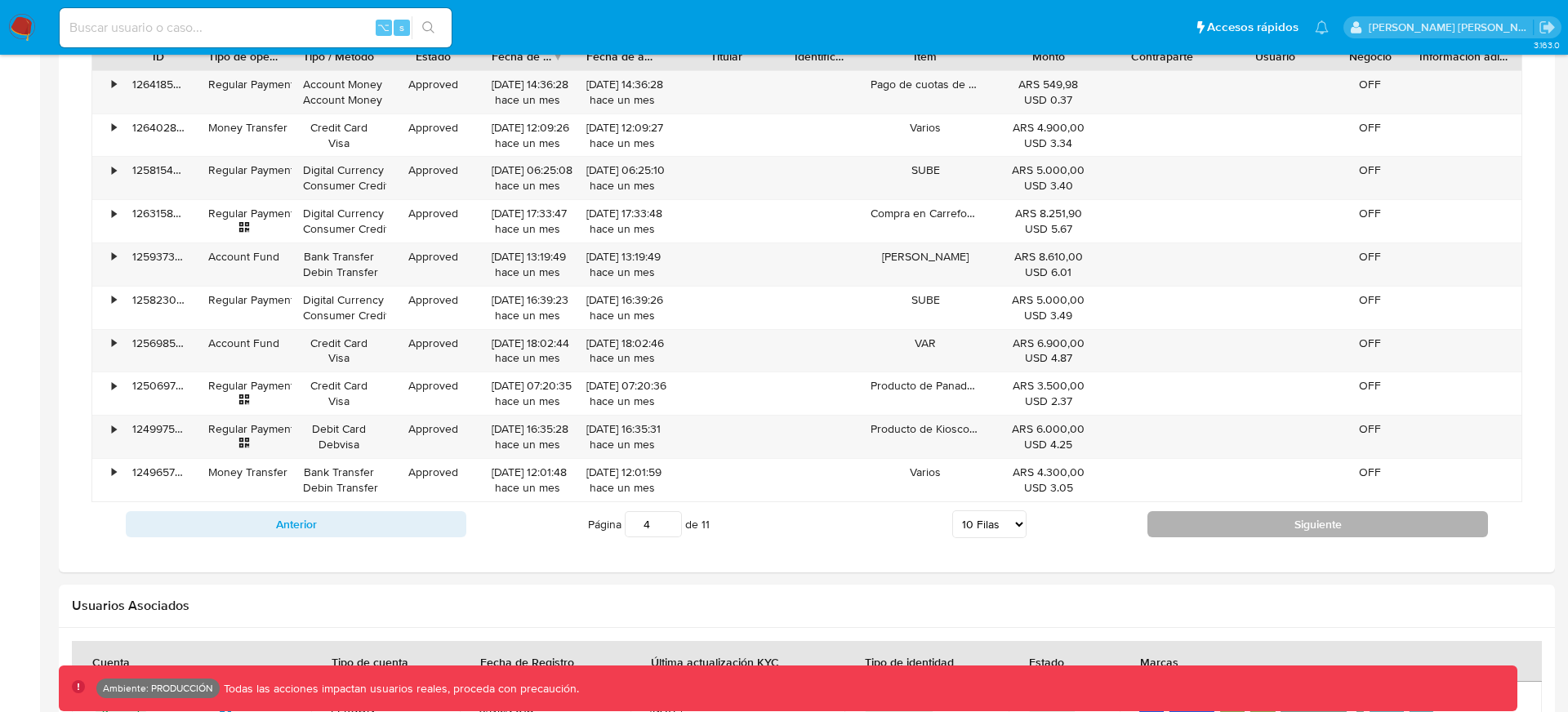
click at [1264, 511] on button "Siguiente" at bounding box center [1317, 524] width 341 height 26
type input "5"
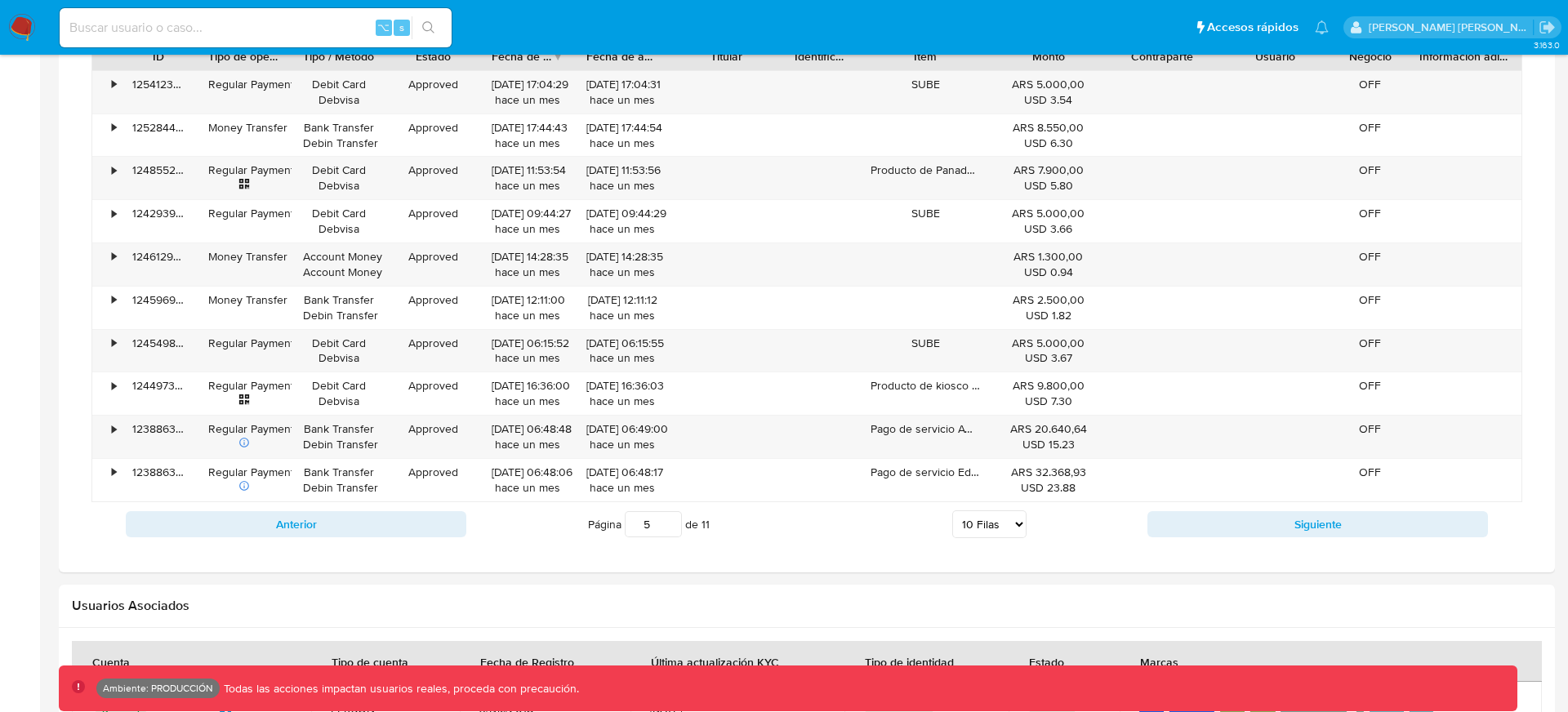
click at [294, 18] on input at bounding box center [256, 27] width 392 height 21
paste input "1023150918"
type input "1023150918"
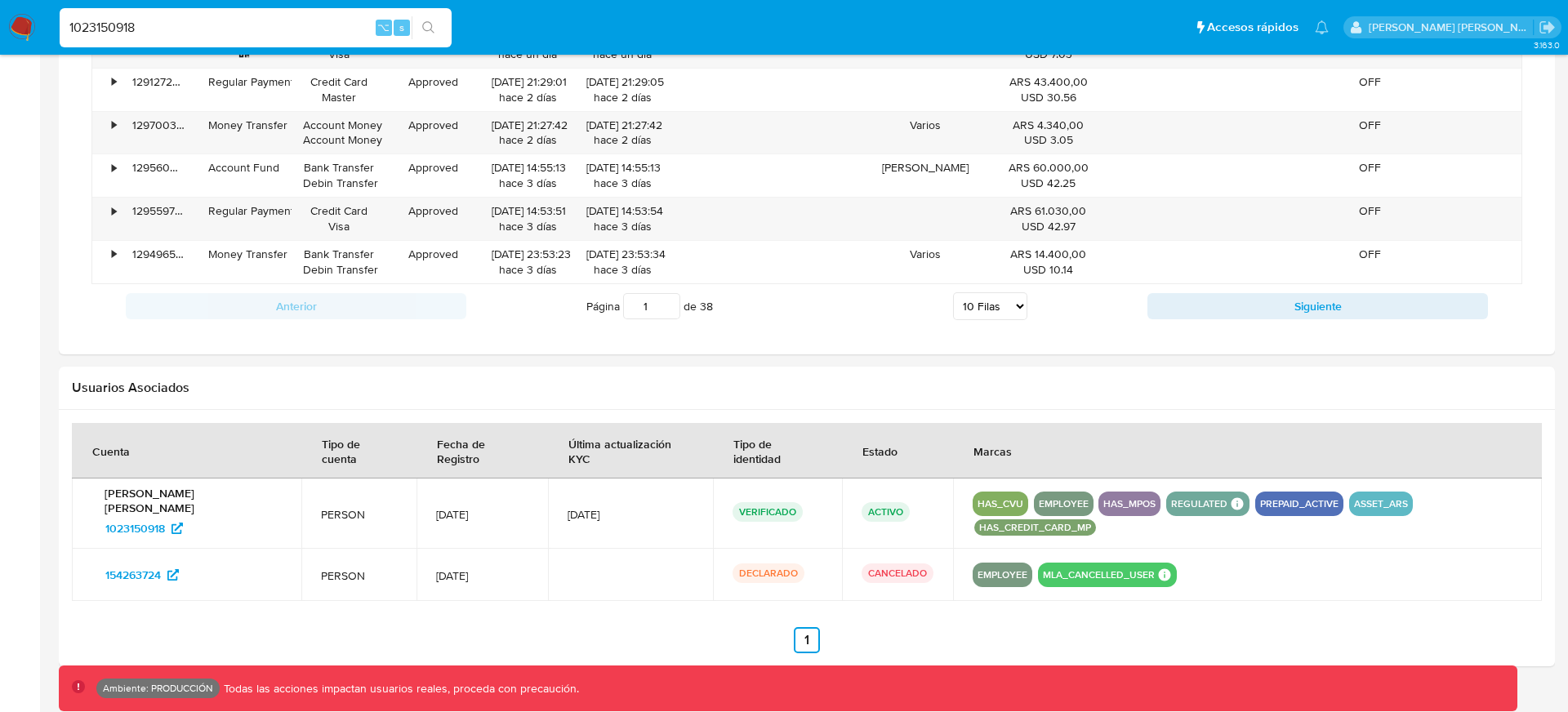
scroll to position [1354, 0]
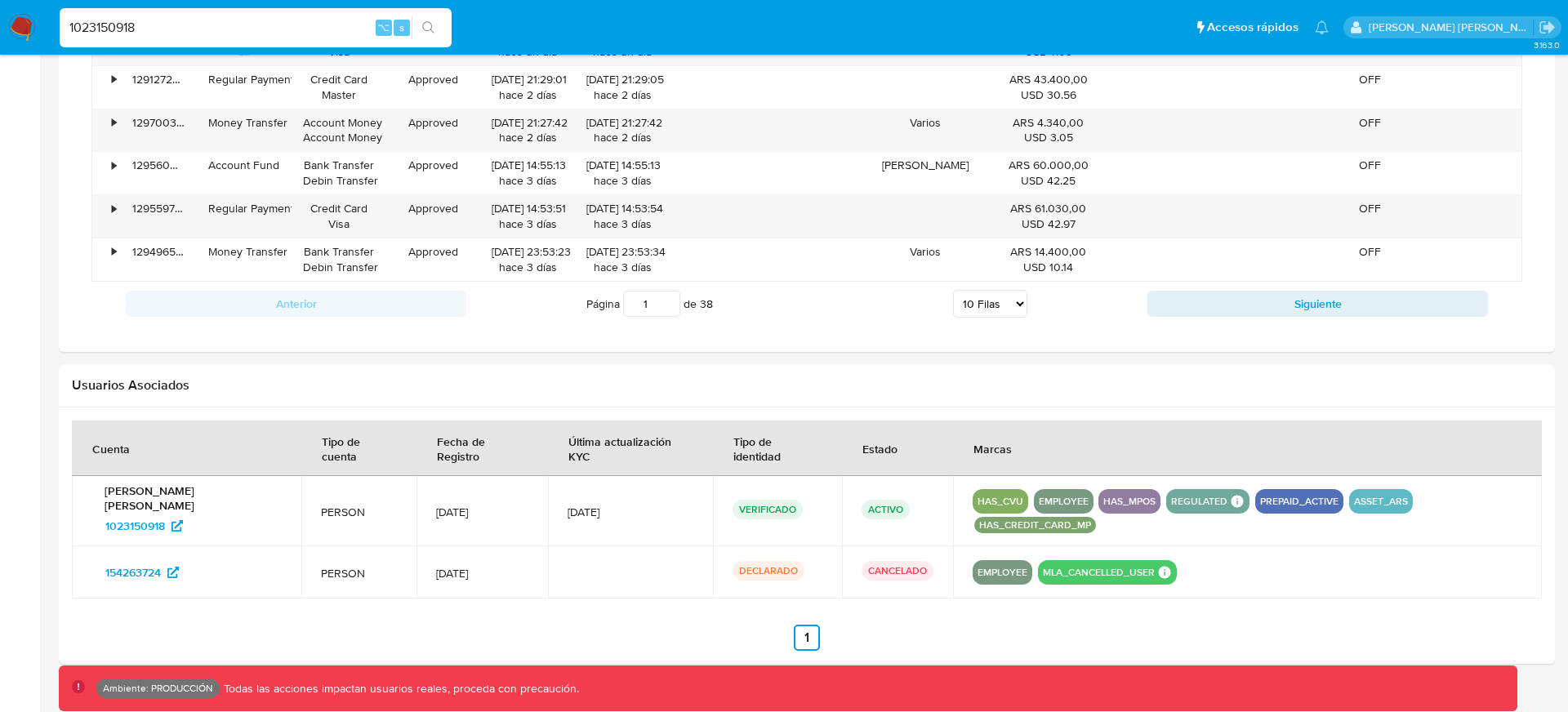
click at [1018, 305] on select "5 Filas 10 Filas 20 Filas 25 Filas 50 Filas 100 Filas" at bounding box center [990, 303] width 74 height 28
select select "100"
click at [953, 290] on select "5 Filas 10 Filas 20 Filas 25 Filas 50 Filas 100 Filas" at bounding box center [990, 303] width 74 height 28
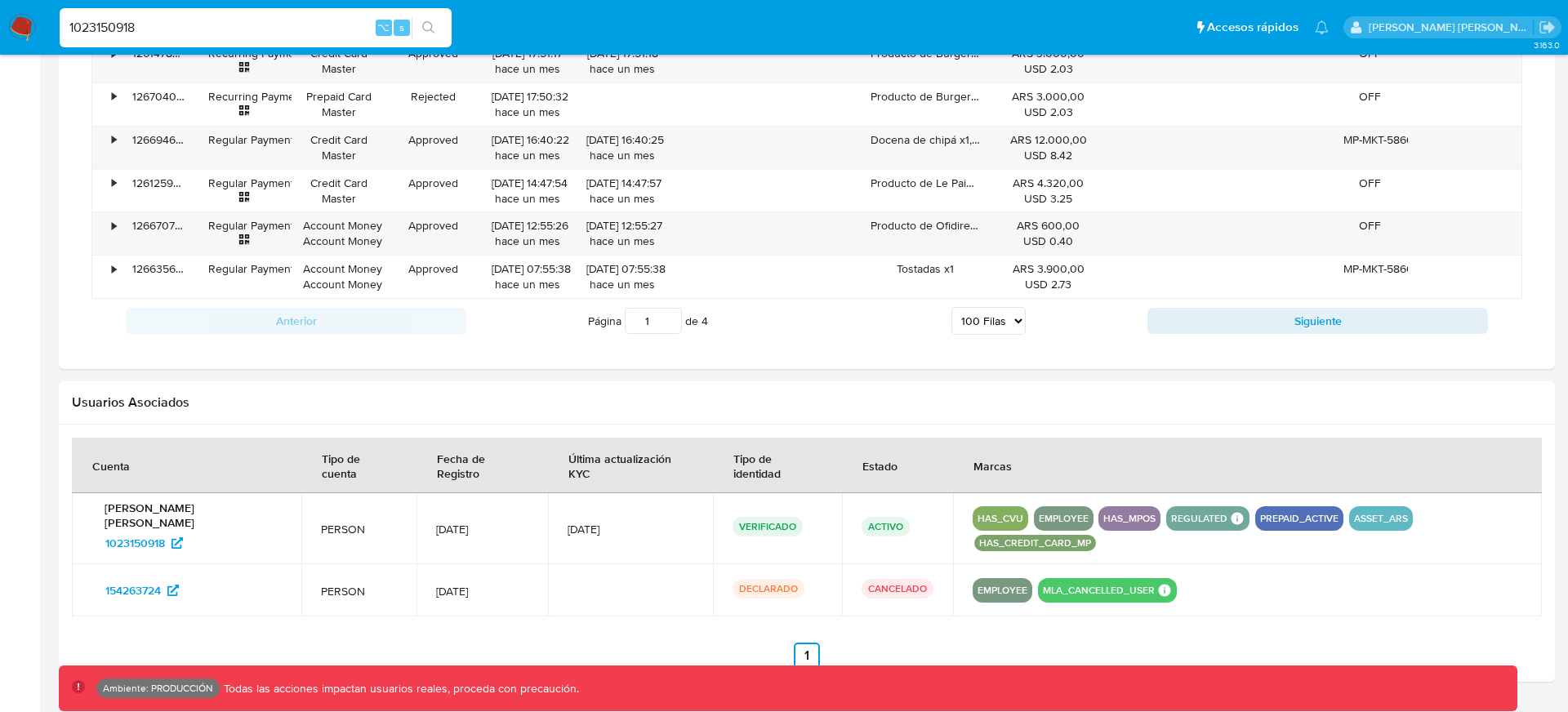
scroll to position [5233, 0]
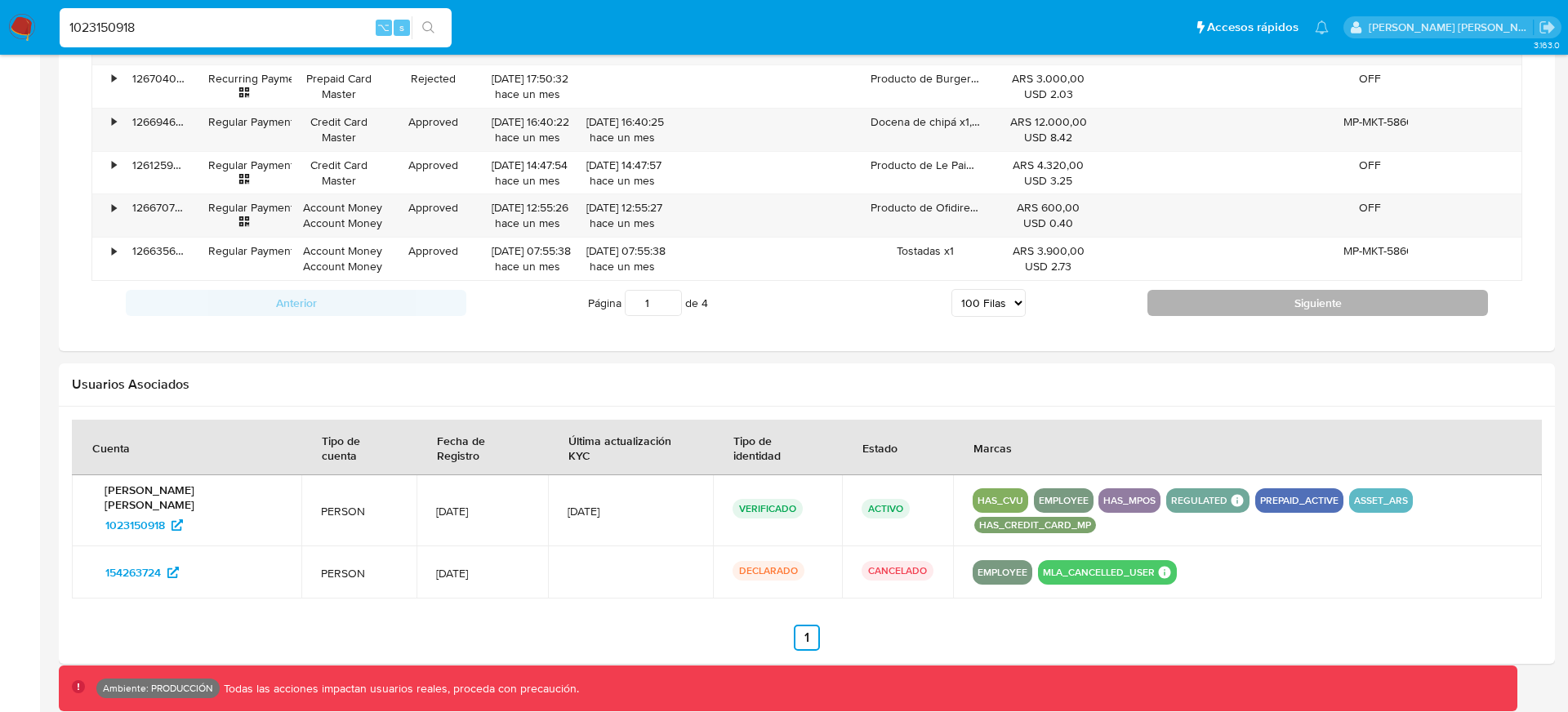
click at [1189, 298] on button "Siguiente" at bounding box center [1317, 303] width 341 height 26
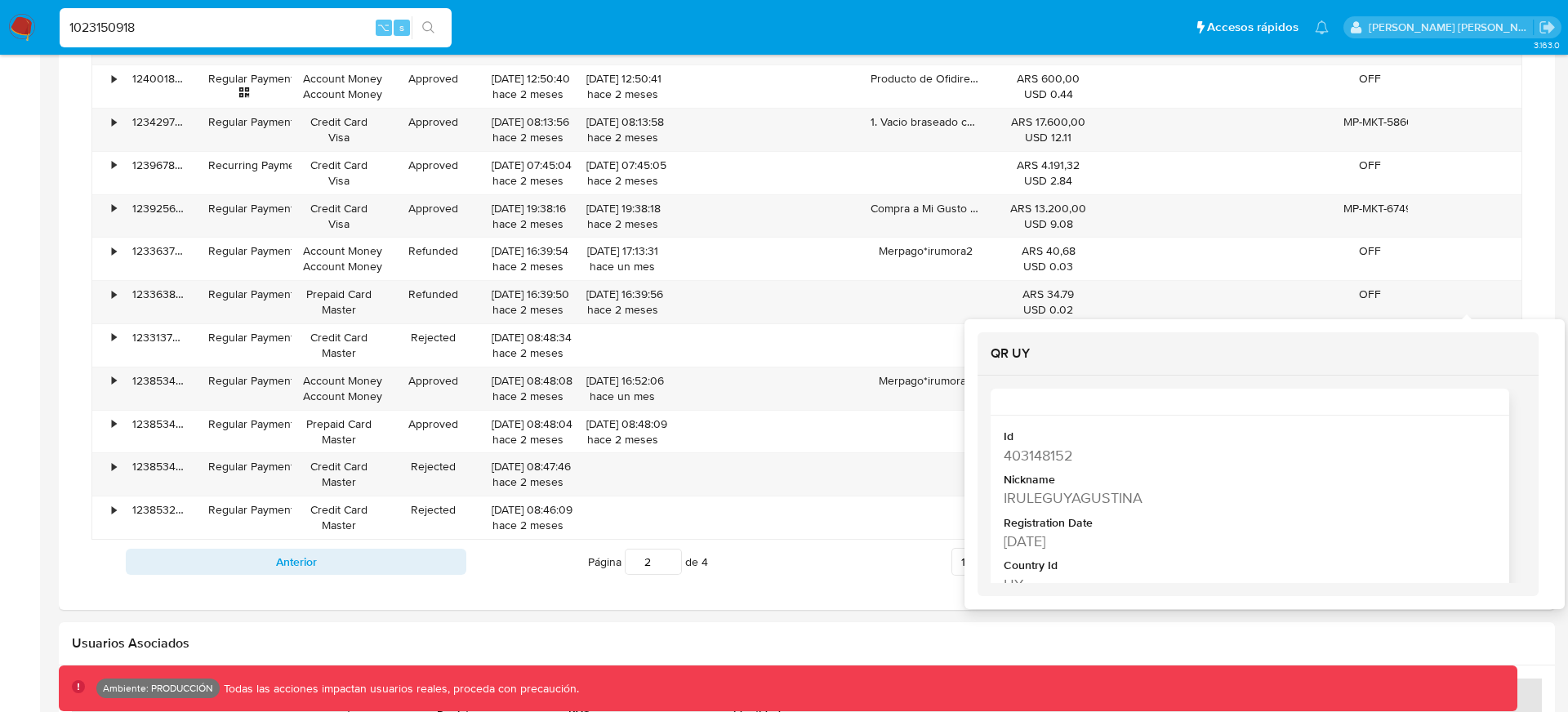
scroll to position [13, 0]
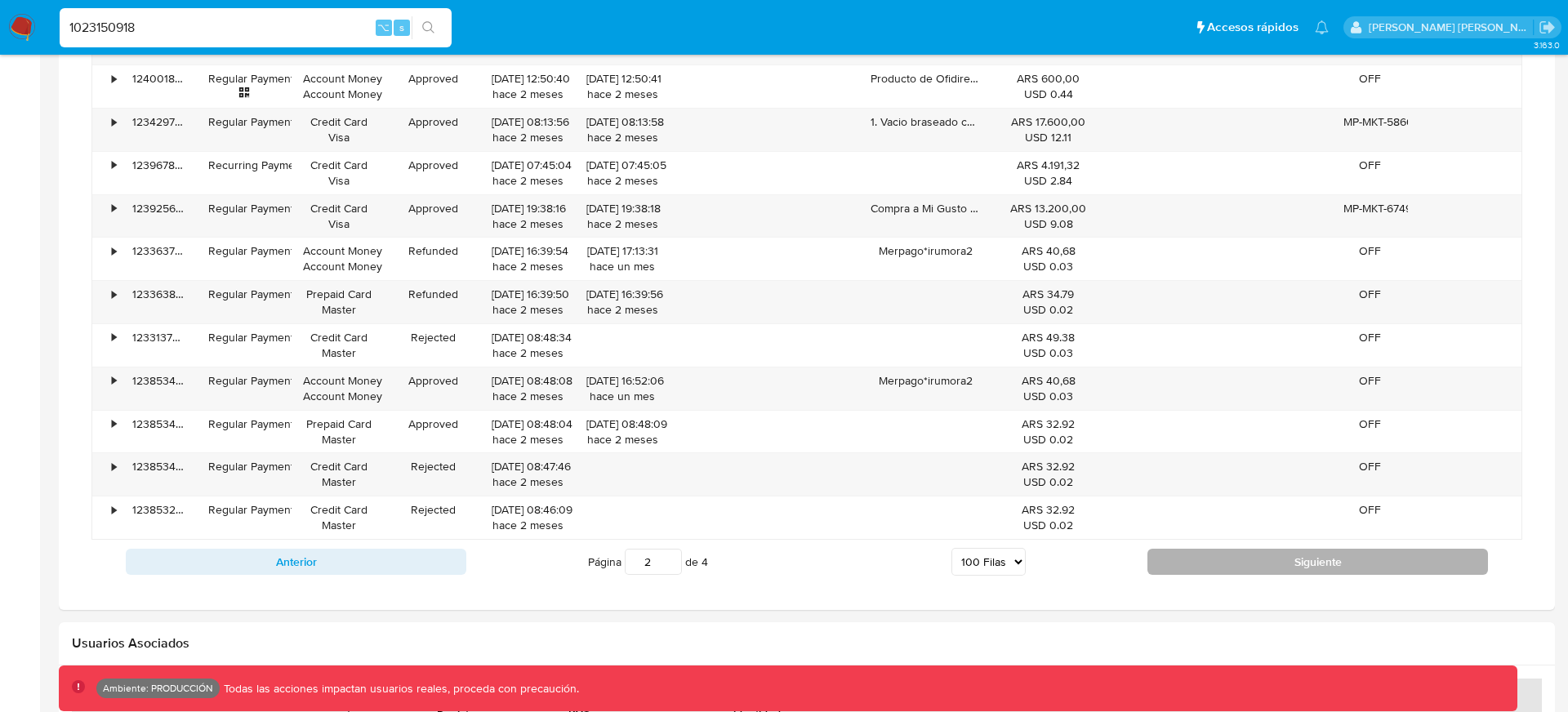
click at [1220, 552] on button "Siguiente" at bounding box center [1317, 562] width 341 height 26
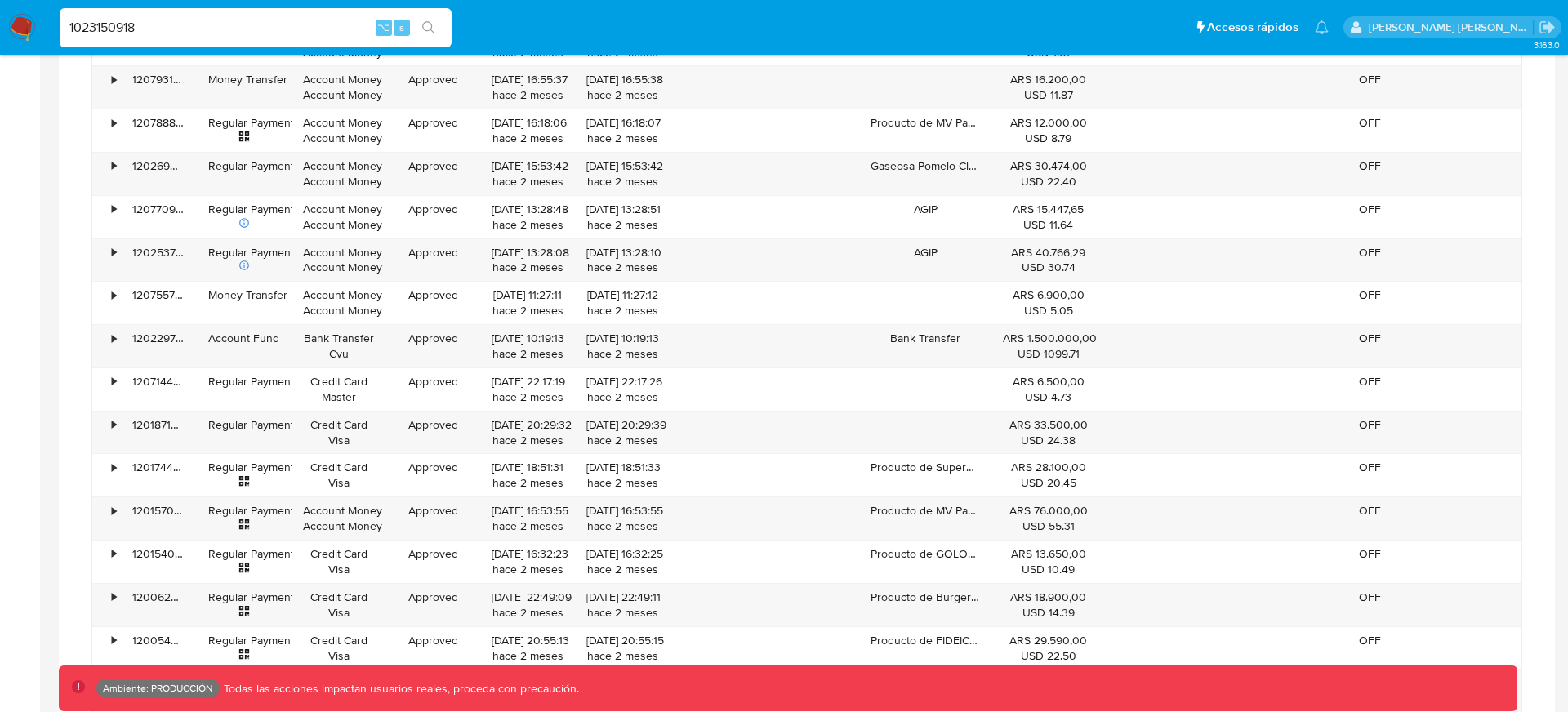
scroll to position [5233, 0]
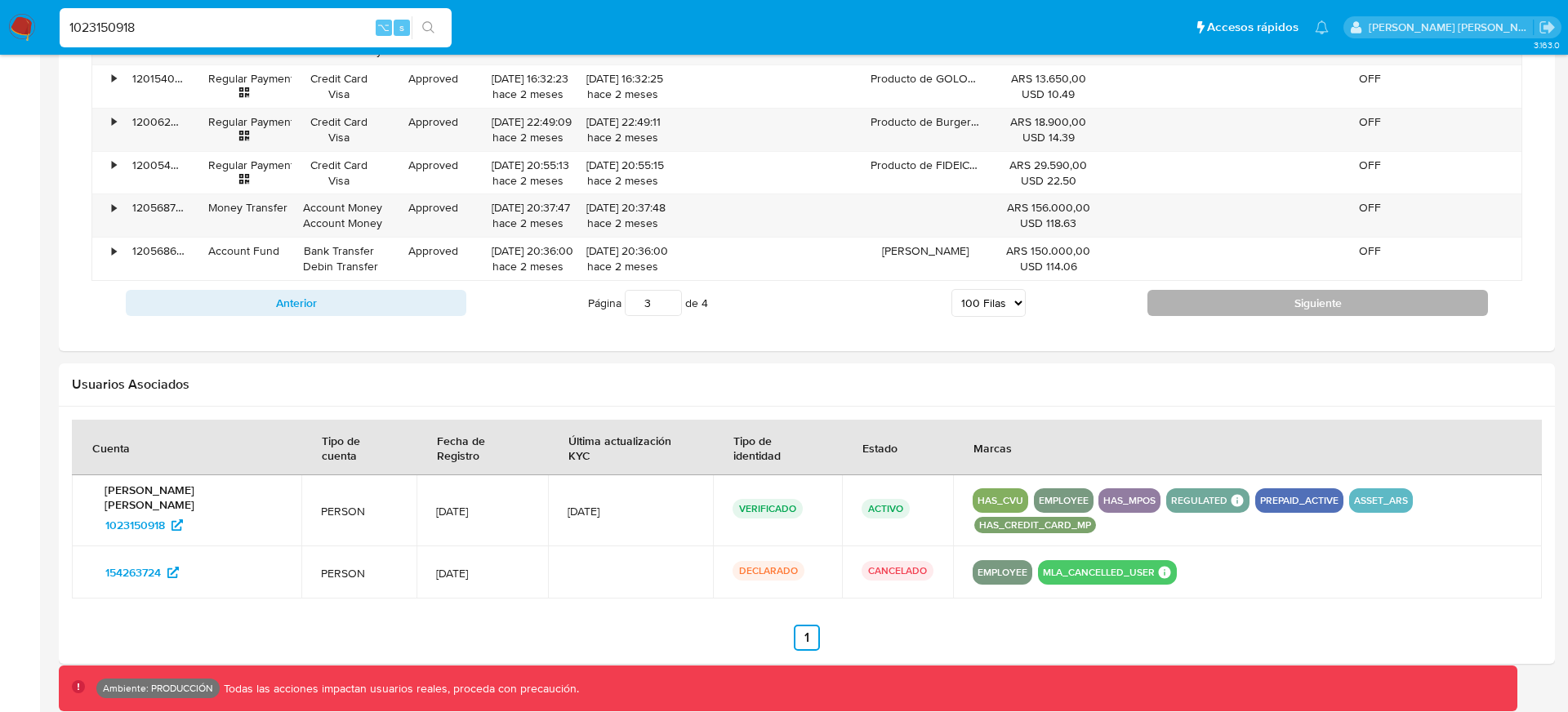
click at [1257, 309] on button "Siguiente" at bounding box center [1317, 303] width 341 height 26
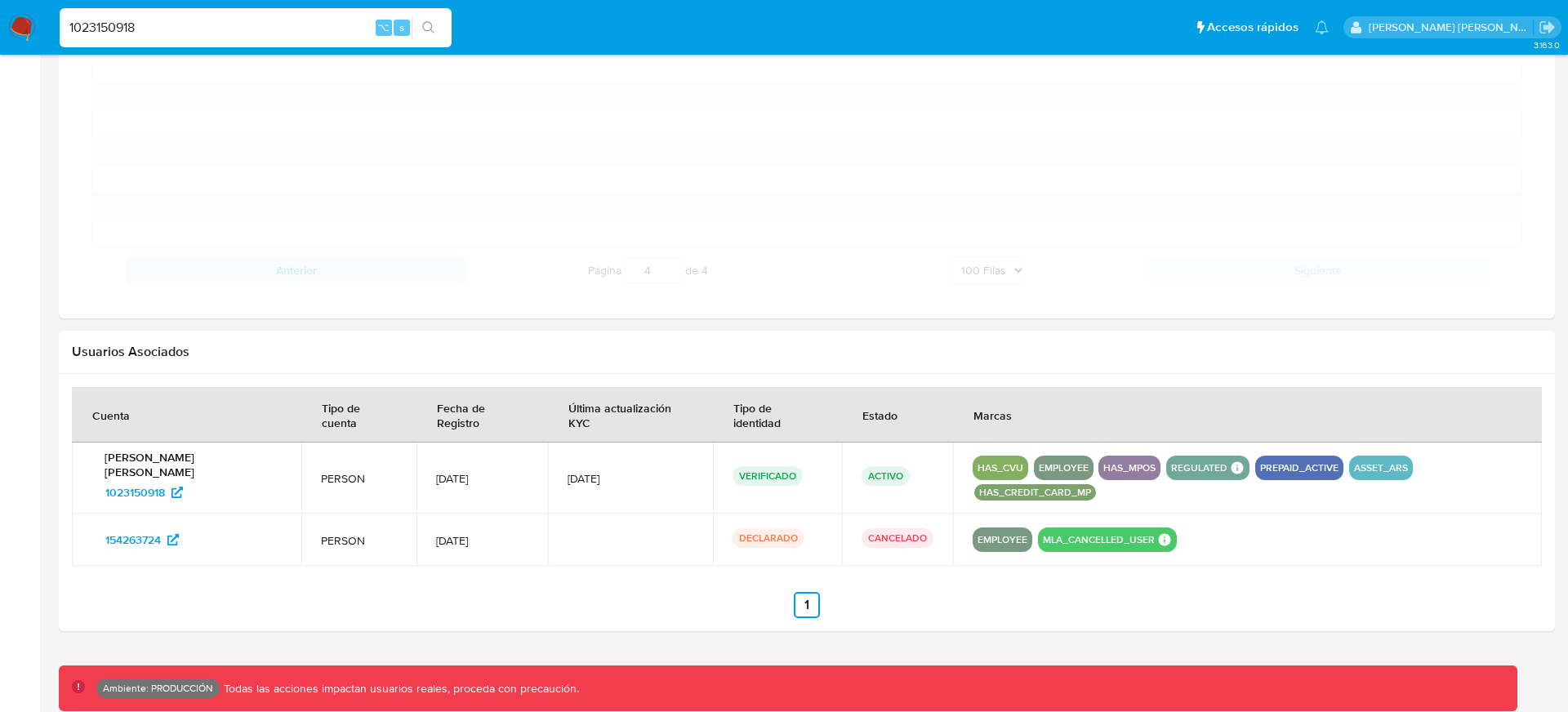
scroll to position [3690, 0]
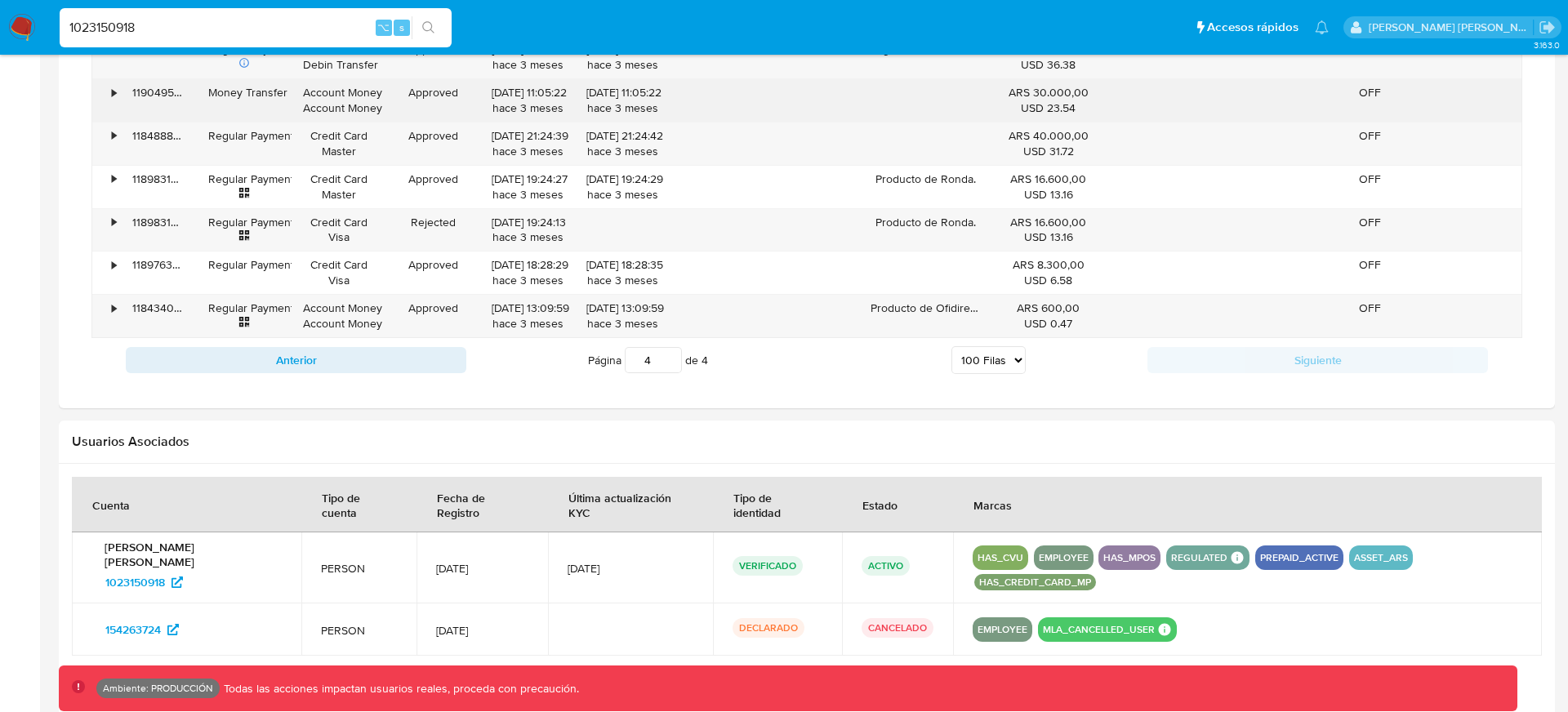
scroll to position [4069, 0]
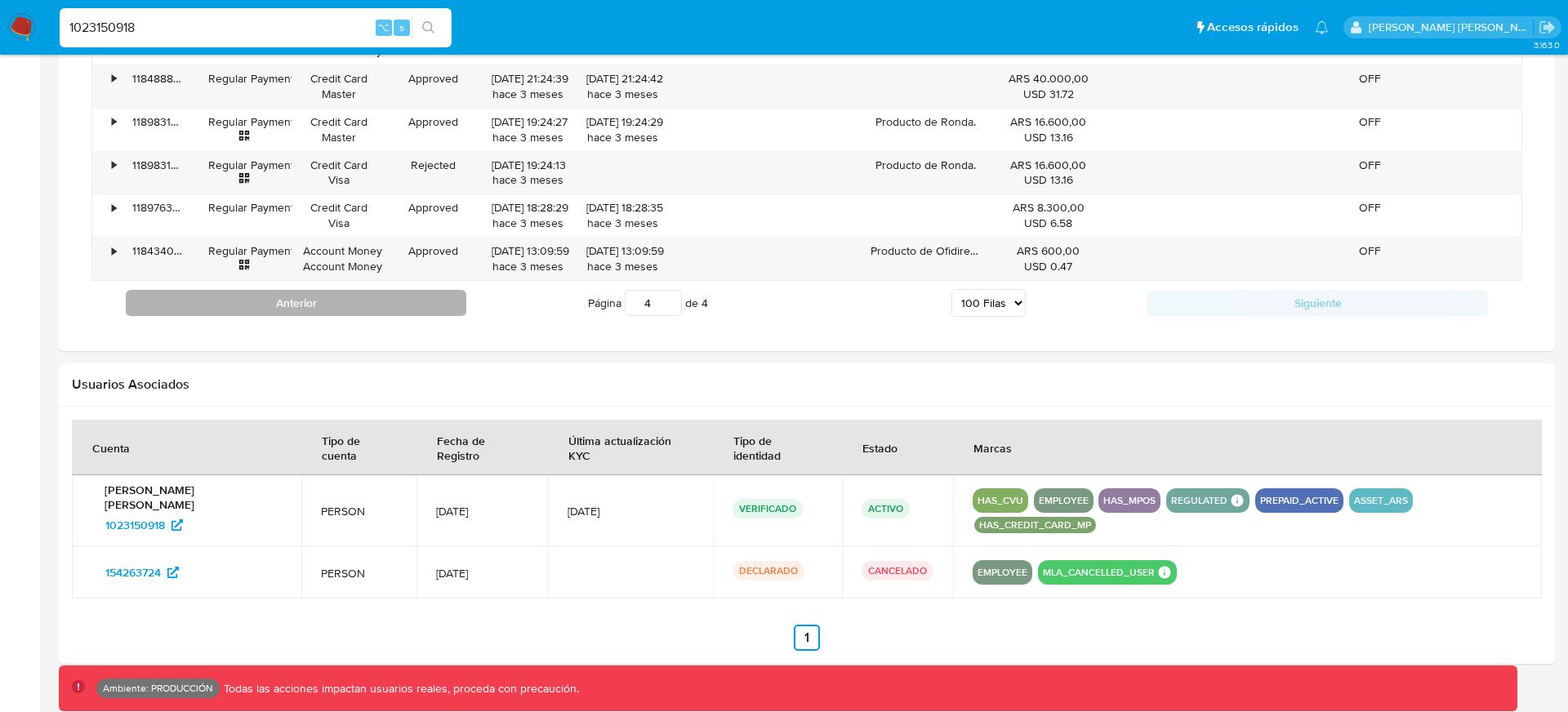
click at [446, 297] on button "Anterior" at bounding box center [296, 303] width 341 height 26
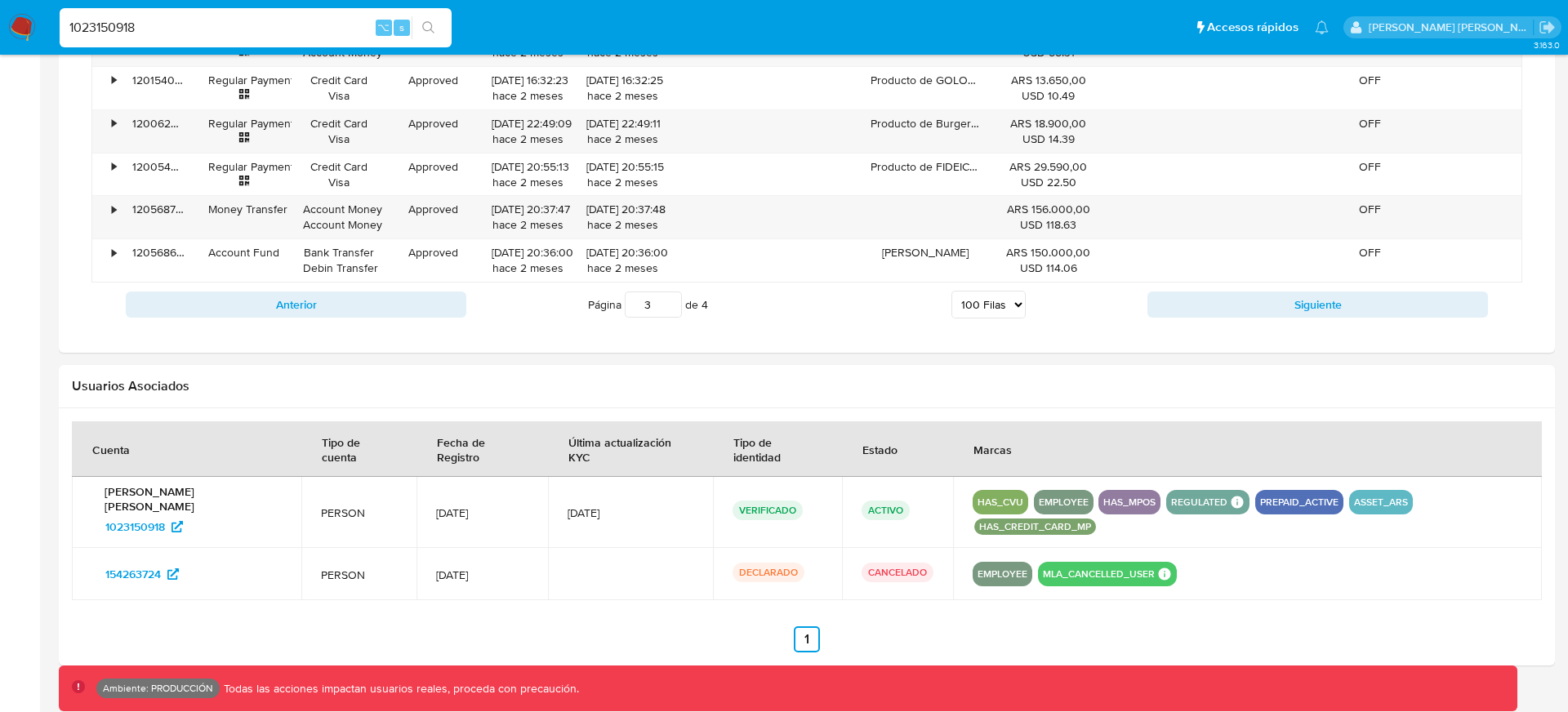
scroll to position [5233, 0]
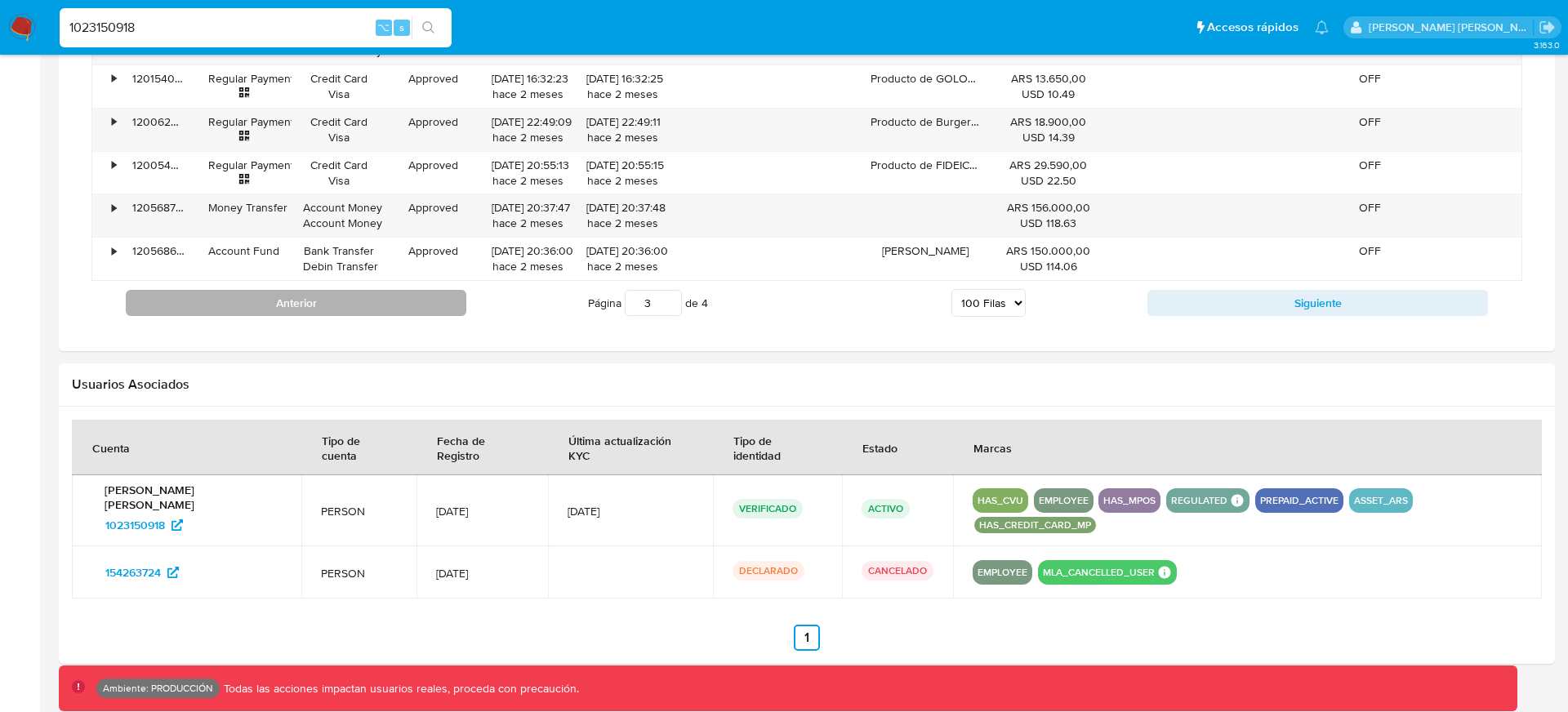
click at [440, 309] on button "Anterior" at bounding box center [296, 303] width 341 height 26
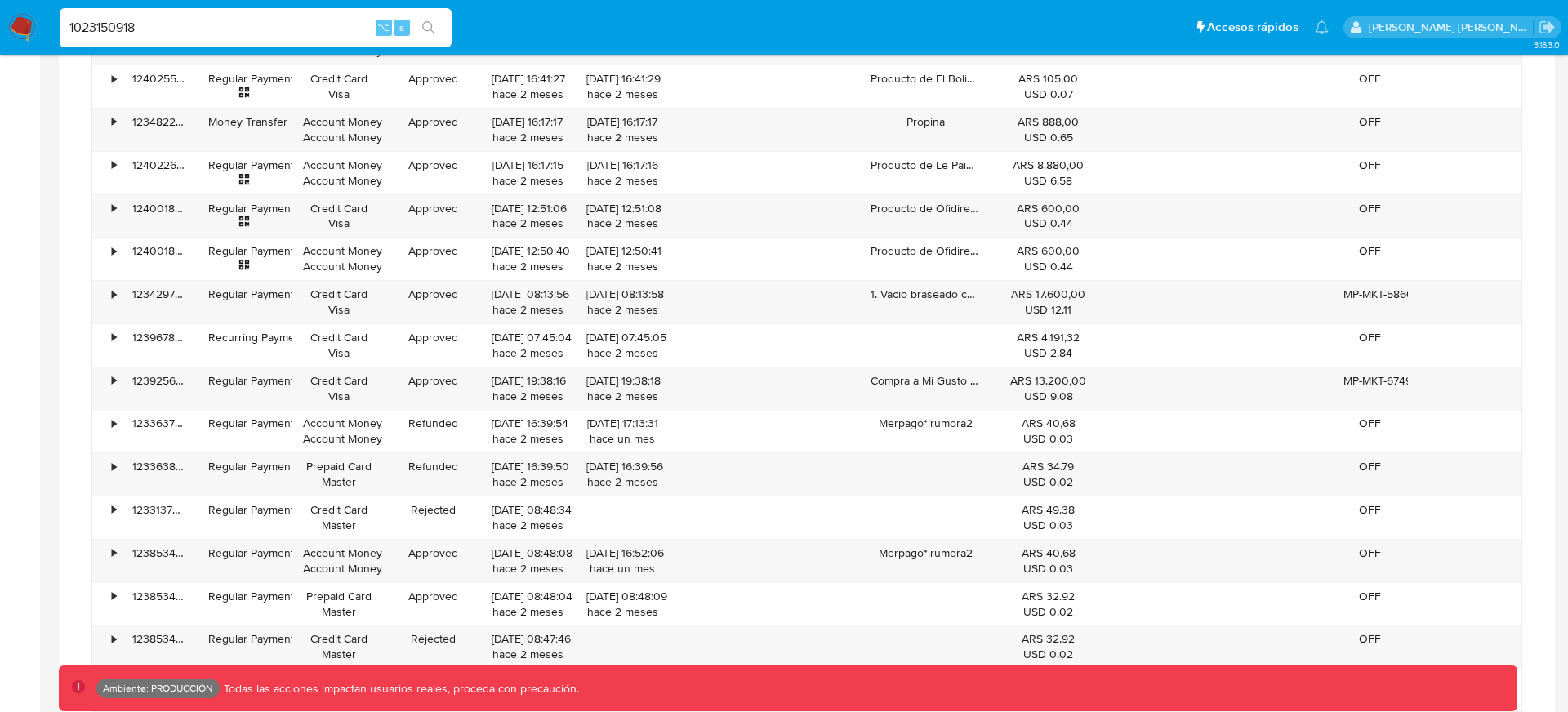
scroll to position [4991, 0]
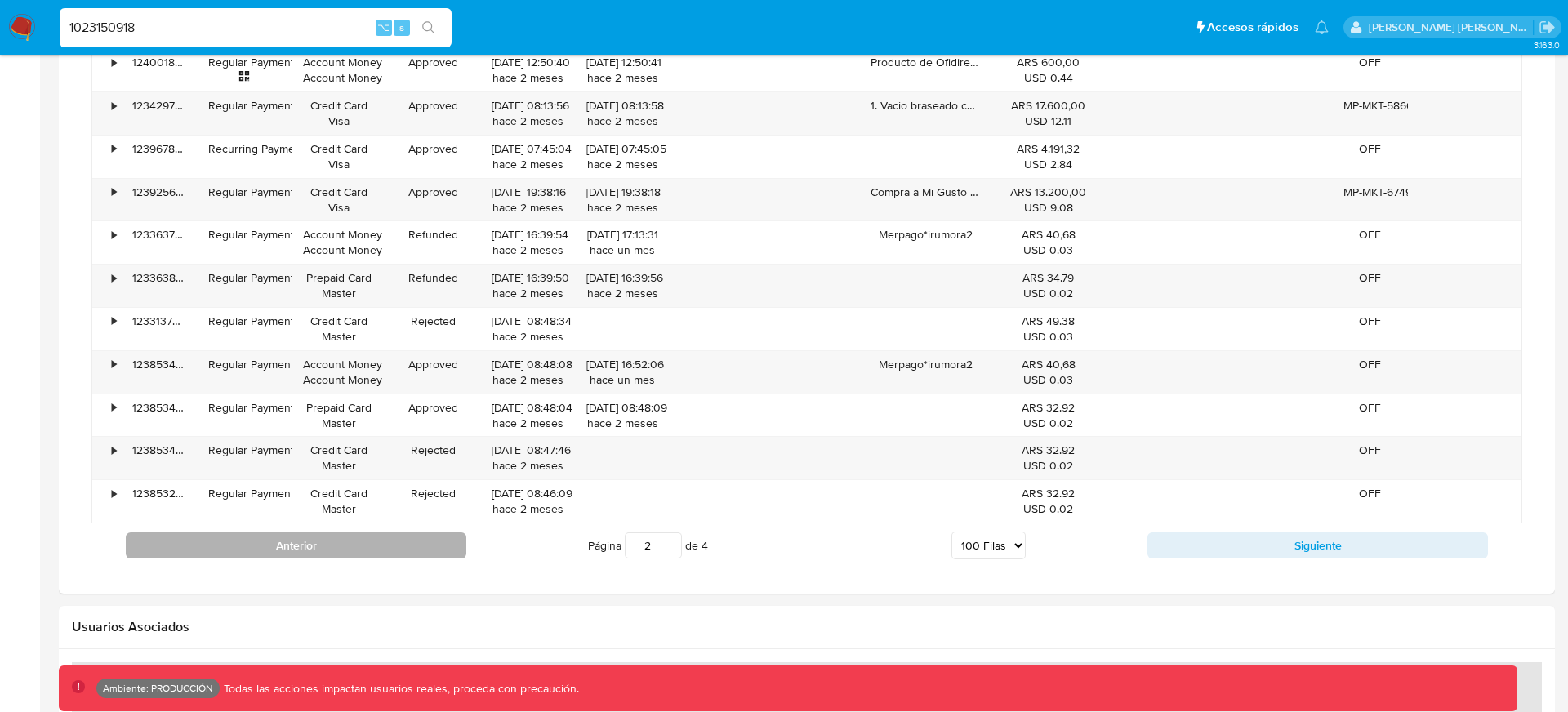
click at [414, 540] on button "Anterior" at bounding box center [296, 545] width 341 height 26
type input "1"
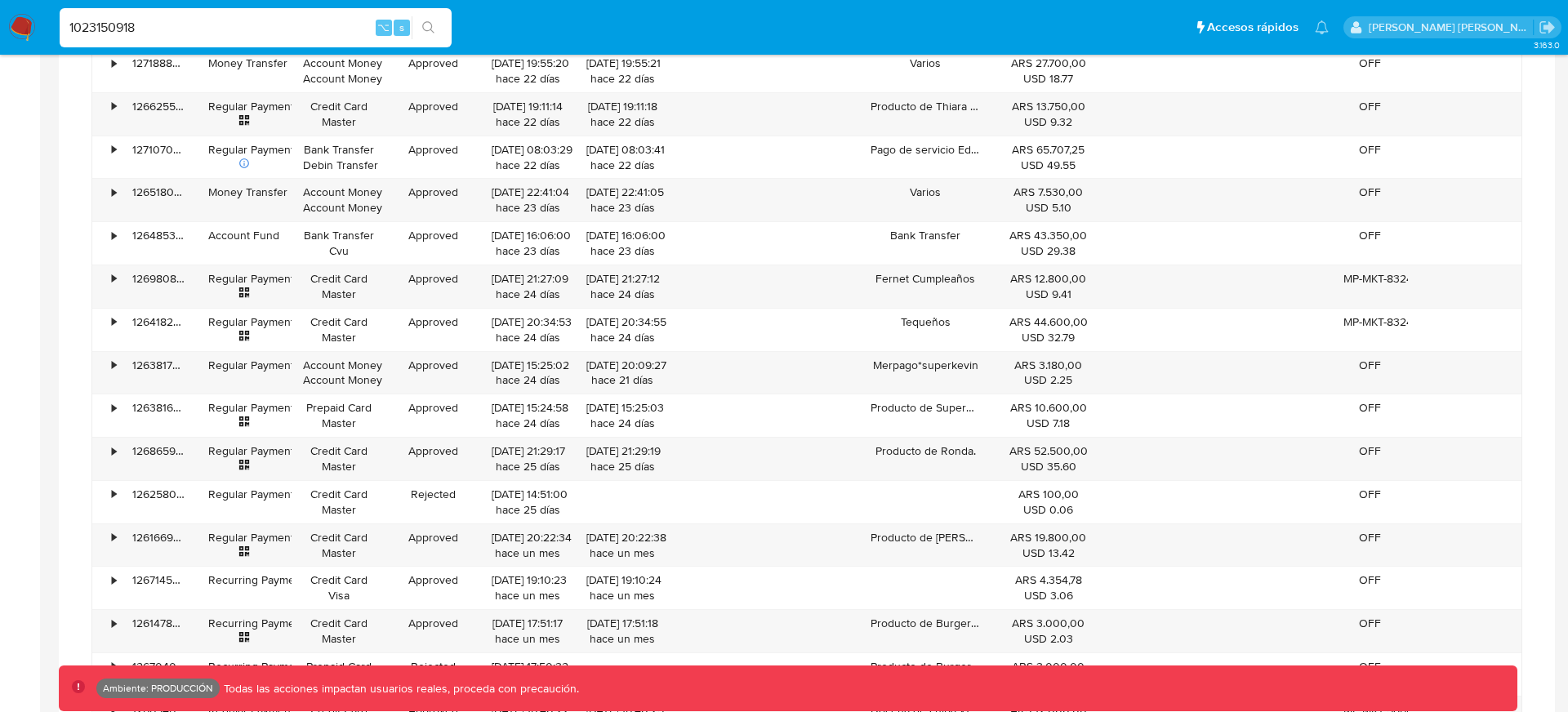
scroll to position [4526, 0]
